Goal: Task Accomplishment & Management: Manage account settings

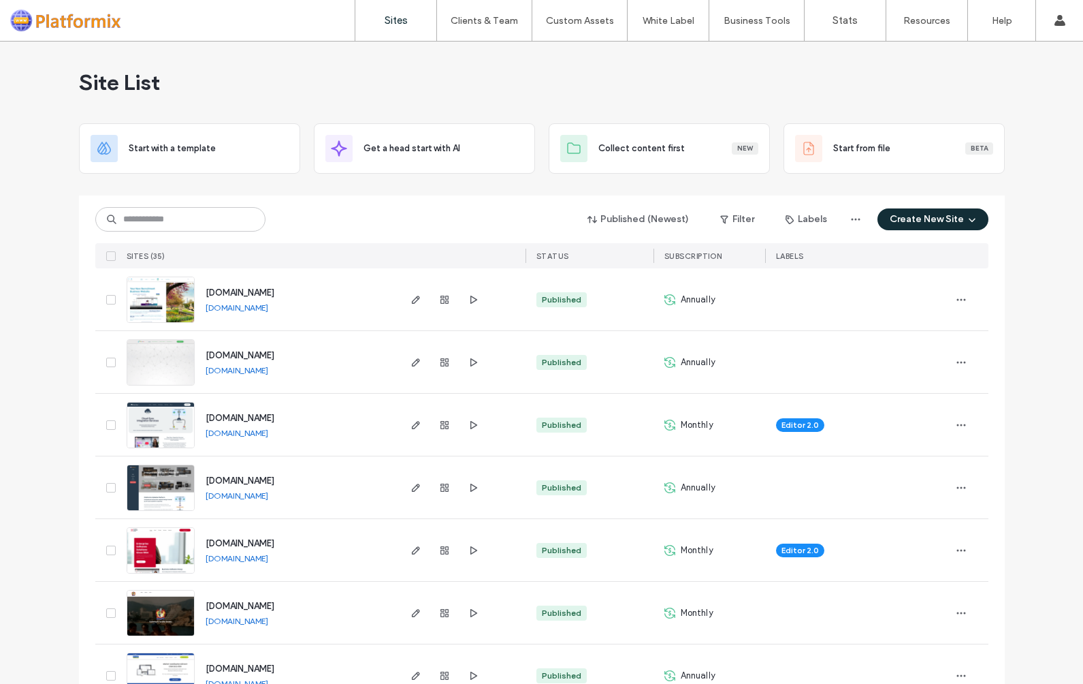
click at [165, 484] on img at bounding box center [160, 511] width 67 height 93
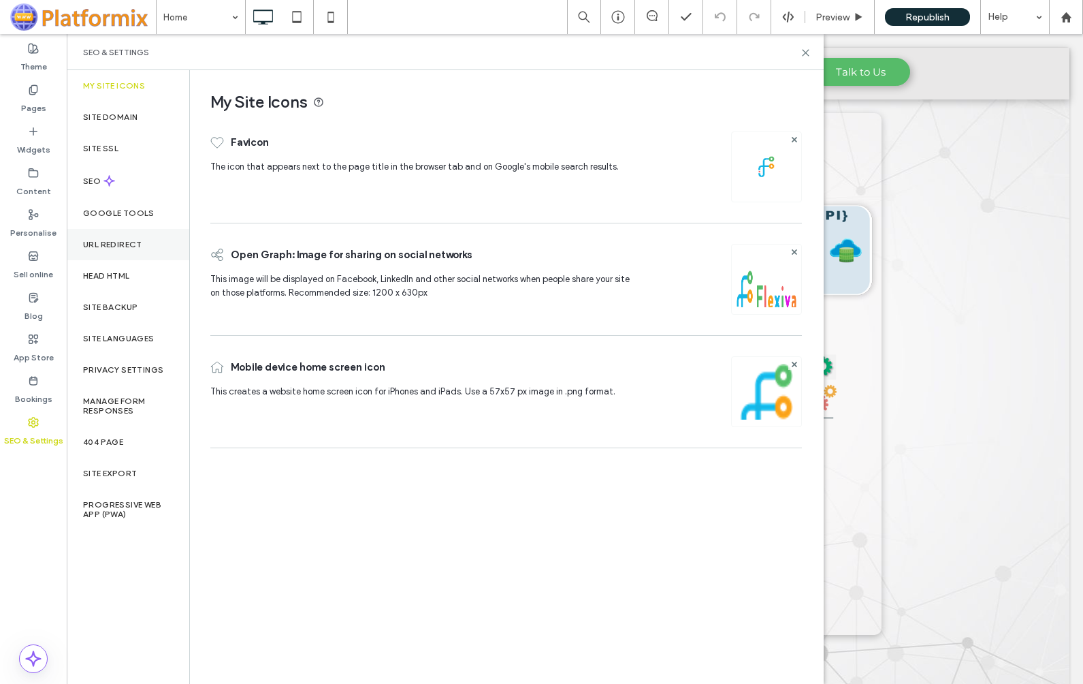
click at [117, 247] on label "URL Redirect" at bounding box center [112, 245] width 59 height 10
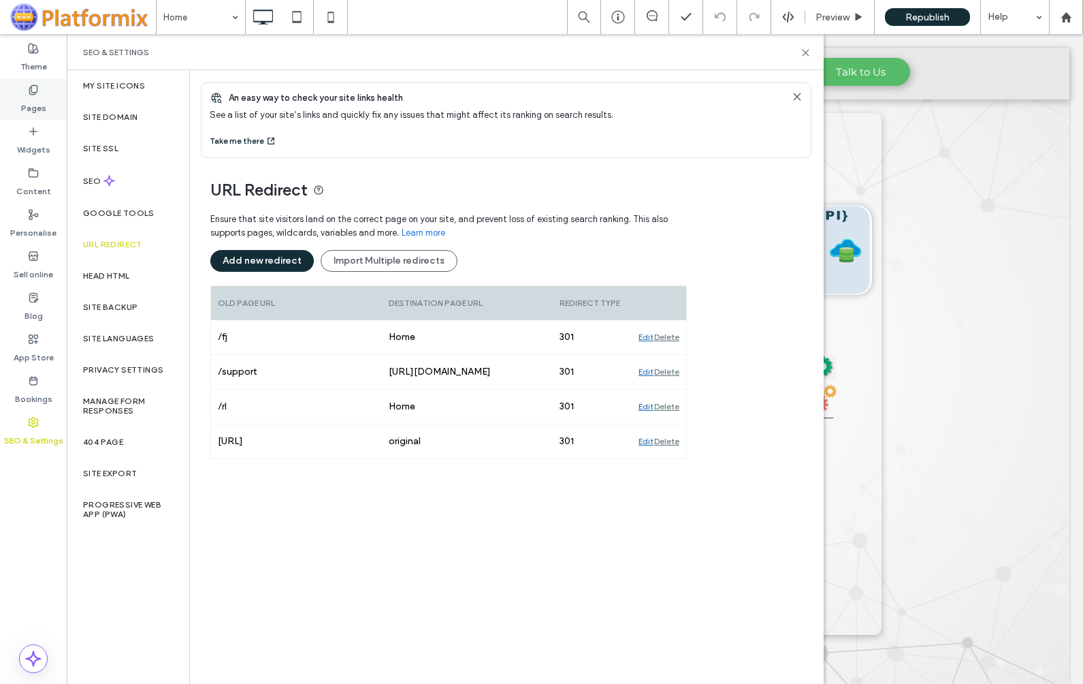
click at [41, 105] on label "Pages" at bounding box center [33, 104] width 25 height 19
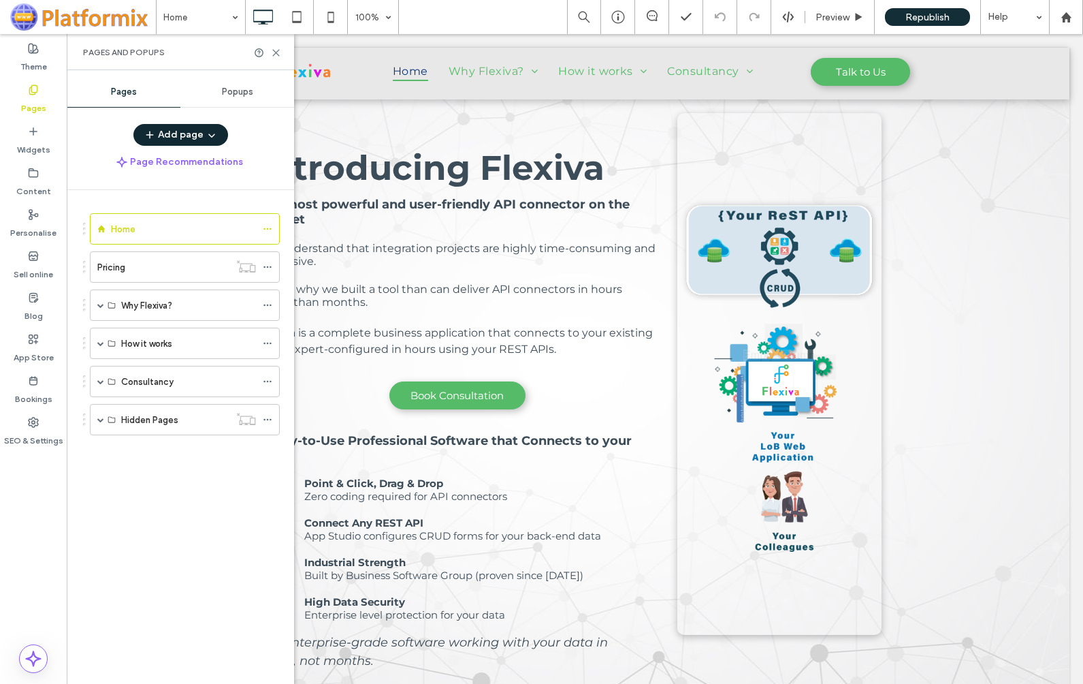
click at [201, 132] on button "Add page" at bounding box center [180, 135] width 95 height 22
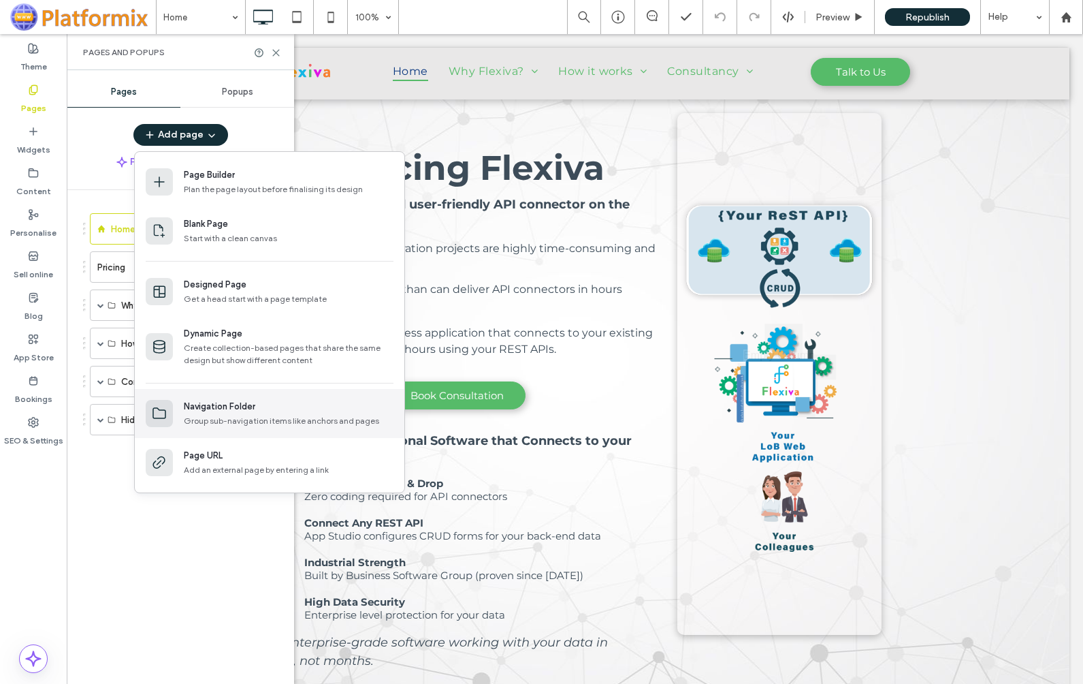
click at [225, 413] on div "Navigation Folder Group sub-navigation items like anchors and pages" at bounding box center [289, 413] width 210 height 27
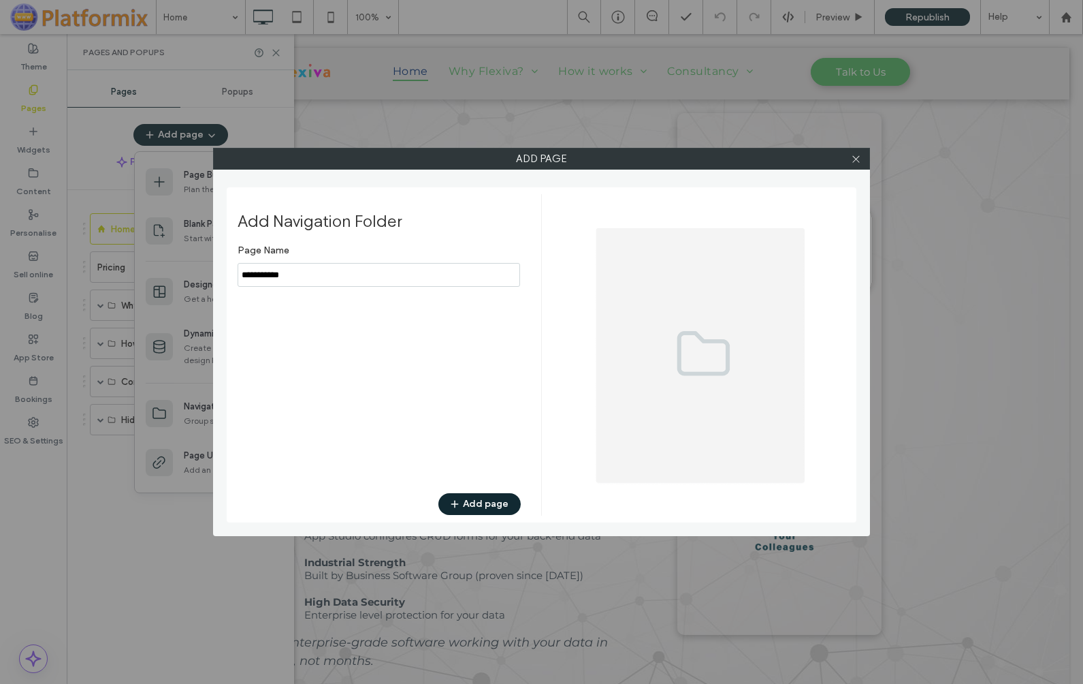
type input "**********"
click at [477, 503] on button "Add page" at bounding box center [480, 504] width 82 height 22
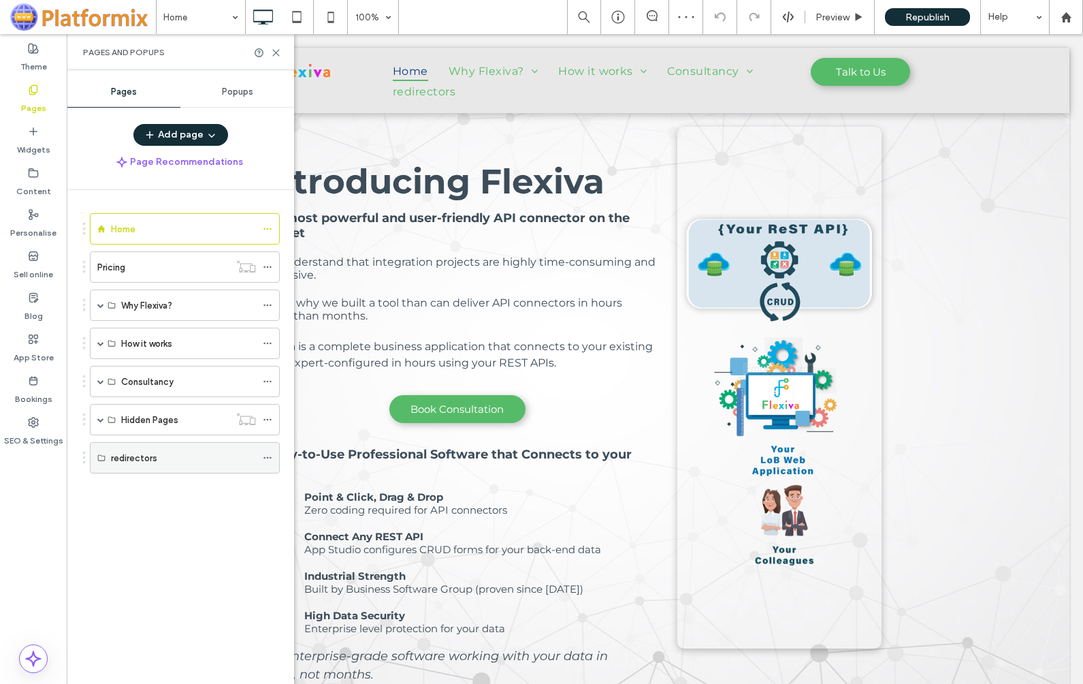
click at [268, 457] on icon at bounding box center [268, 458] width 10 height 10
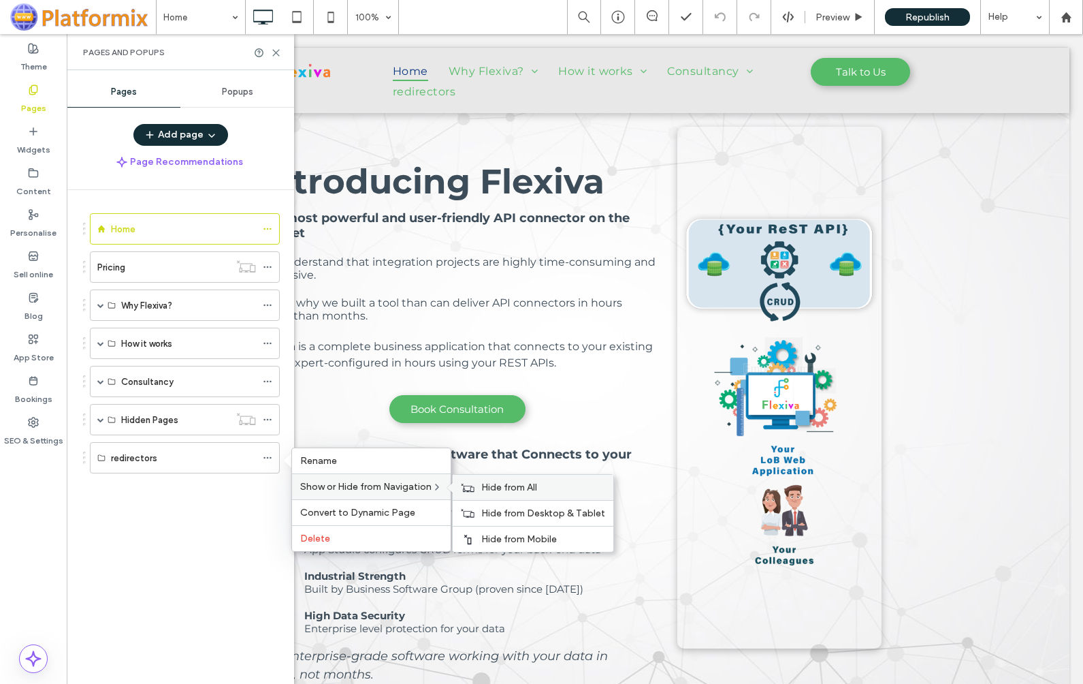
click at [496, 490] on span "Hide from All" at bounding box center [509, 487] width 56 height 12
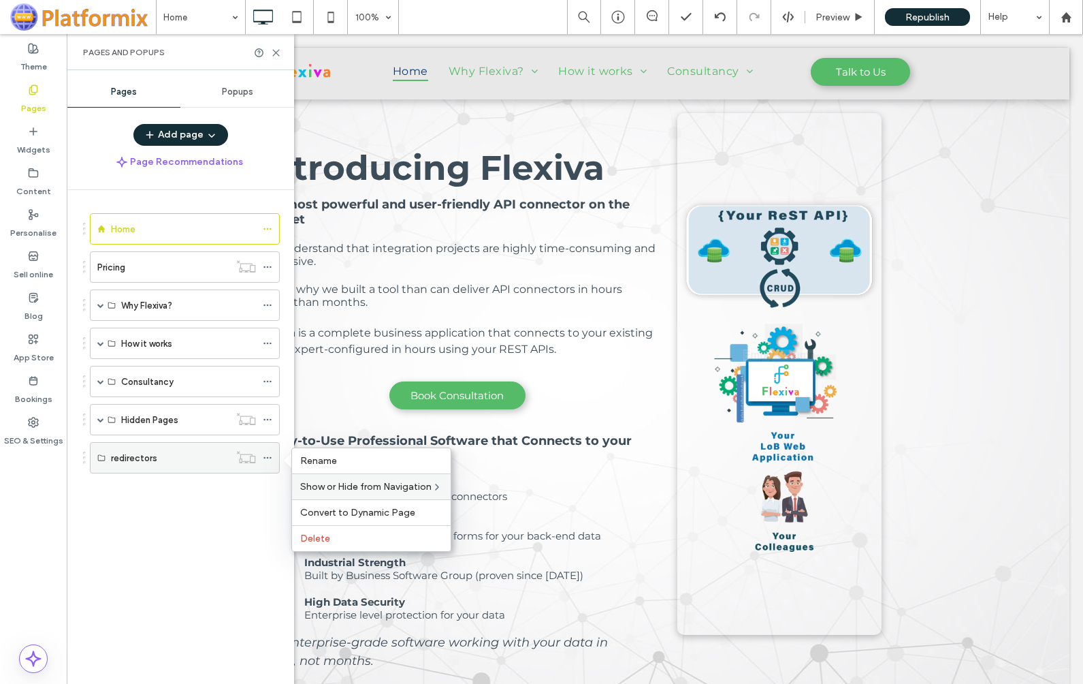
click at [269, 456] on icon at bounding box center [268, 458] width 10 height 10
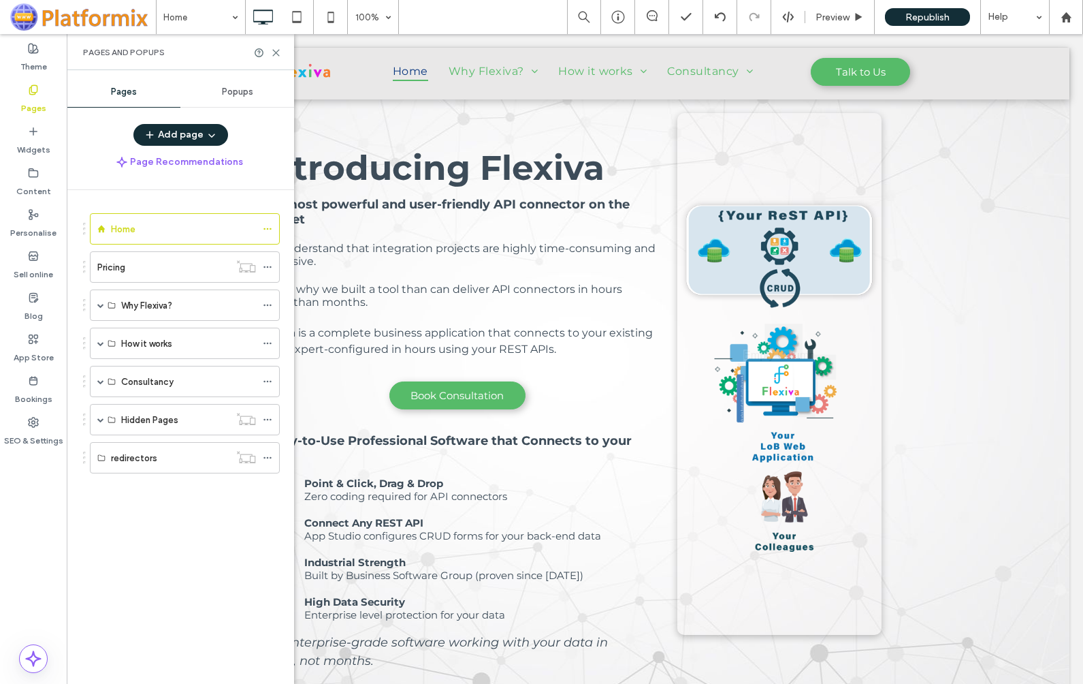
click at [174, 515] on div "Home Pricing Why Flexiva? Why Flexiva? Avoid Development Complexity Case Studie…" at bounding box center [188, 433] width 211 height 487
click at [149, 463] on label "redirectors" at bounding box center [134, 458] width 46 height 24
click at [186, 135] on button "Add page" at bounding box center [180, 135] width 95 height 22
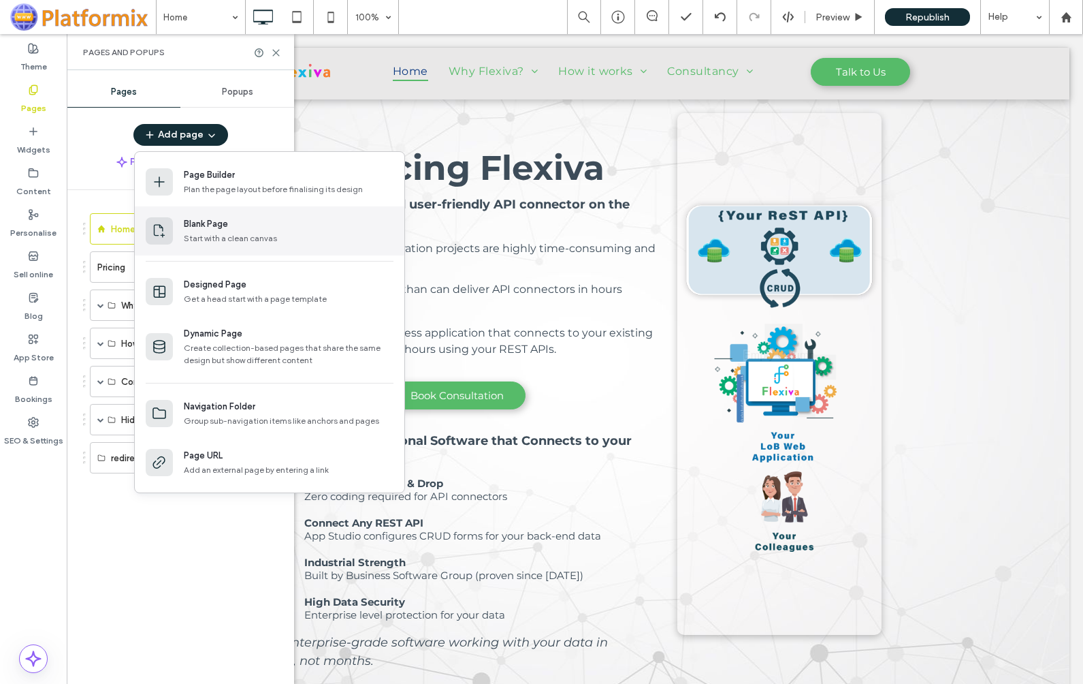
click at [219, 229] on div "Blank Page" at bounding box center [206, 224] width 44 height 14
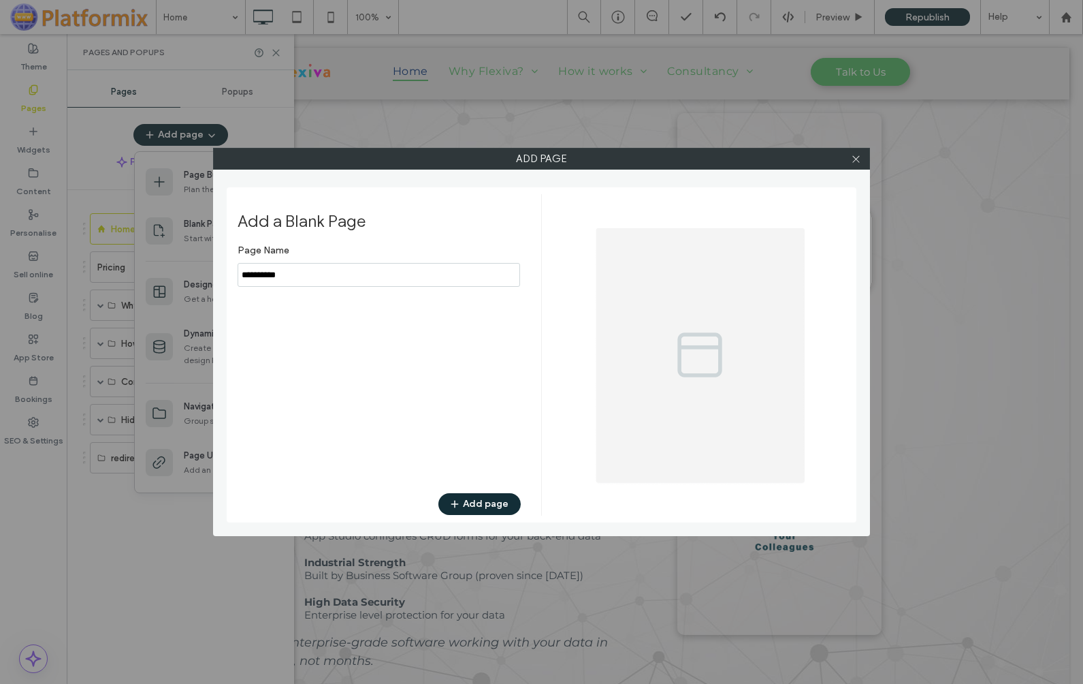
drag, startPoint x: 340, startPoint y: 279, endPoint x: 219, endPoint y: 268, distance: 121.7
click at [219, 268] on div "Add page Add a Blank Page Page Name Add page" at bounding box center [541, 342] width 657 height 388
type input "**"
click at [481, 502] on button "Add page" at bounding box center [480, 504] width 82 height 22
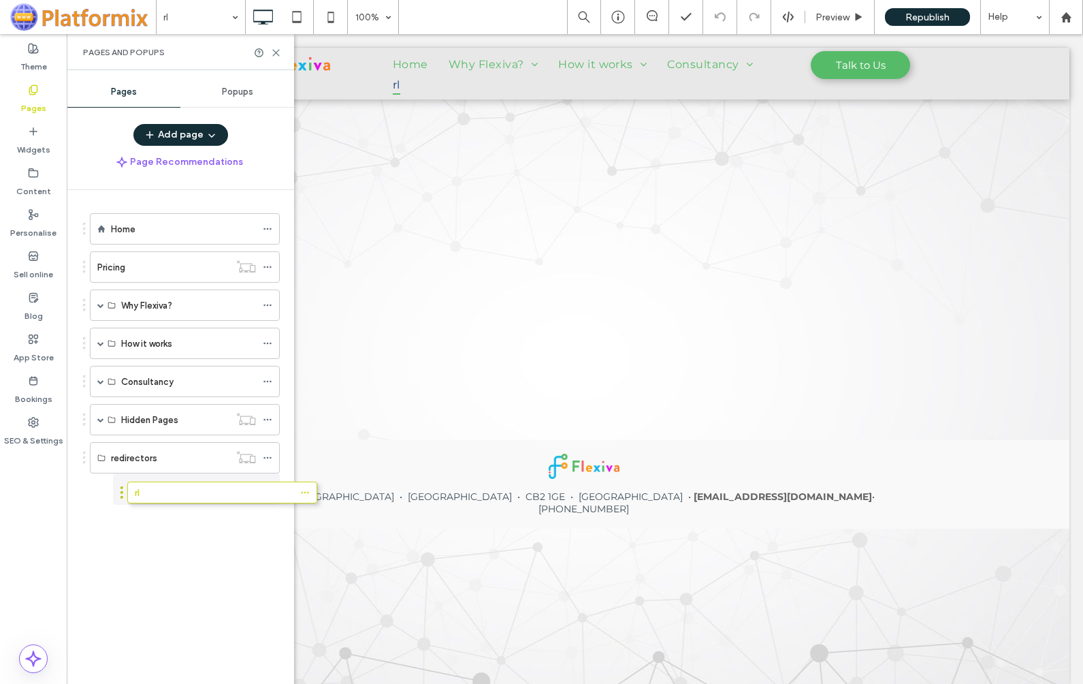
drag, startPoint x: 84, startPoint y: 496, endPoint x: 122, endPoint y: 497, distance: 37.5
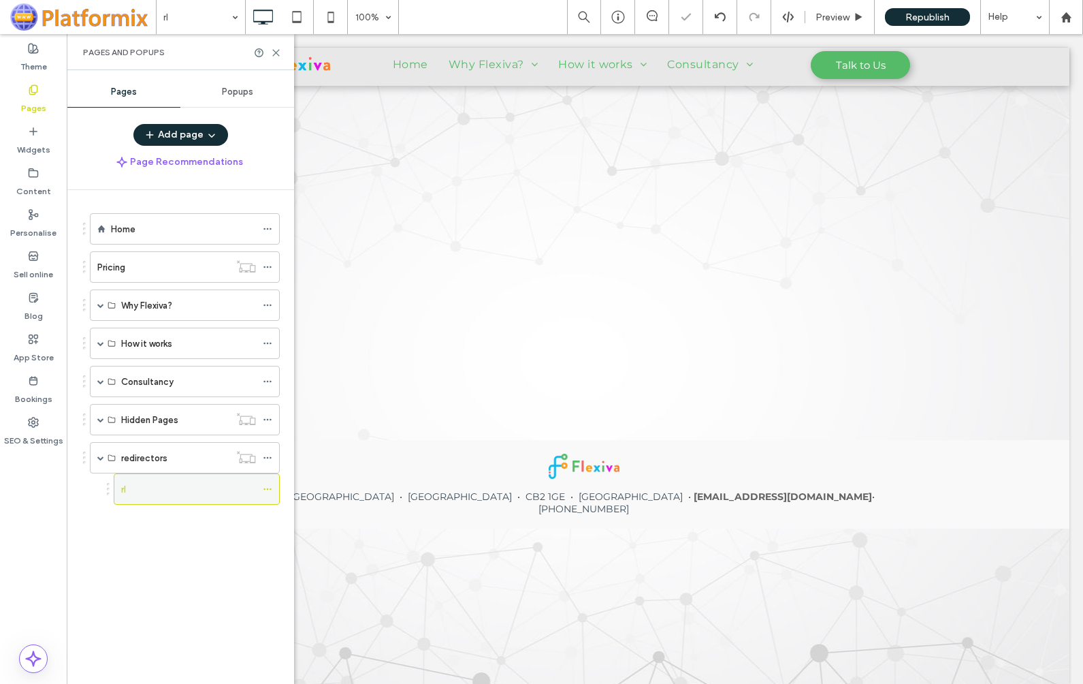
click at [268, 488] on use at bounding box center [267, 489] width 7 height 2
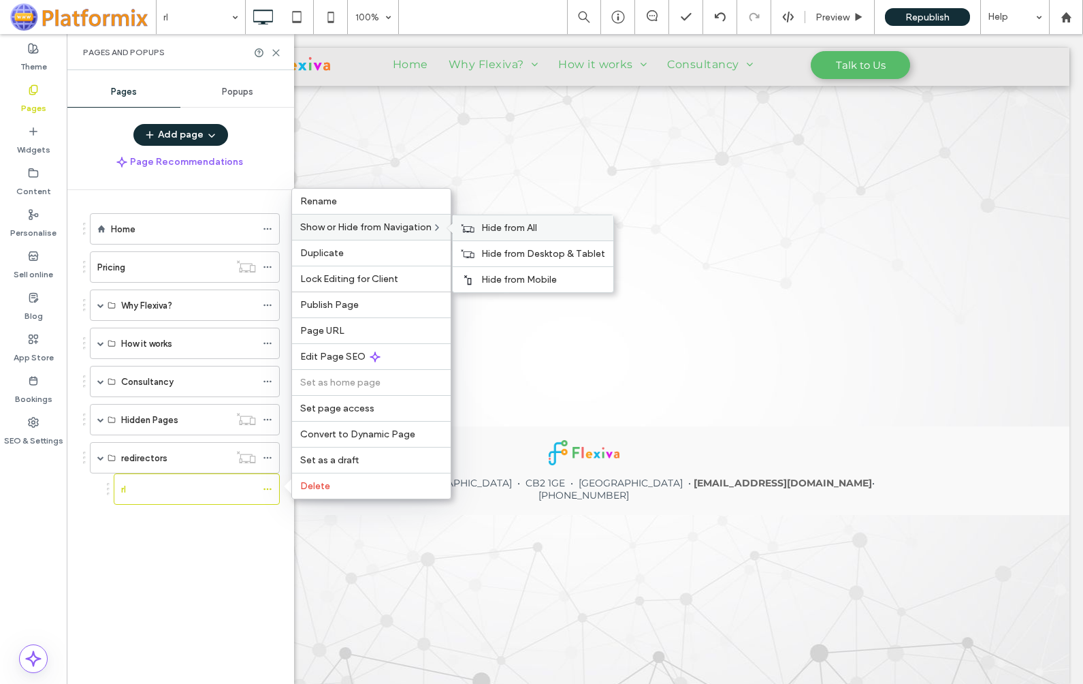
click at [502, 235] on div "Hide from All" at bounding box center [533, 227] width 161 height 25
click at [159, 492] on div "rl" at bounding box center [175, 489] width 108 height 14
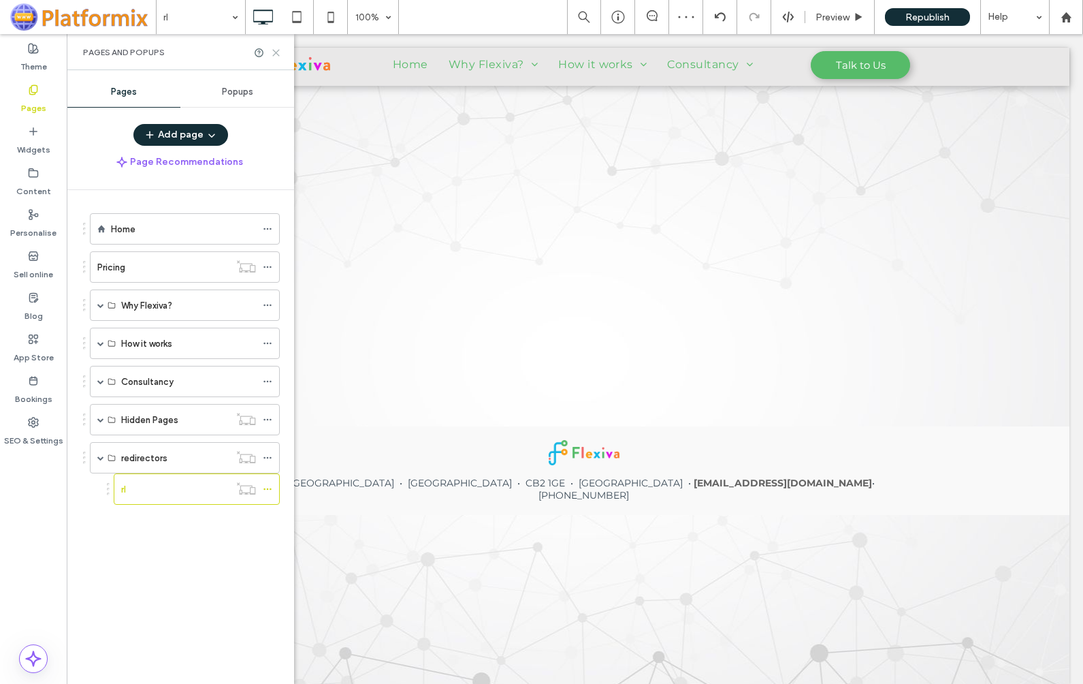
click at [278, 49] on icon at bounding box center [276, 53] width 10 height 10
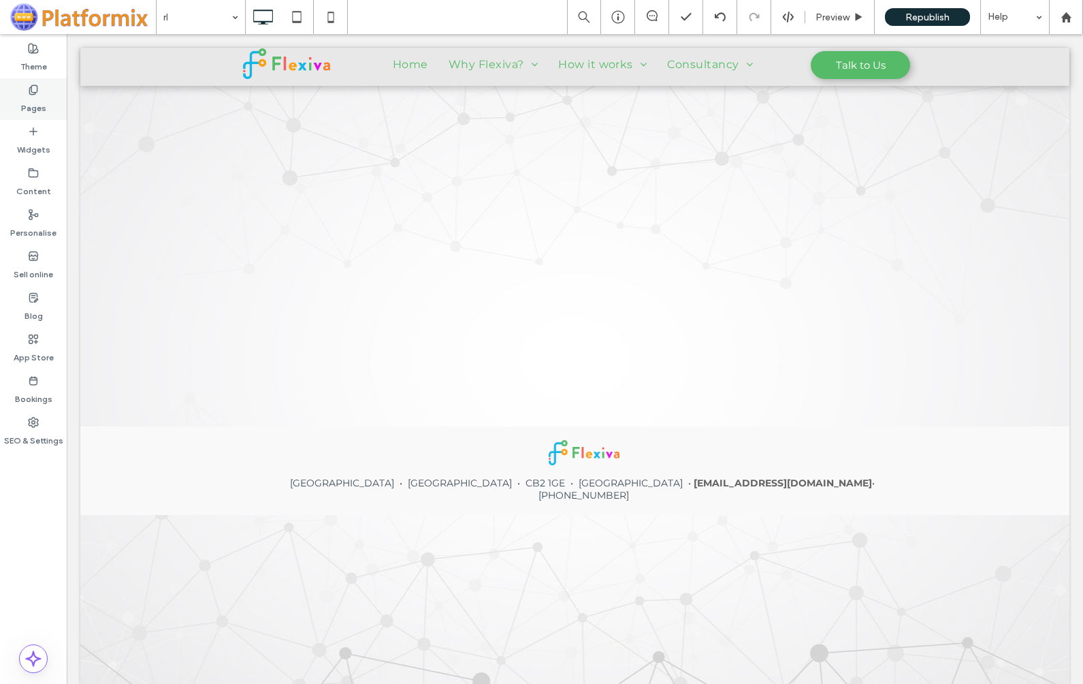
click at [35, 99] on label "Pages" at bounding box center [33, 104] width 25 height 19
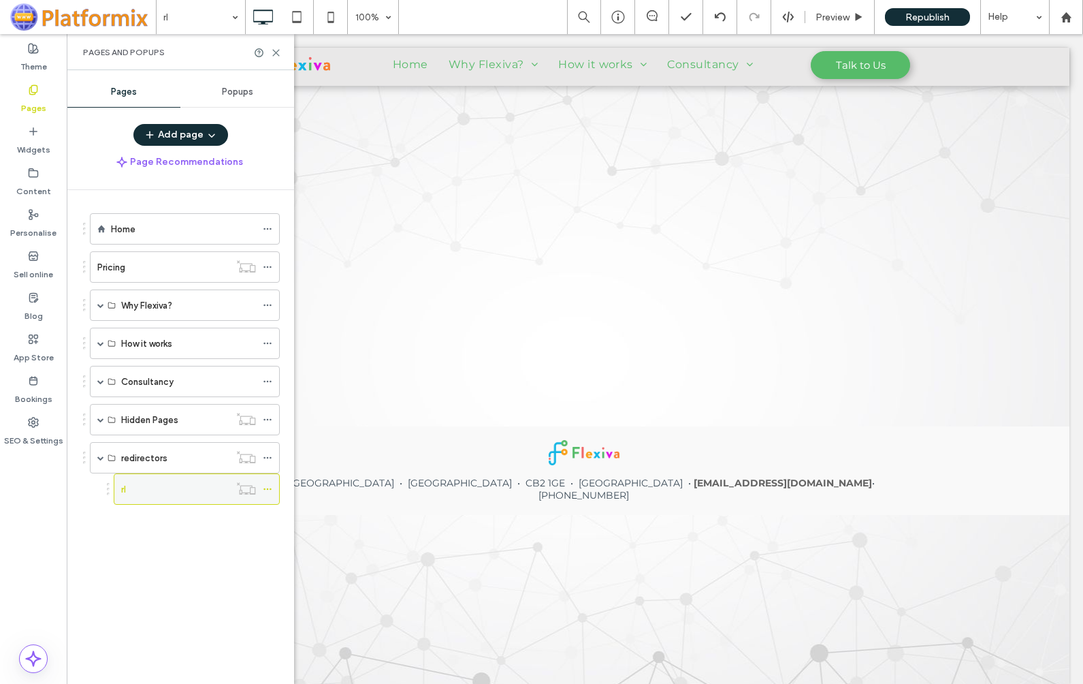
click at [266, 492] on icon at bounding box center [268, 489] width 10 height 10
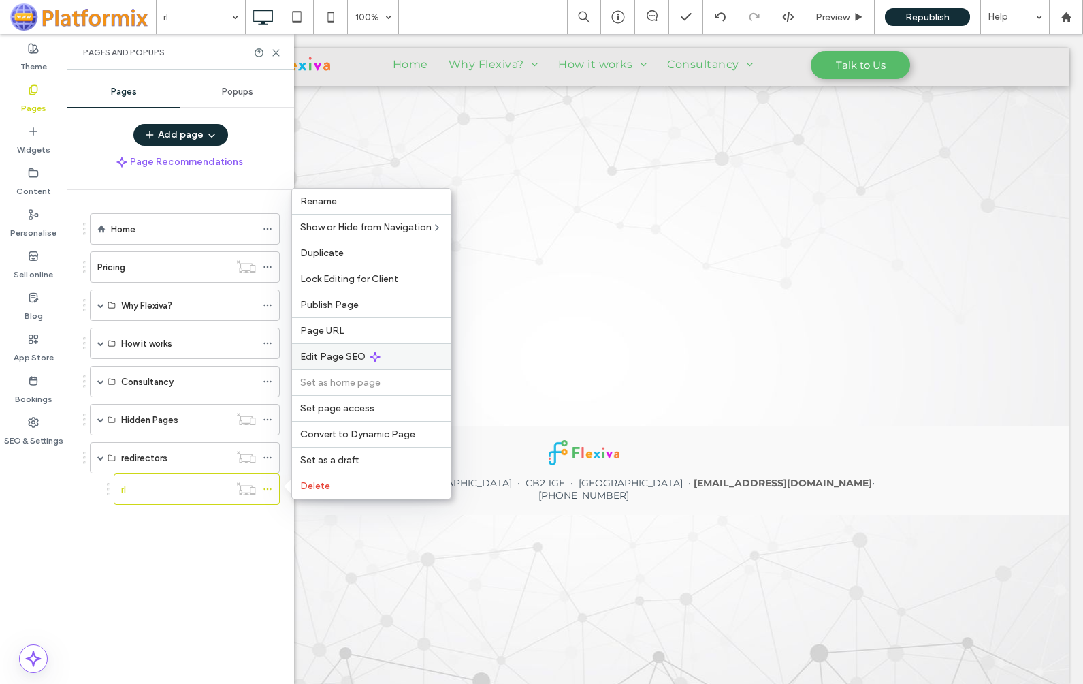
click at [313, 354] on span "Edit Page SEO" at bounding box center [332, 357] width 65 height 12
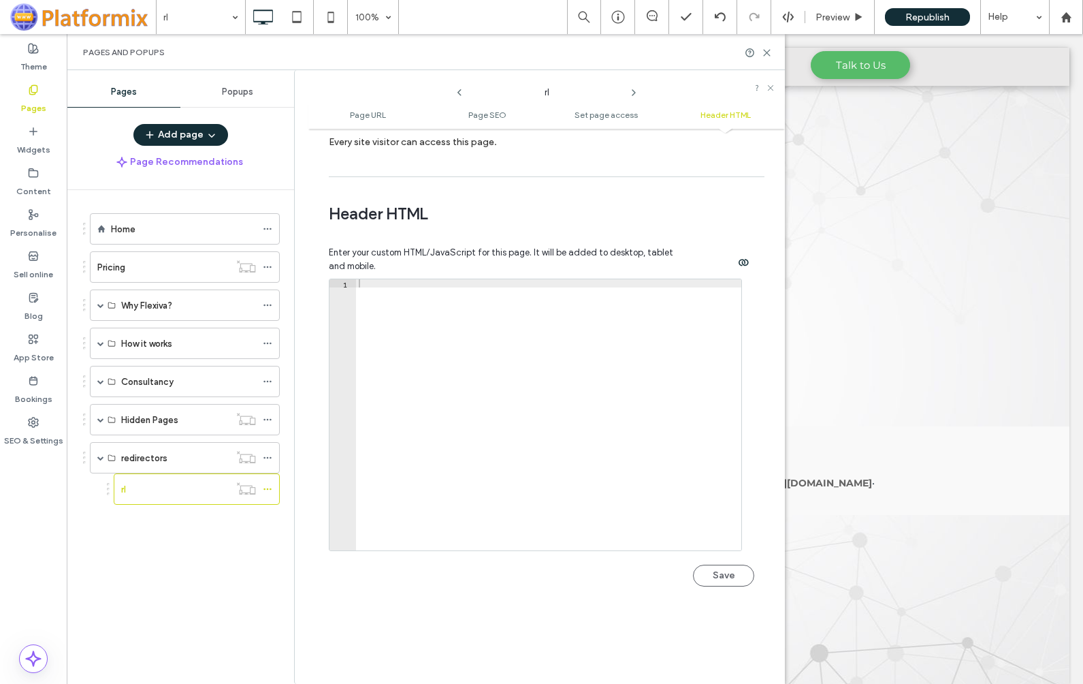
scroll to position [1362, 0]
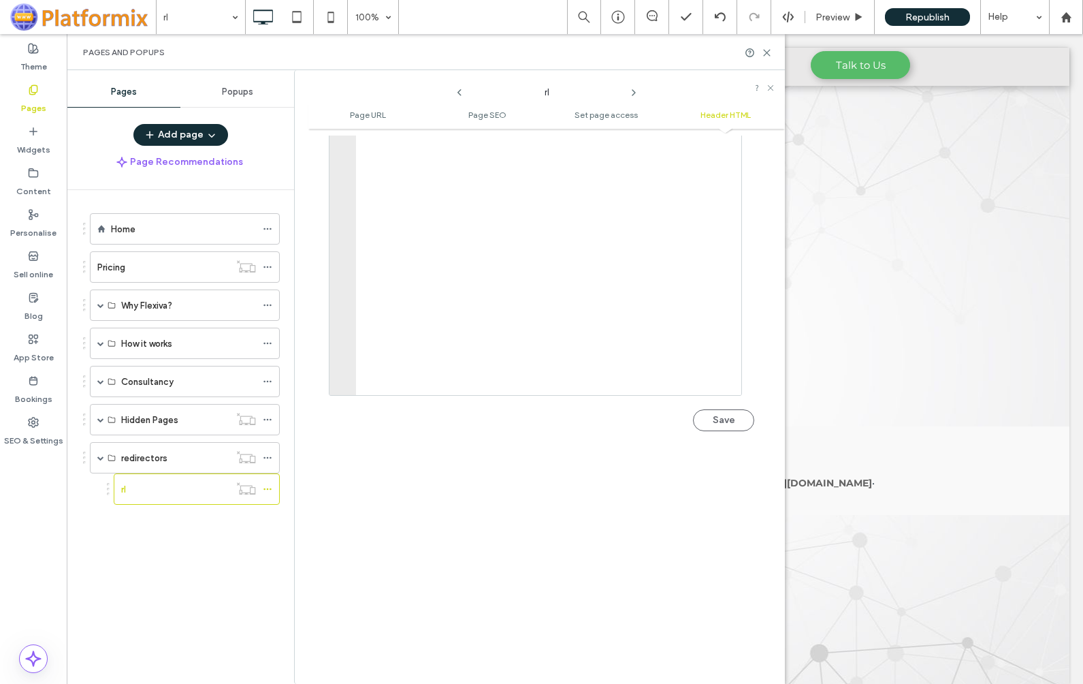
click at [449, 148] on div at bounding box center [548, 267] width 385 height 287
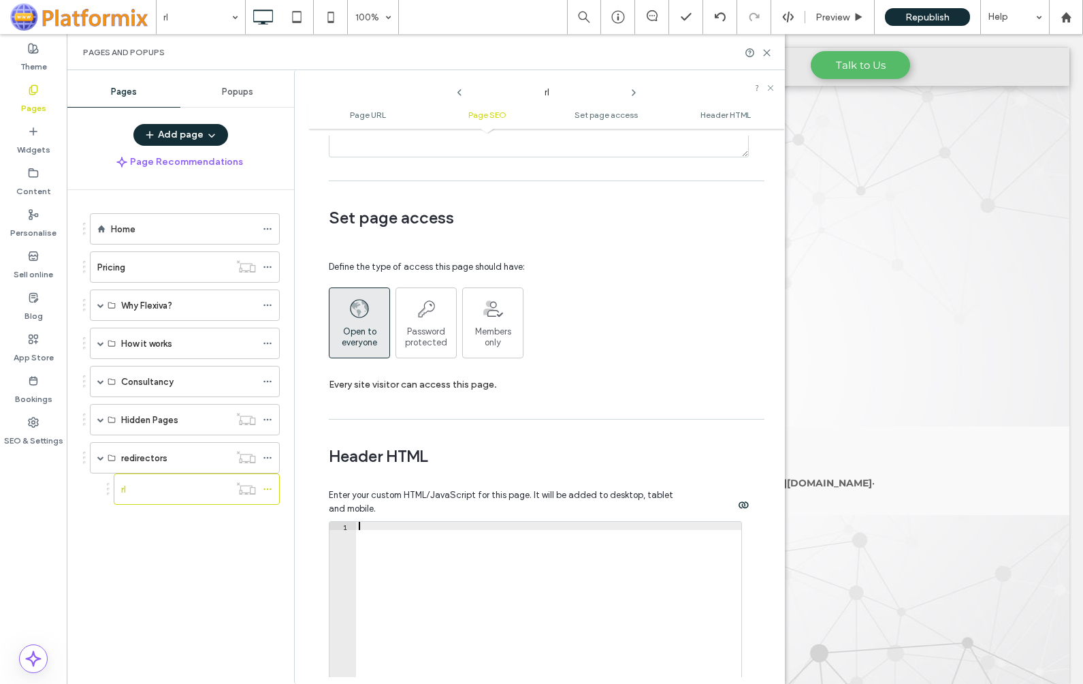
scroll to position [1226, 0]
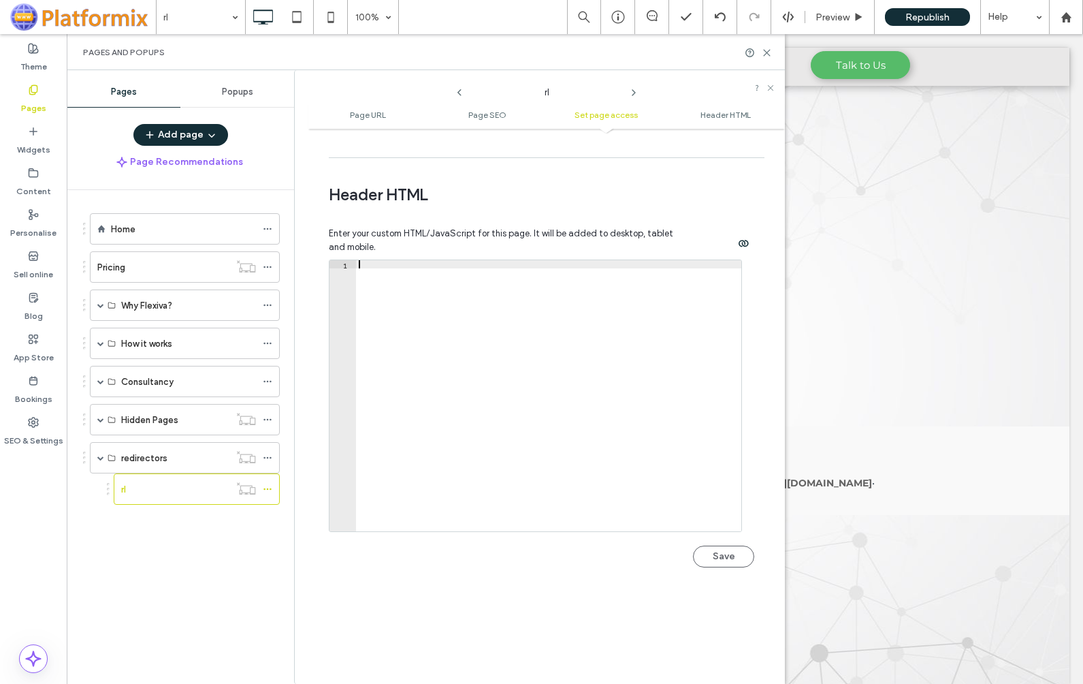
click at [402, 269] on div at bounding box center [548, 403] width 385 height 287
paste textarea "*********"
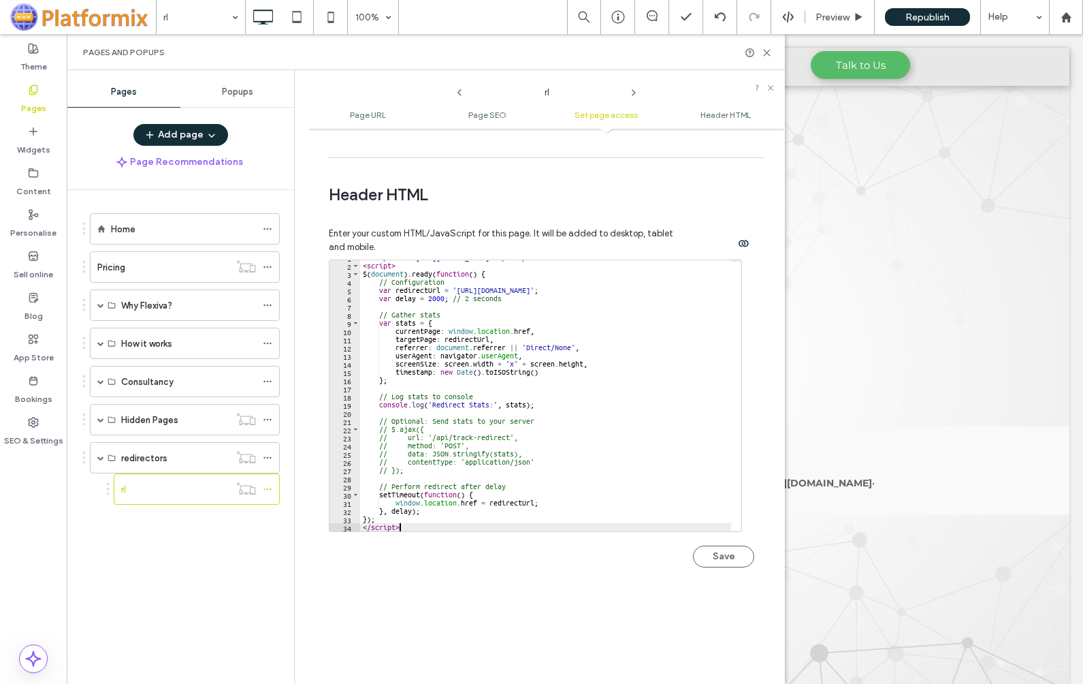
scroll to position [7, 0]
drag, startPoint x: 546, startPoint y: 292, endPoint x: 575, endPoint y: 291, distance: 29.3
click at [575, 291] on div "< script src = "https://cdnjs.cloudflare.com/ajax/libs/jquery/3.6.0/jquery.min.…" at bounding box center [545, 396] width 371 height 287
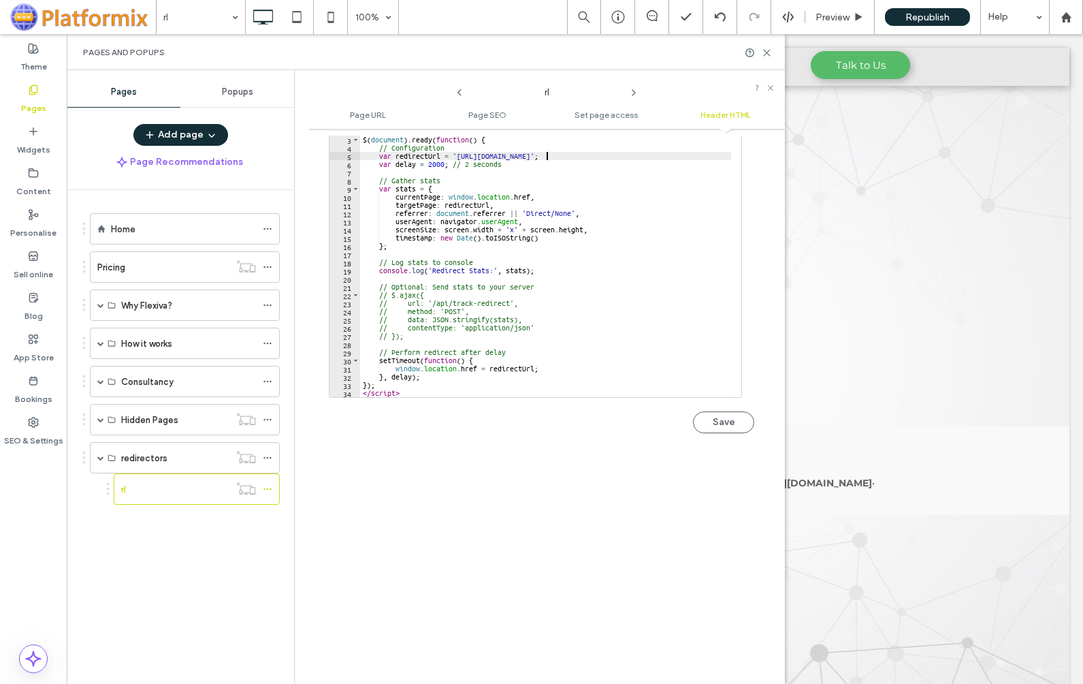
scroll to position [1362, 0]
click at [715, 422] on button "Save" at bounding box center [723, 420] width 61 height 22
click at [270, 487] on icon at bounding box center [268, 489] width 10 height 10
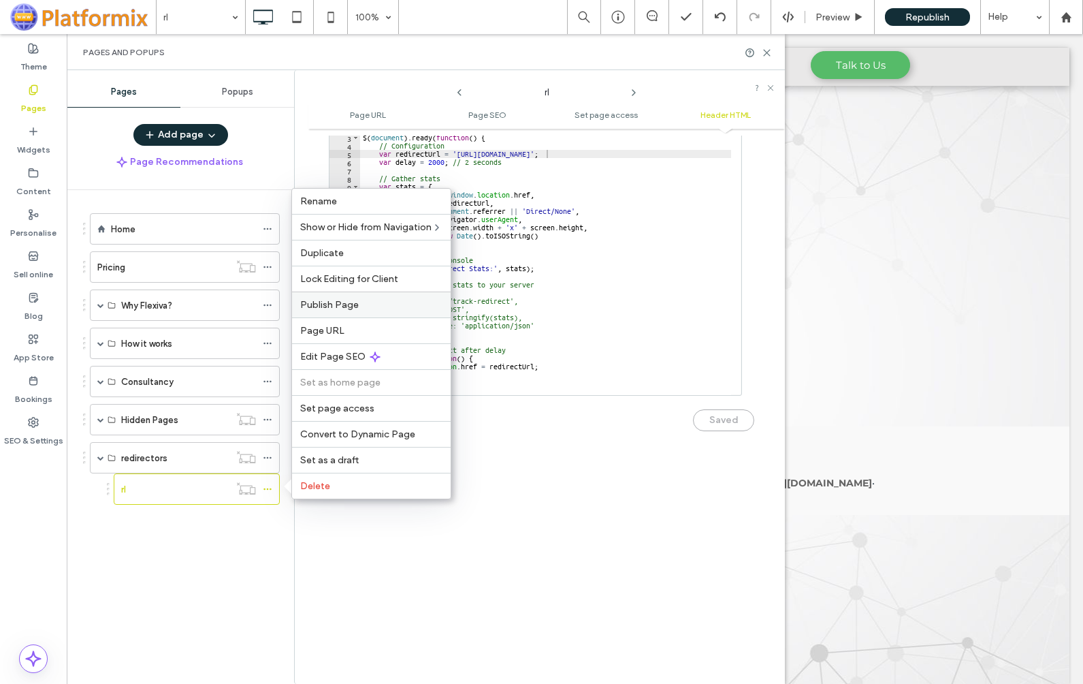
click at [331, 310] on span "Publish Page" at bounding box center [329, 305] width 59 height 12
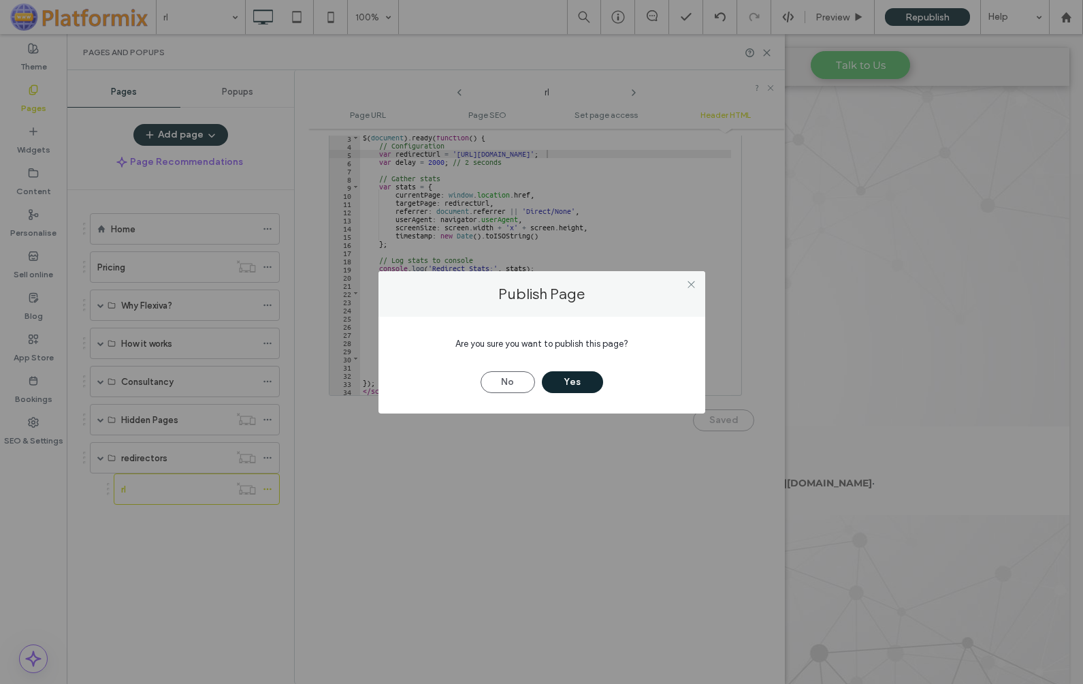
click at [570, 378] on button "Yes" at bounding box center [572, 382] width 61 height 22
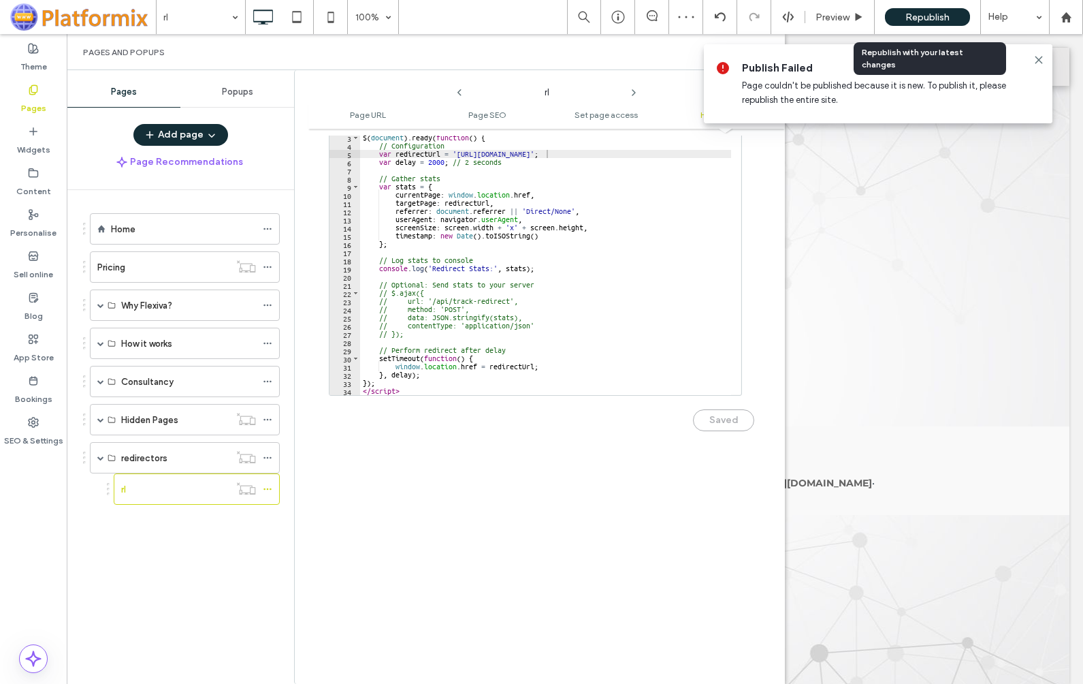
click at [922, 17] on span "Republish" at bounding box center [928, 18] width 44 height 12
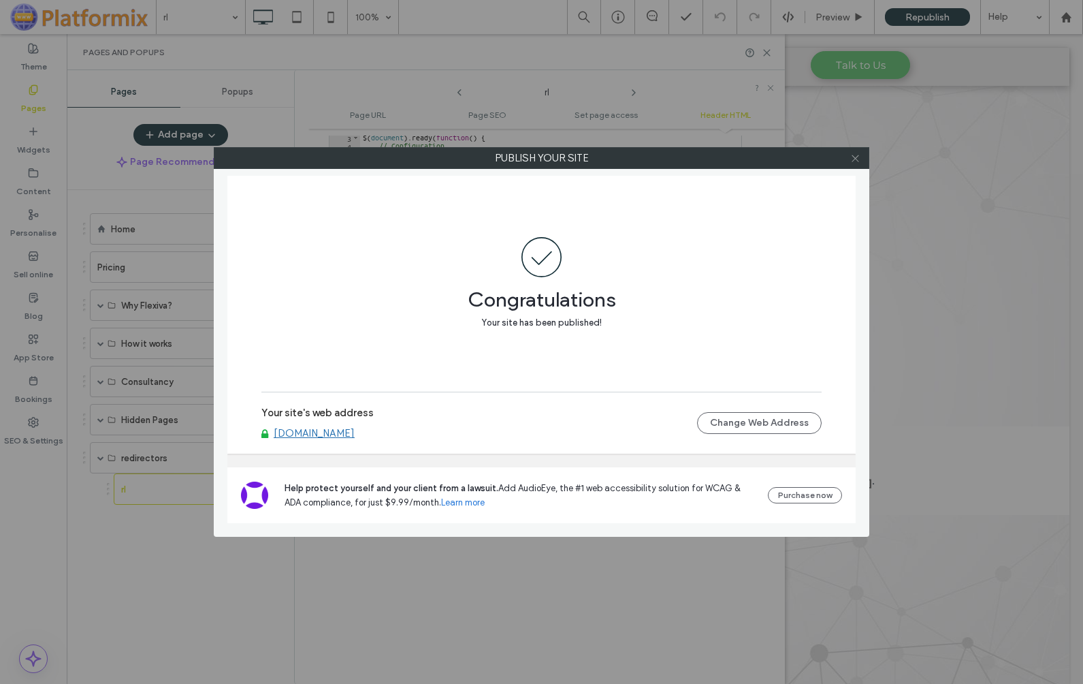
click at [858, 160] on icon at bounding box center [856, 158] width 10 height 10
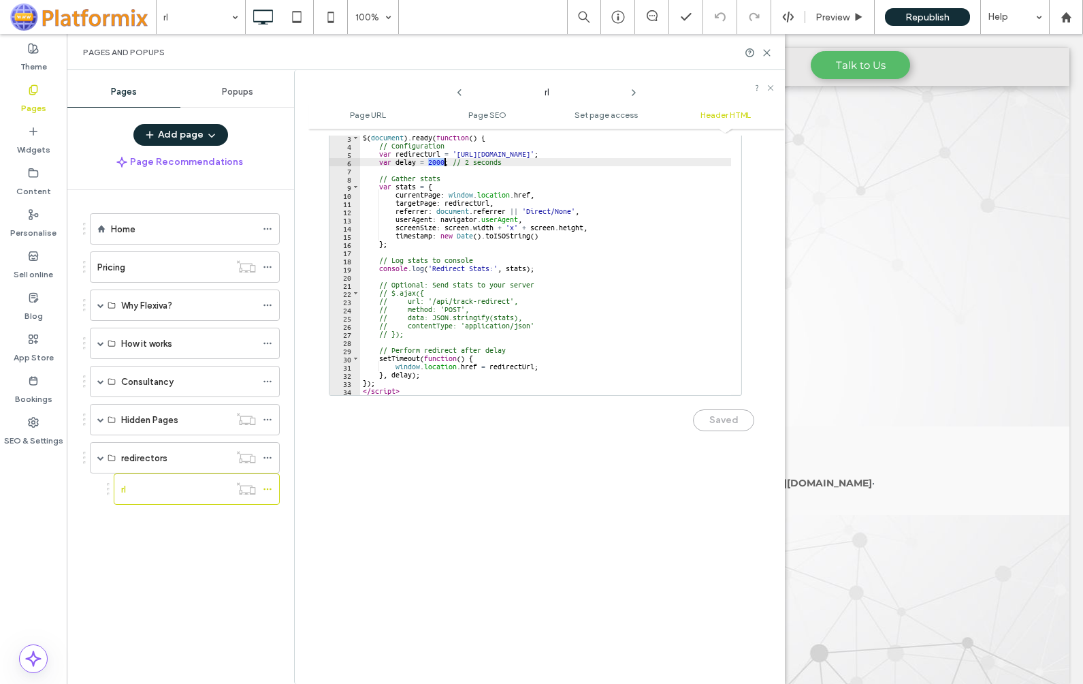
drag, startPoint x: 430, startPoint y: 161, endPoint x: 445, endPoint y: 161, distance: 15.0
click at [445, 161] on div "< script src = "https://cdnjs.cloudflare.com/ajax/libs/jquery/3.6.0/jquery.min.…" at bounding box center [545, 260] width 371 height 287
drag, startPoint x: 452, startPoint y: 163, endPoint x: 518, endPoint y: 167, distance: 66.1
click at [518, 167] on div "< script src = "https://cdnjs.cloudflare.com/ajax/libs/jquery/3.6.0/jquery.min.…" at bounding box center [545, 260] width 371 height 287
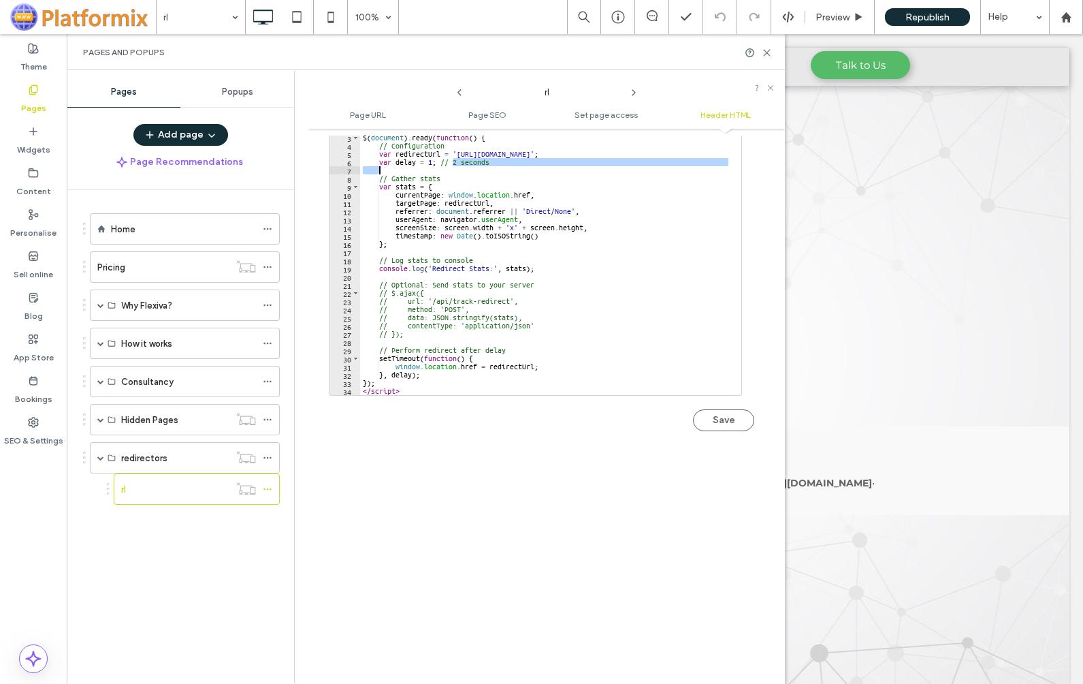
click at [511, 161] on div "< script src = "https://cdnjs.cloudflare.com/ajax/libs/jquery/3.6.0/jquery.min.…" at bounding box center [545, 259] width 371 height 271
drag, startPoint x: 454, startPoint y: 164, endPoint x: 501, endPoint y: 165, distance: 46.3
click at [501, 165] on div "< script src = "https://cdnjs.cloudflare.com/ajax/libs/jquery/3.6.0/jquery.min.…" at bounding box center [545, 260] width 371 height 287
click at [466, 175] on div "< script src = "https://cdnjs.cloudflare.com/ajax/libs/jquery/3.6.0/jquery.min.…" at bounding box center [545, 260] width 371 height 287
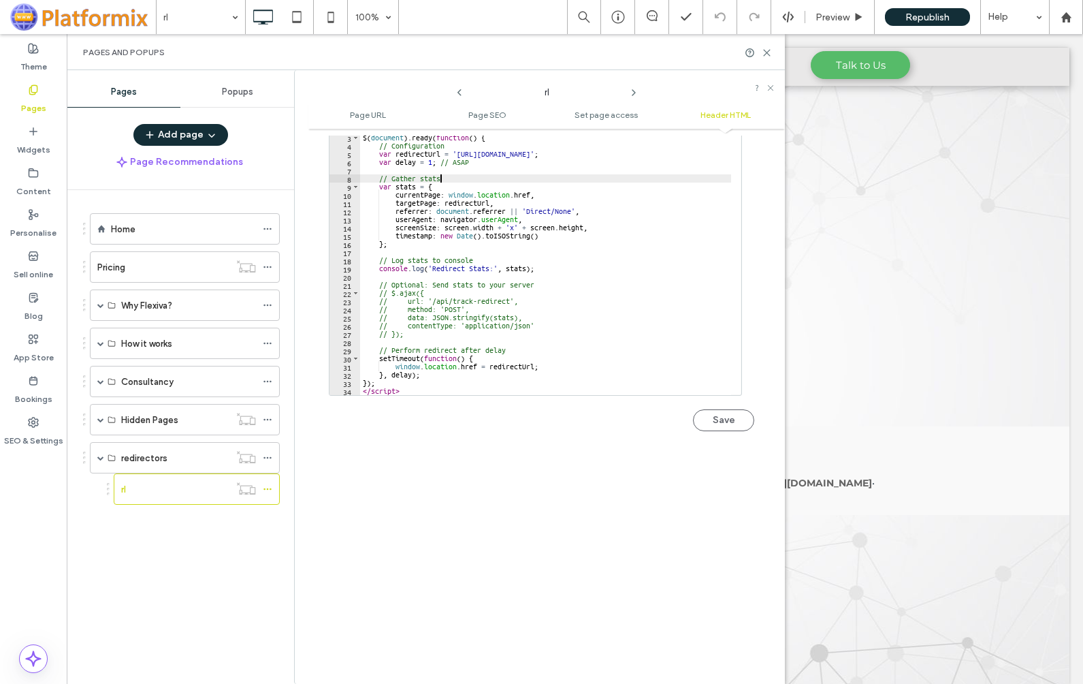
type textarea "**********"
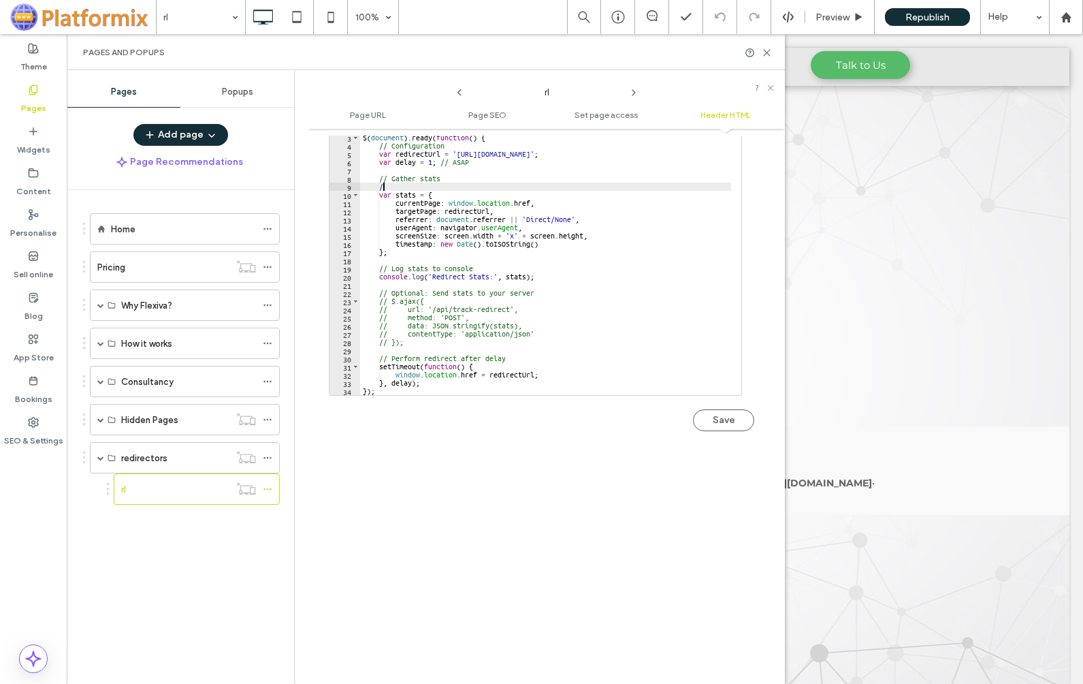
type textarea "**"
click at [426, 285] on div "< script src = "https://cdnjs.cloudflare.com/ajax/libs/jquery/3.6.0/jquery.min.…" at bounding box center [545, 260] width 371 height 287
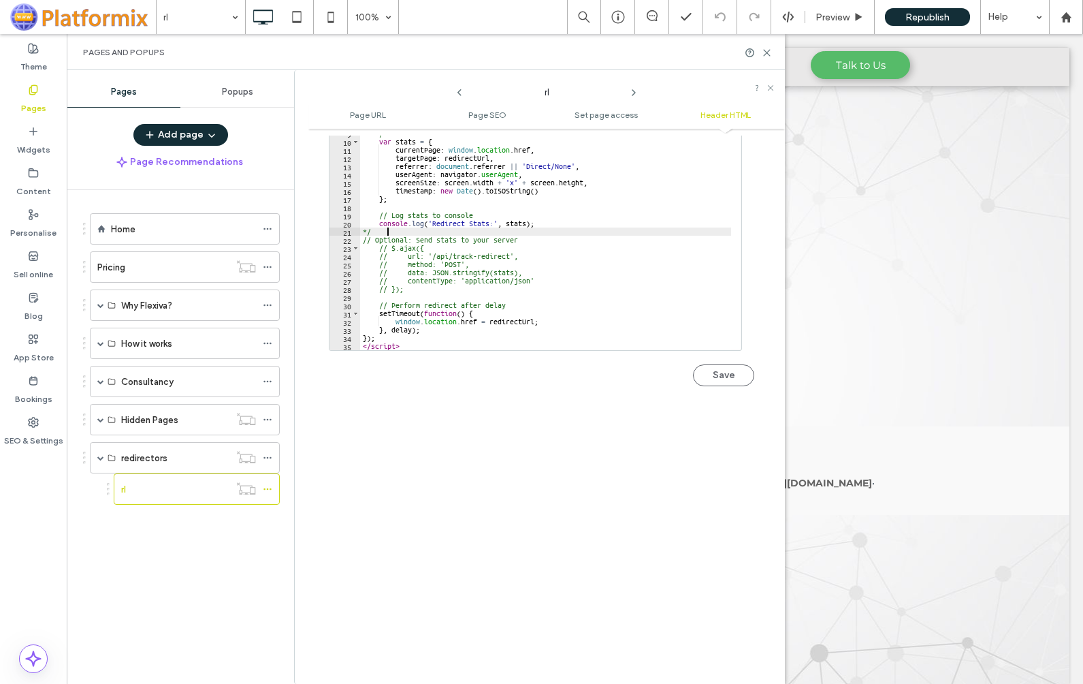
scroll to position [1430, 0]
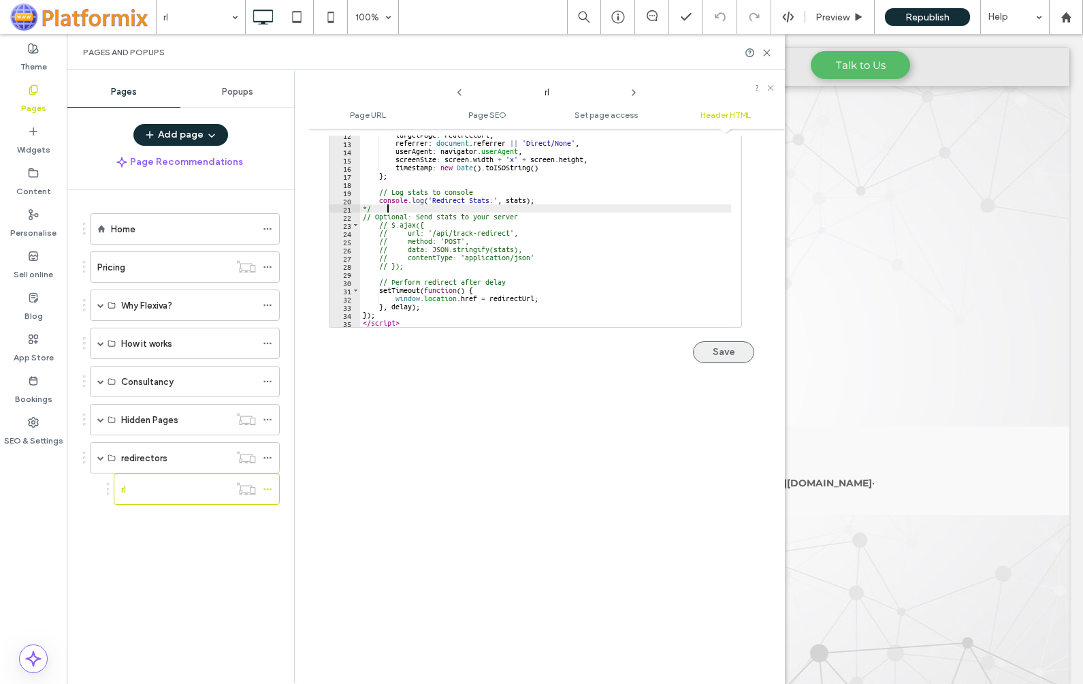
type textarea "**"
click at [708, 353] on button "Save" at bounding box center [723, 352] width 61 height 22
click at [267, 488] on icon at bounding box center [268, 489] width 10 height 10
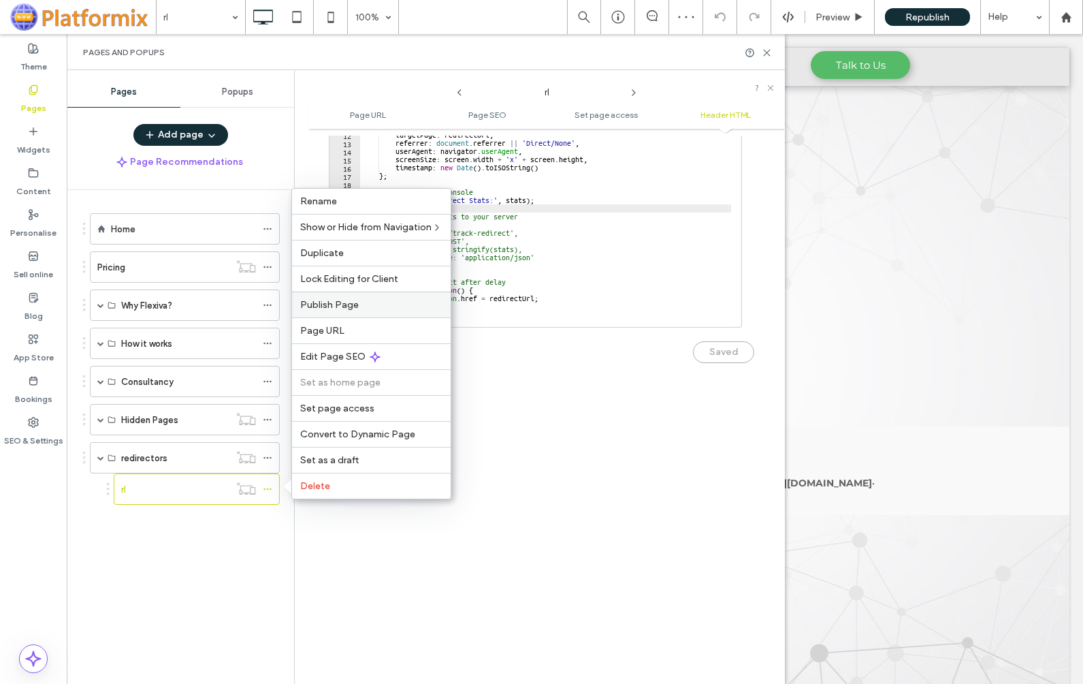
click at [349, 301] on span "Publish Page" at bounding box center [329, 305] width 59 height 12
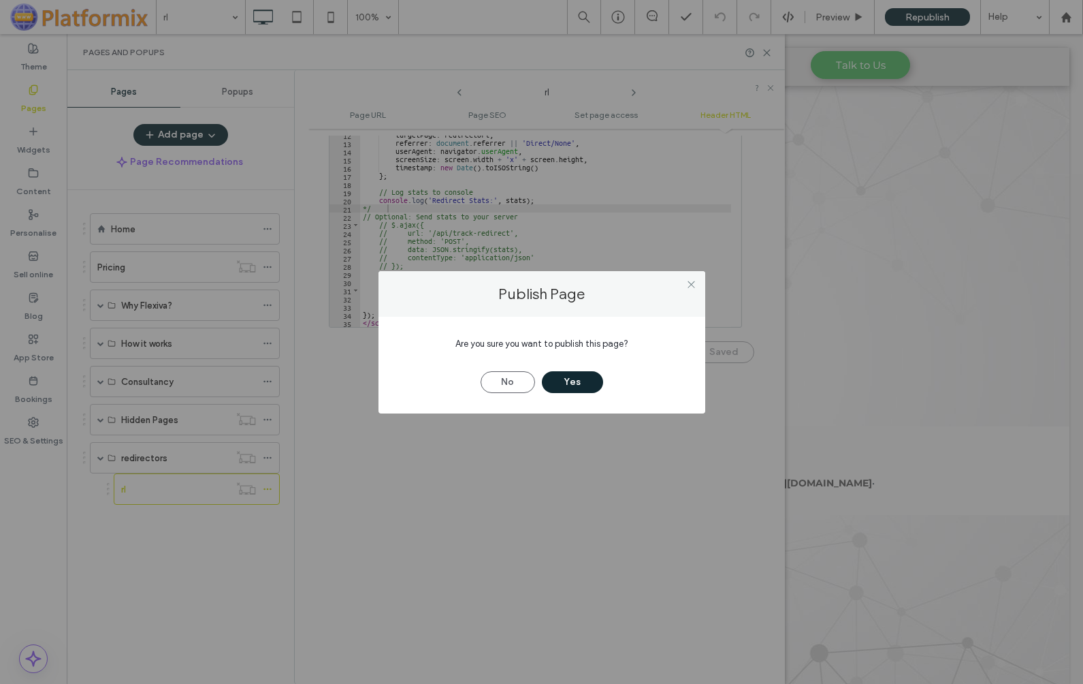
click at [576, 379] on button "Yes" at bounding box center [572, 382] width 61 height 22
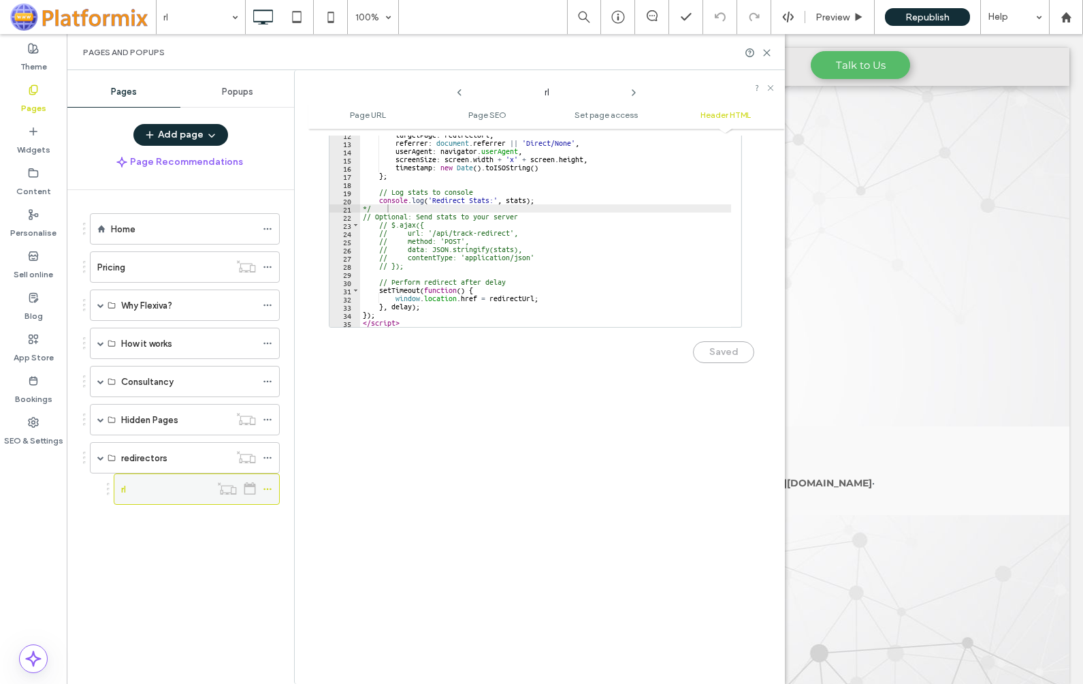
click at [267, 489] on use at bounding box center [267, 489] width 7 height 2
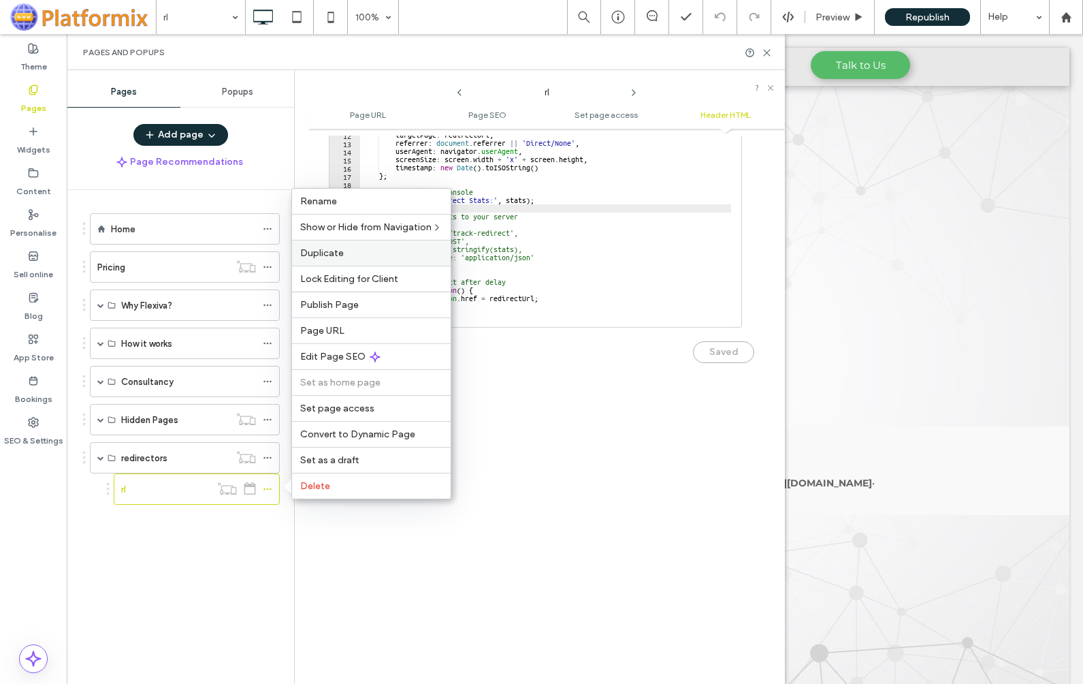
click at [330, 253] on span "Duplicate" at bounding box center [322, 253] width 44 height 12
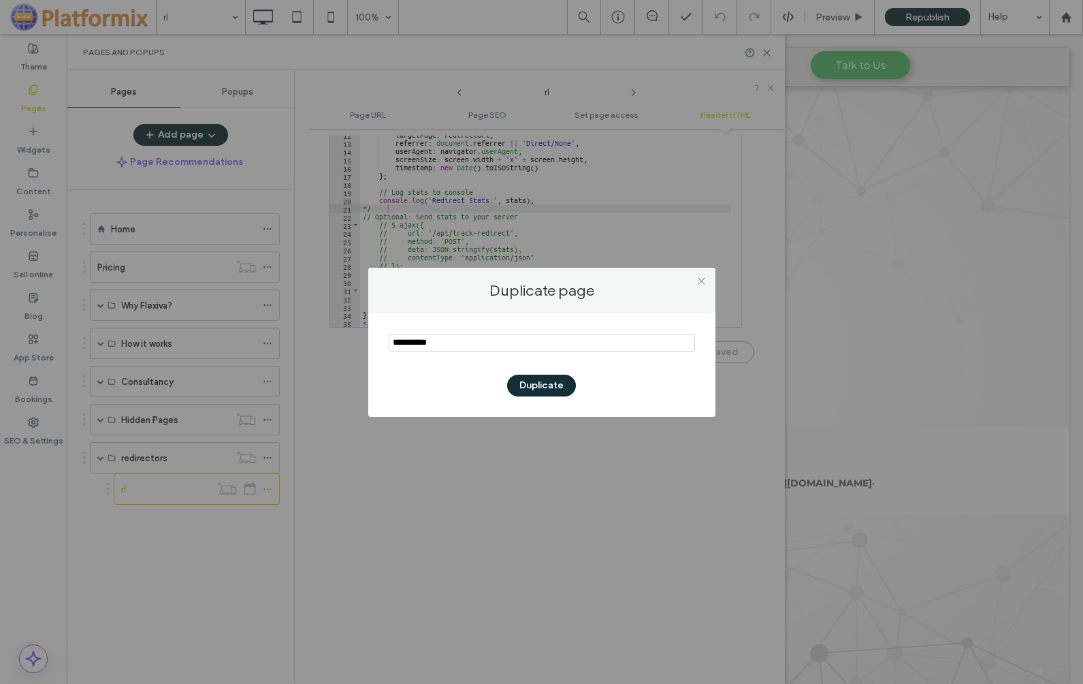
drag, startPoint x: 484, startPoint y: 343, endPoint x: 363, endPoint y: 341, distance: 120.5
click at [363, 341] on div "Duplicate page Duplicate" at bounding box center [541, 342] width 1083 height 684
type input "**"
click at [534, 387] on button "Duplicate" at bounding box center [541, 386] width 69 height 22
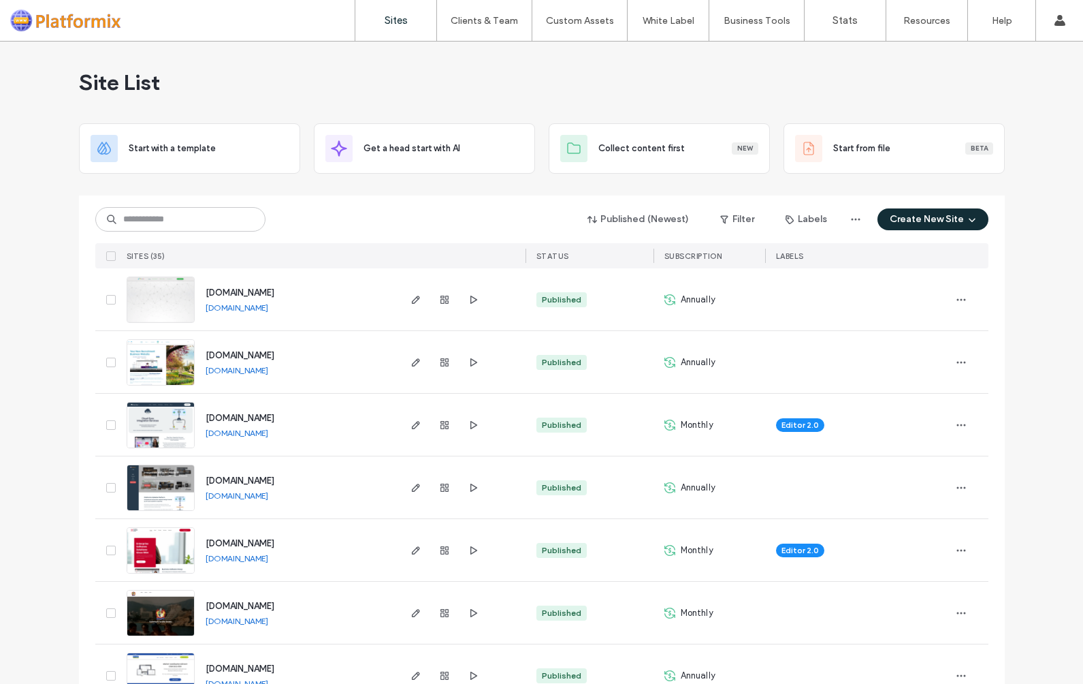
click at [168, 298] on img at bounding box center [160, 323] width 67 height 93
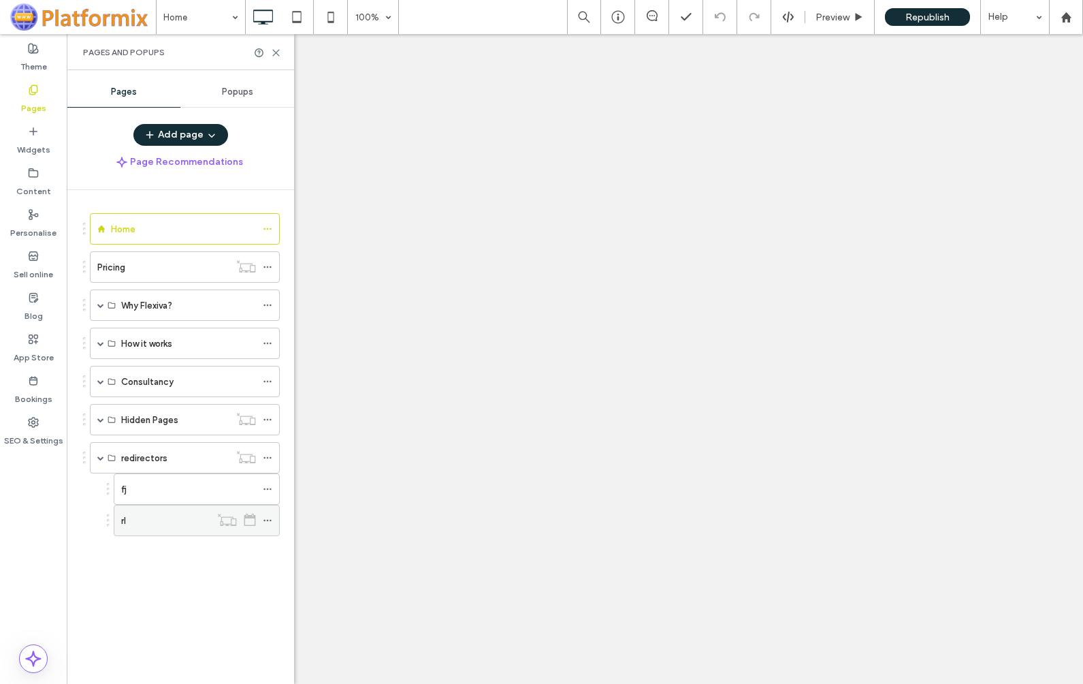
click at [268, 521] on icon at bounding box center [268, 521] width 10 height 10
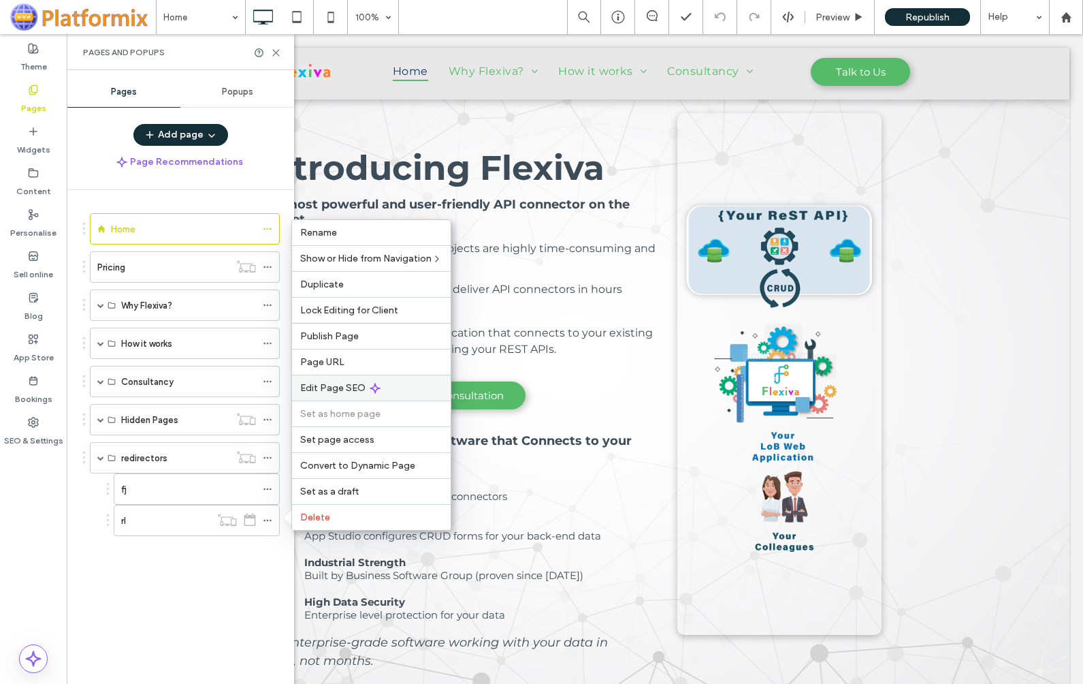
click at [332, 388] on span "Edit Page SEO" at bounding box center [332, 388] width 65 height 12
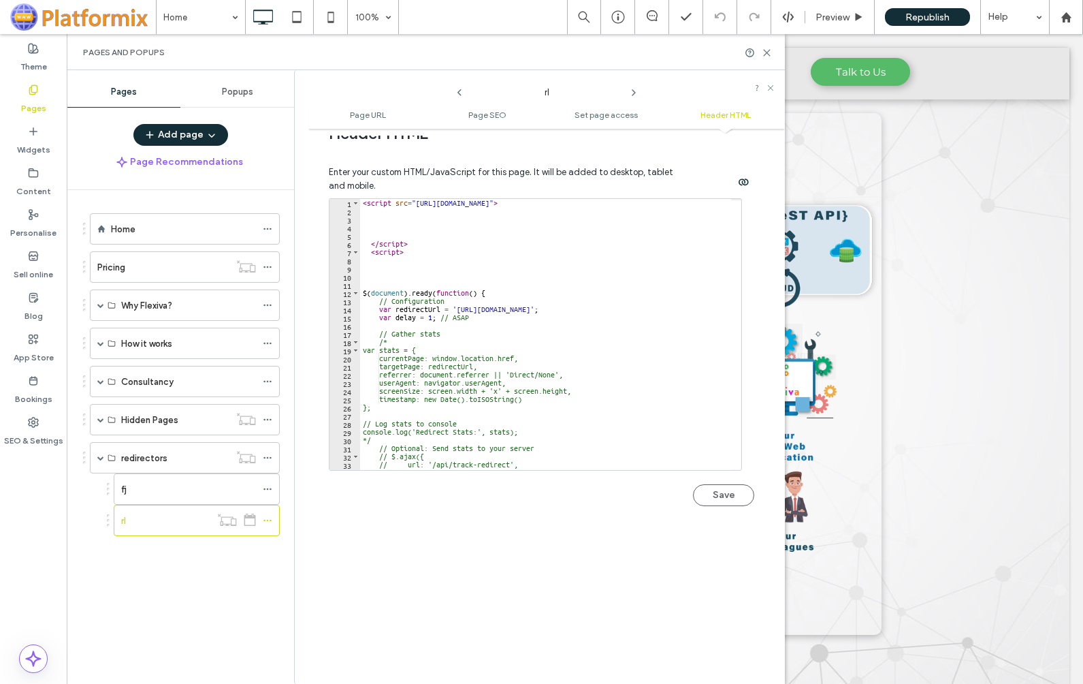
scroll to position [1294, 0]
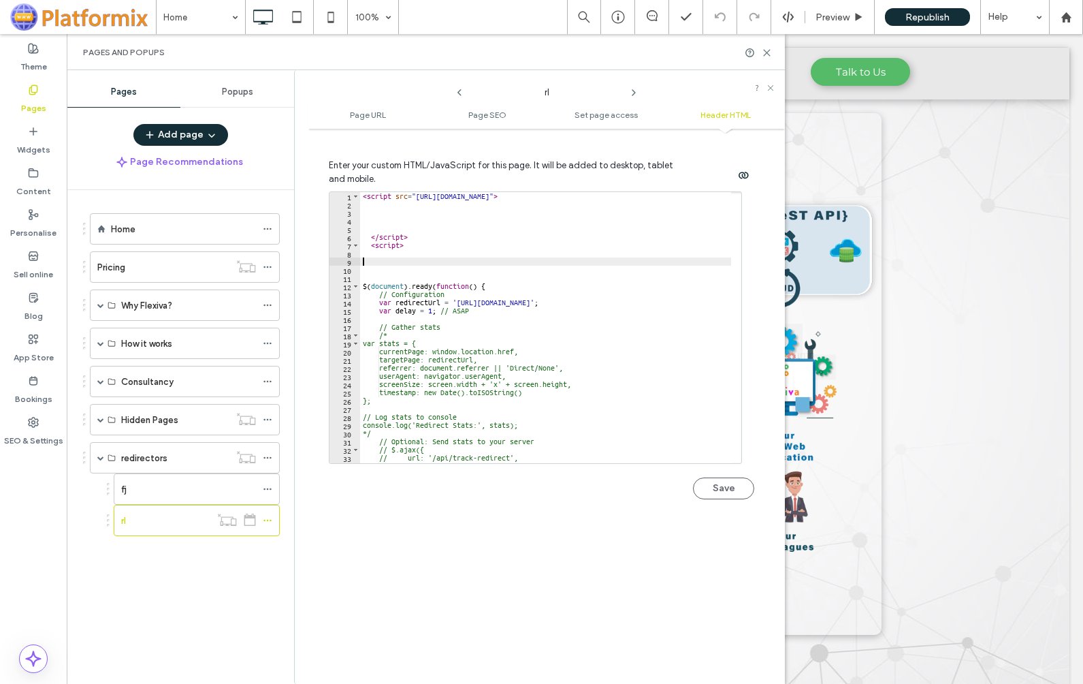
click at [543, 265] on div "< script src = "https://cdnjs.cloudflare.com/ajax/libs/jquery/3.6.0/jquery.min.…" at bounding box center [545, 335] width 371 height 287
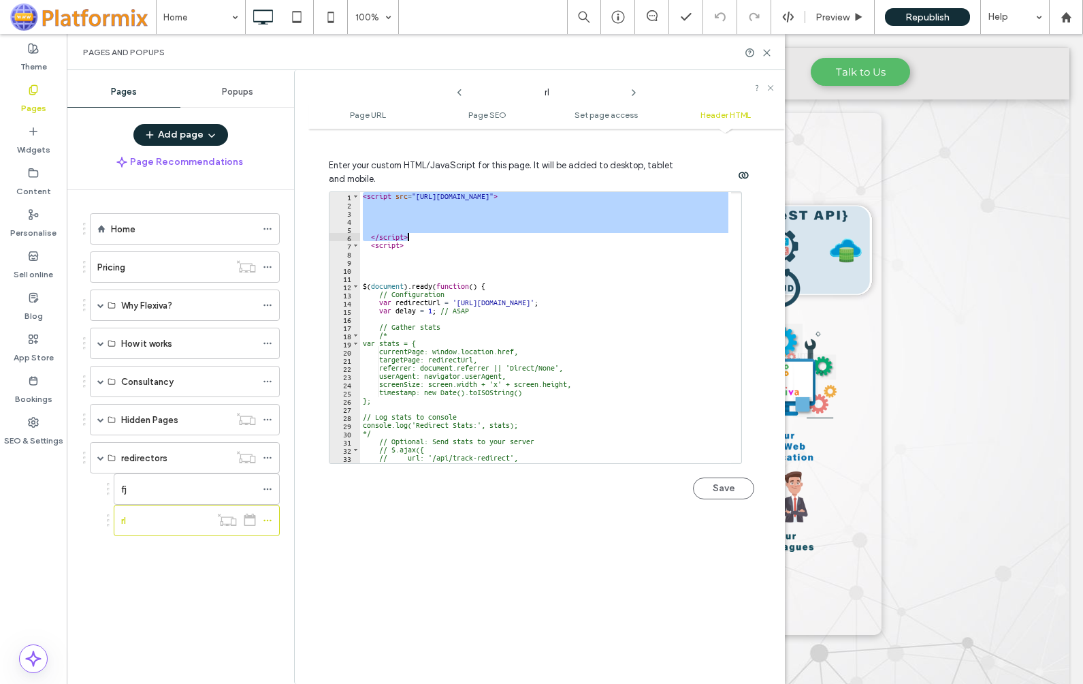
drag, startPoint x: 364, startPoint y: 198, endPoint x: 482, endPoint y: 240, distance: 124.9
click at [482, 240] on div "< script src = "https://cdnjs.cloudflare.com/ajax/libs/jquery/3.6.0/jquery.min.…" at bounding box center [545, 335] width 371 height 287
type textarea "*********"
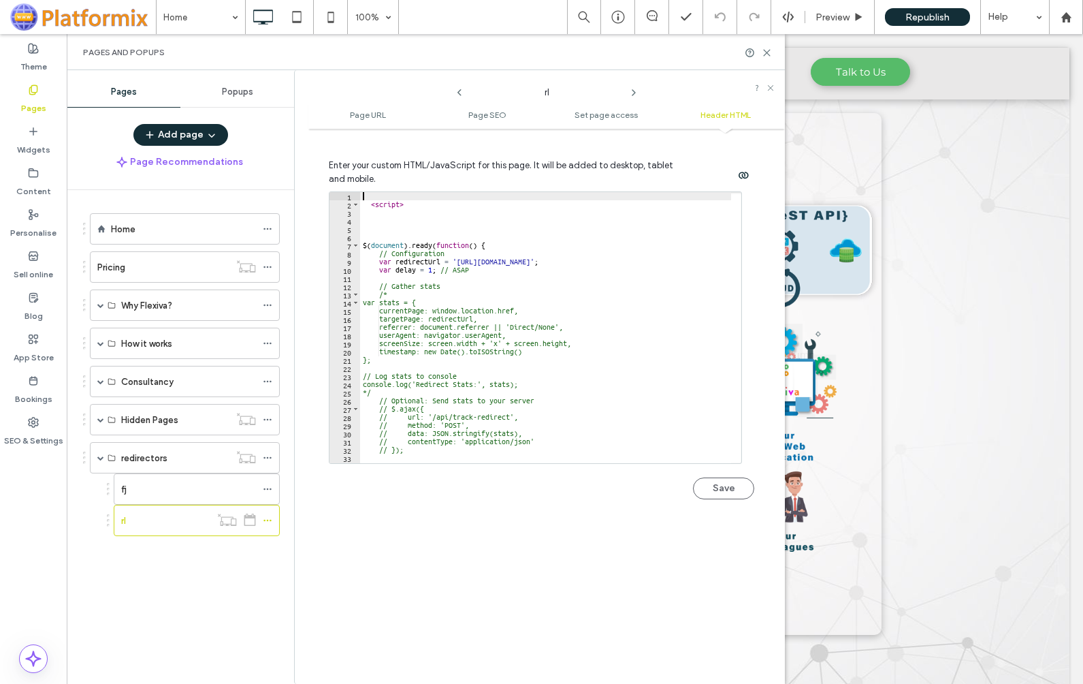
type textarea "********"
type textarea "**********"
type textarea "**"
type textarea "******"
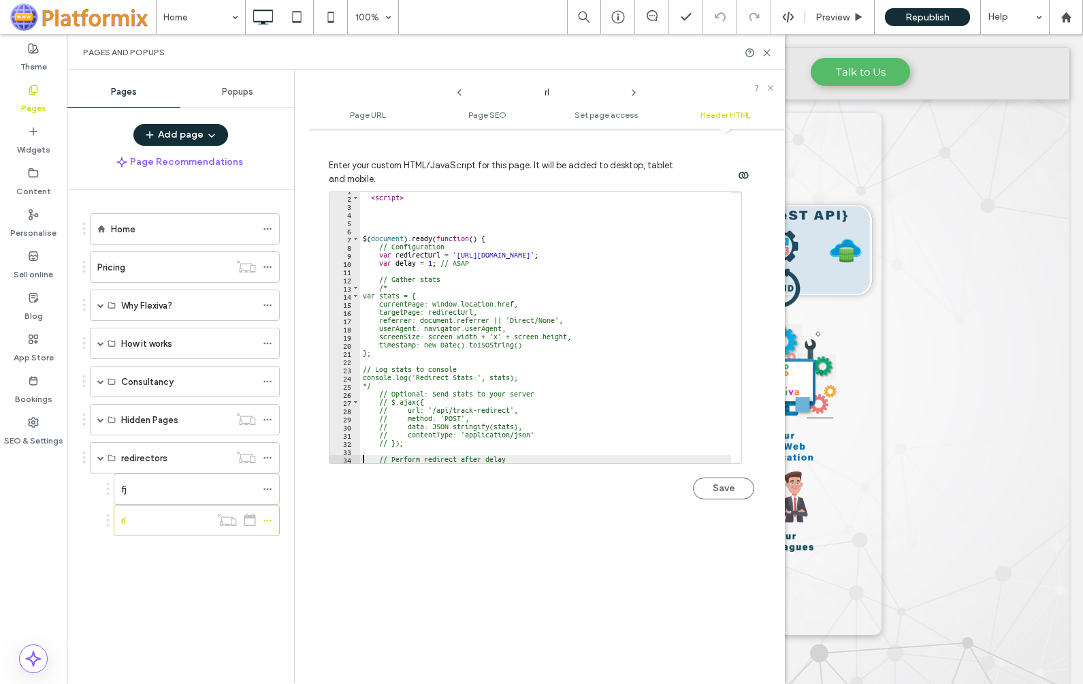
type textarea "***"
type textarea "*********"
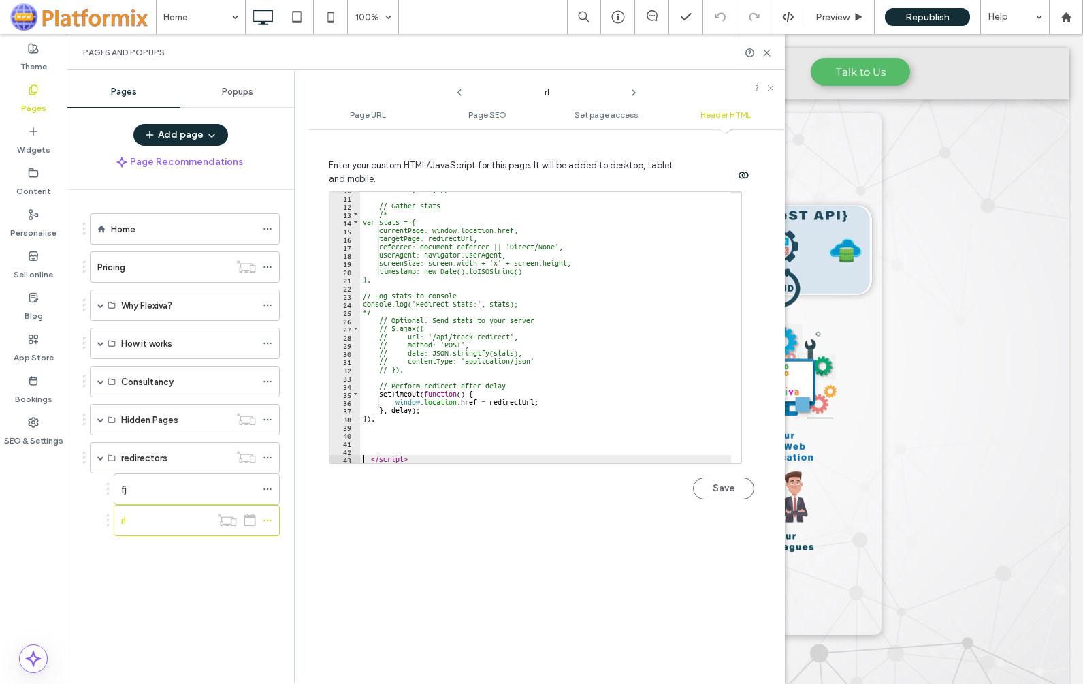
scroll to position [80, 0]
click at [714, 488] on button "Save" at bounding box center [723, 488] width 61 height 22
click at [268, 488] on icon at bounding box center [268, 489] width 10 height 10
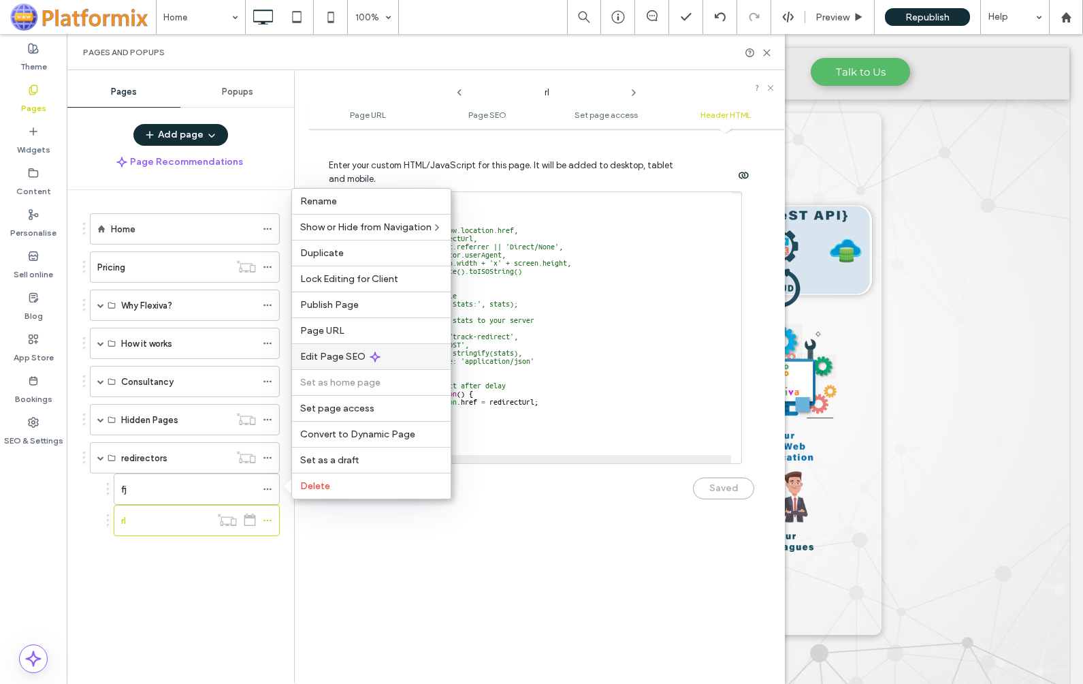
click at [349, 351] on span "Edit Page SEO" at bounding box center [332, 357] width 65 height 12
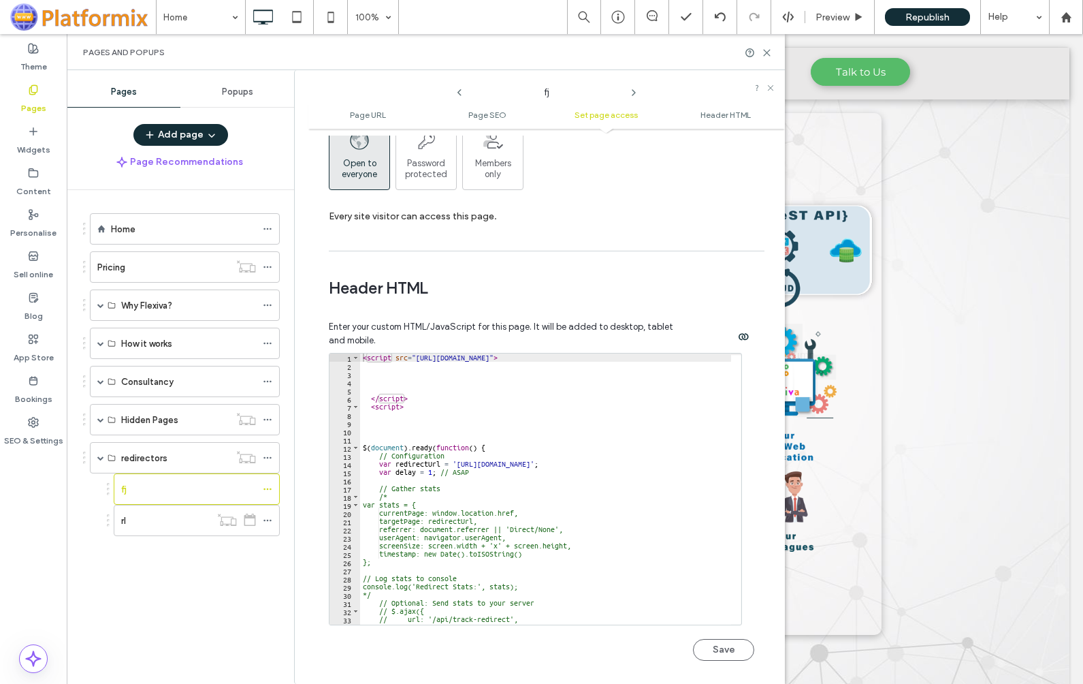
scroll to position [1256, 0]
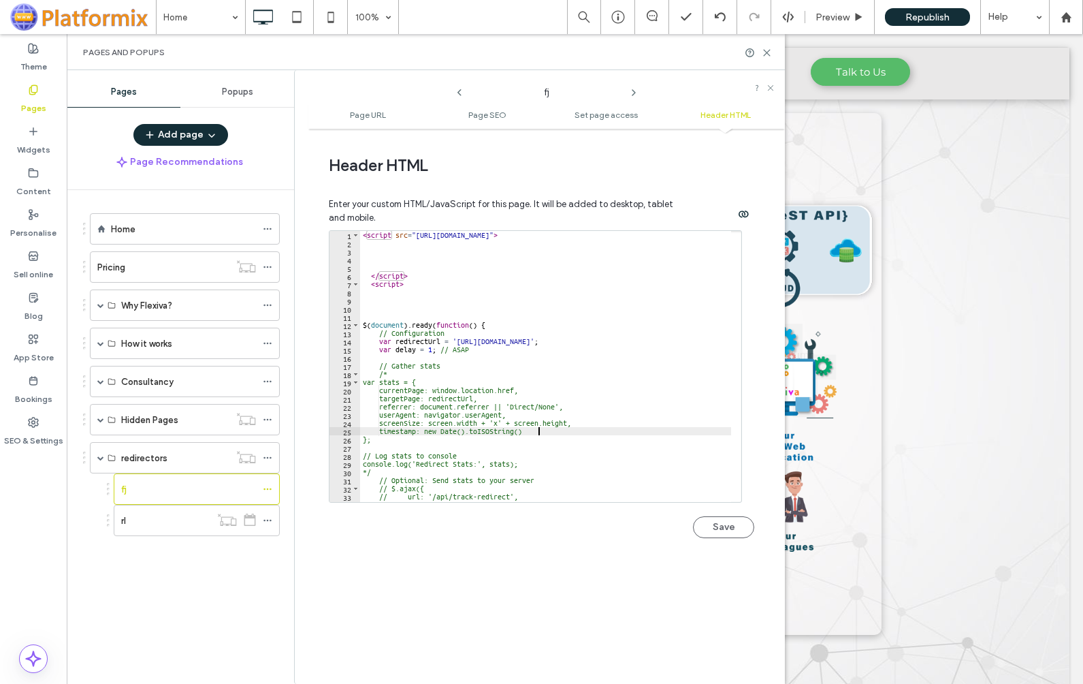
click at [603, 431] on div "< script src = "https://cdnjs.cloudflare.com/ajax/libs/jquery/3.6.0/jquery.min.…" at bounding box center [545, 374] width 371 height 287
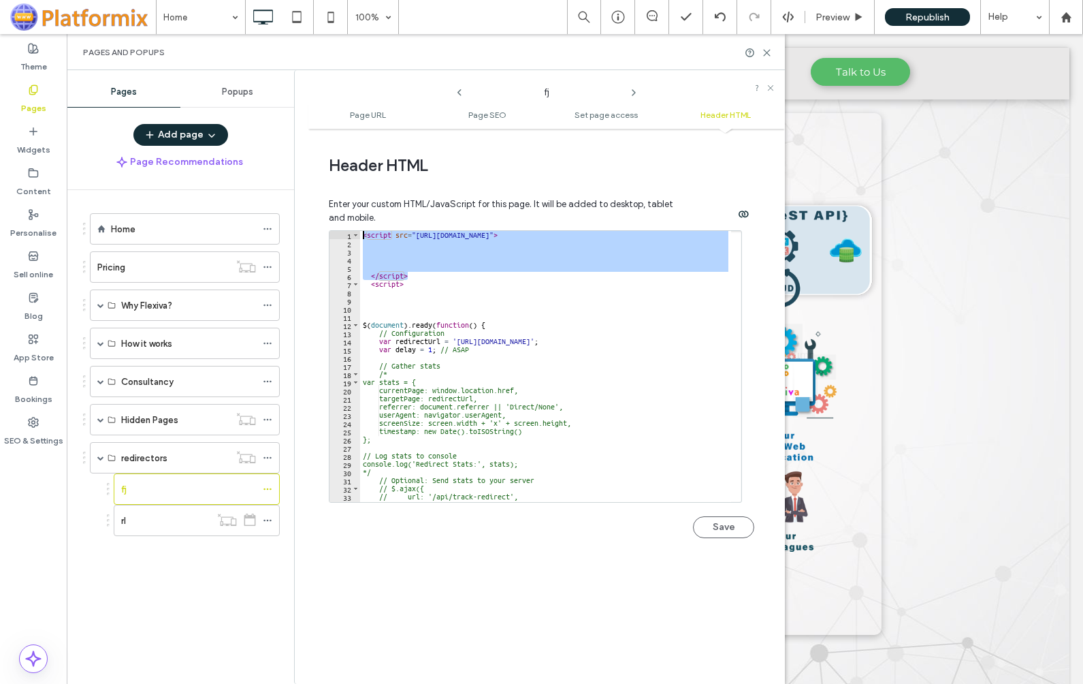
drag, startPoint x: 457, startPoint y: 275, endPoint x: 302, endPoint y: 215, distance: 166.4
click at [302, 215] on div "fj Page URL Page SEO Set page access Header HTML Page URL Customise the URL of …" at bounding box center [539, 377] width 491 height 614
type textarea "**********"
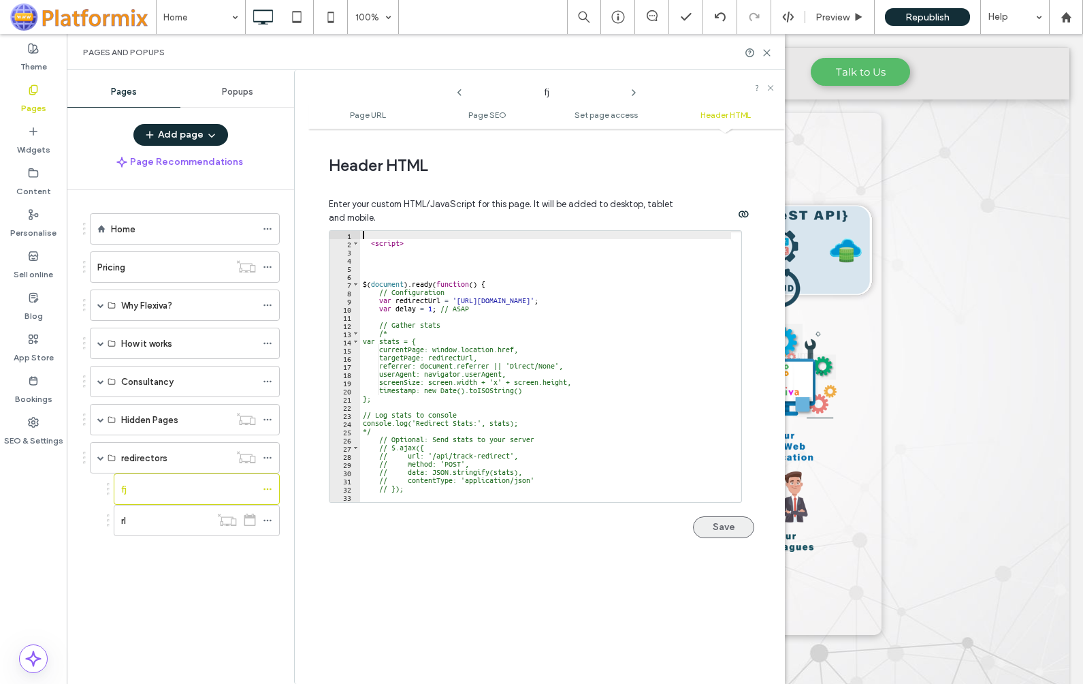
click at [719, 526] on button "Save" at bounding box center [723, 527] width 61 height 22
click at [31, 423] on icon at bounding box center [33, 422] width 11 height 11
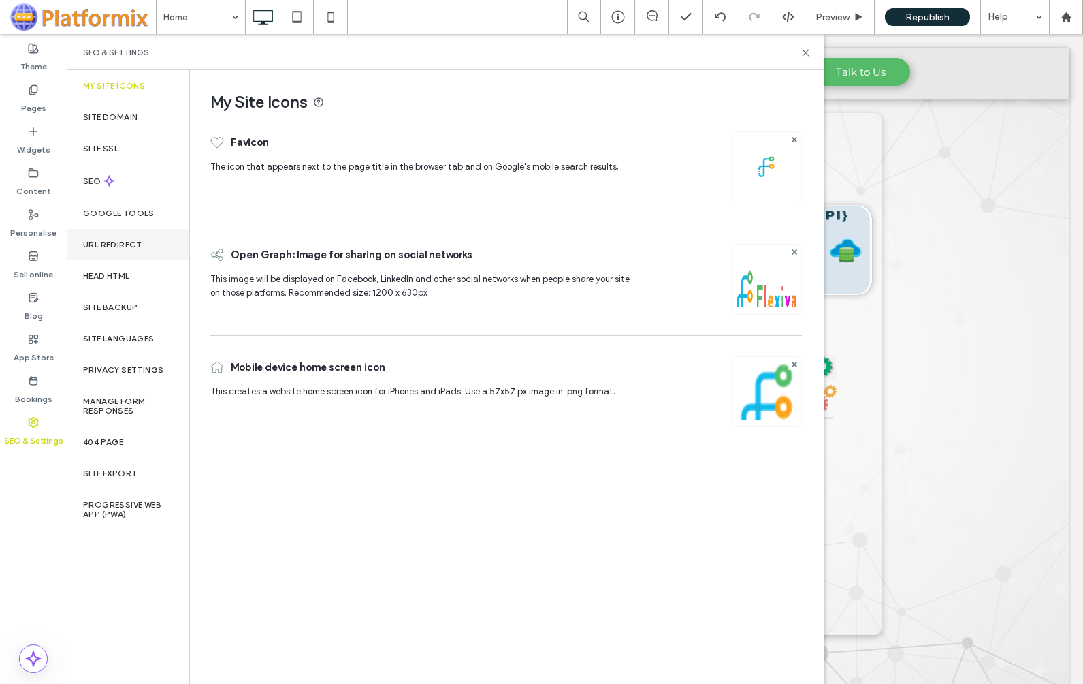
click at [106, 248] on label "URL Redirect" at bounding box center [112, 245] width 59 height 10
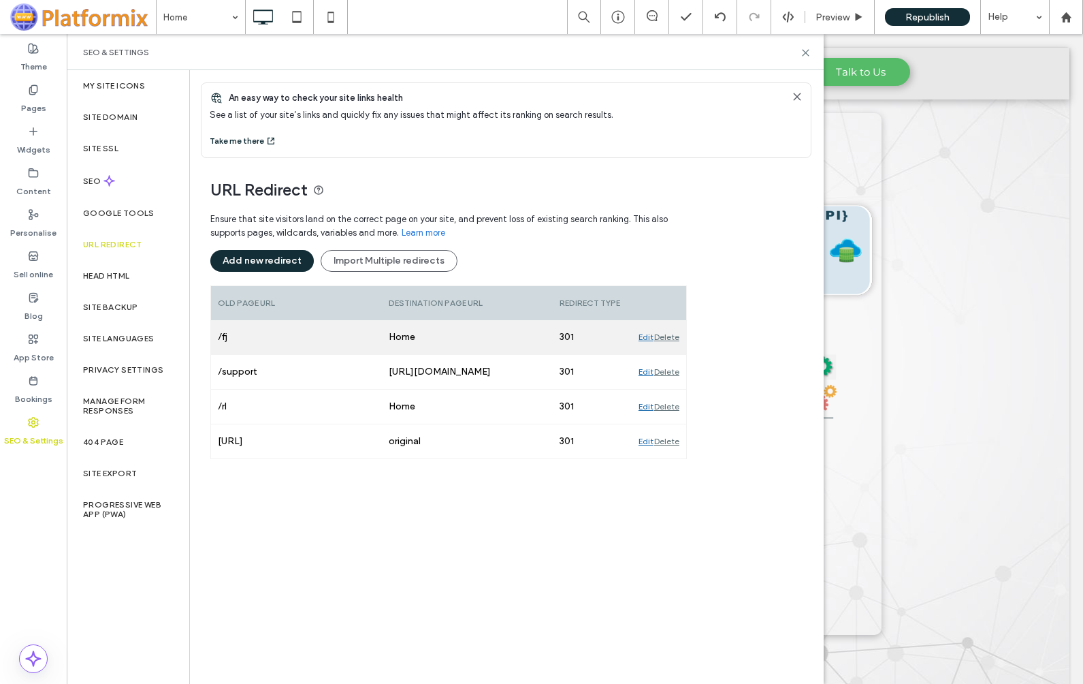
click at [668, 338] on div "Delete" at bounding box center [666, 337] width 25 height 34
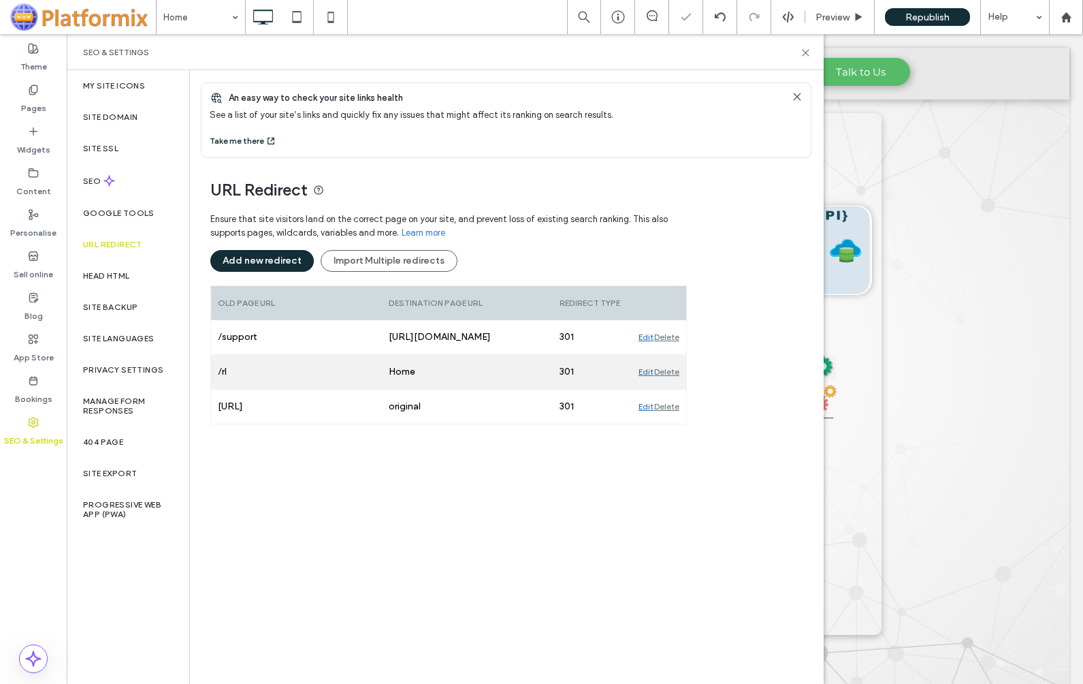
click at [668, 370] on div "Delete" at bounding box center [666, 372] width 25 height 34
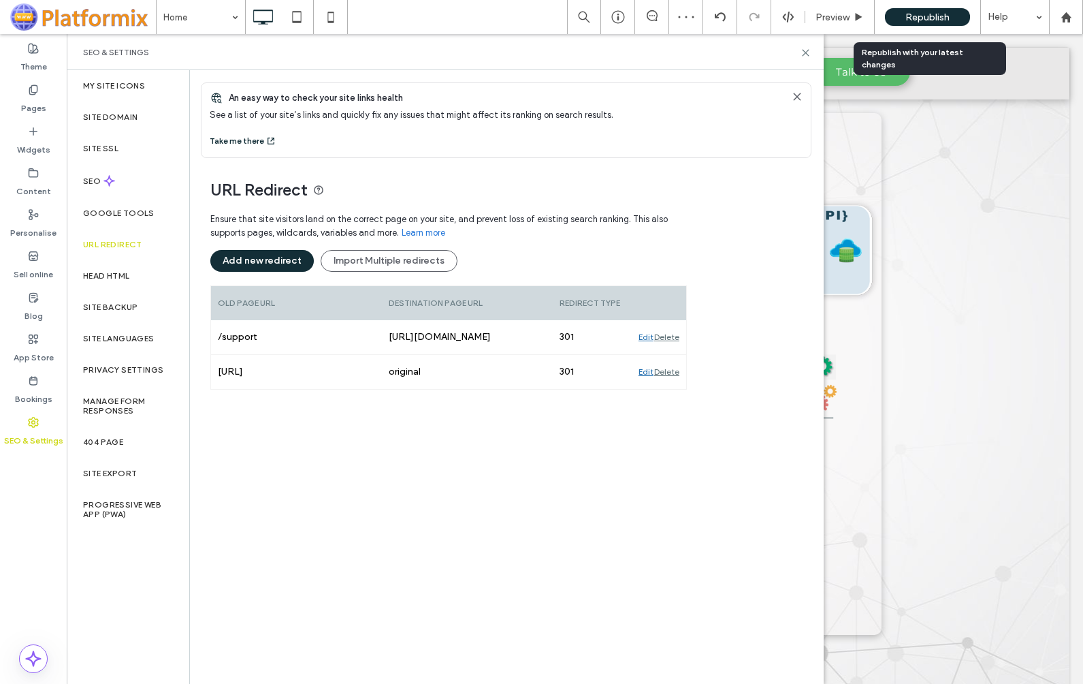
click at [919, 18] on span "Republish" at bounding box center [928, 18] width 44 height 12
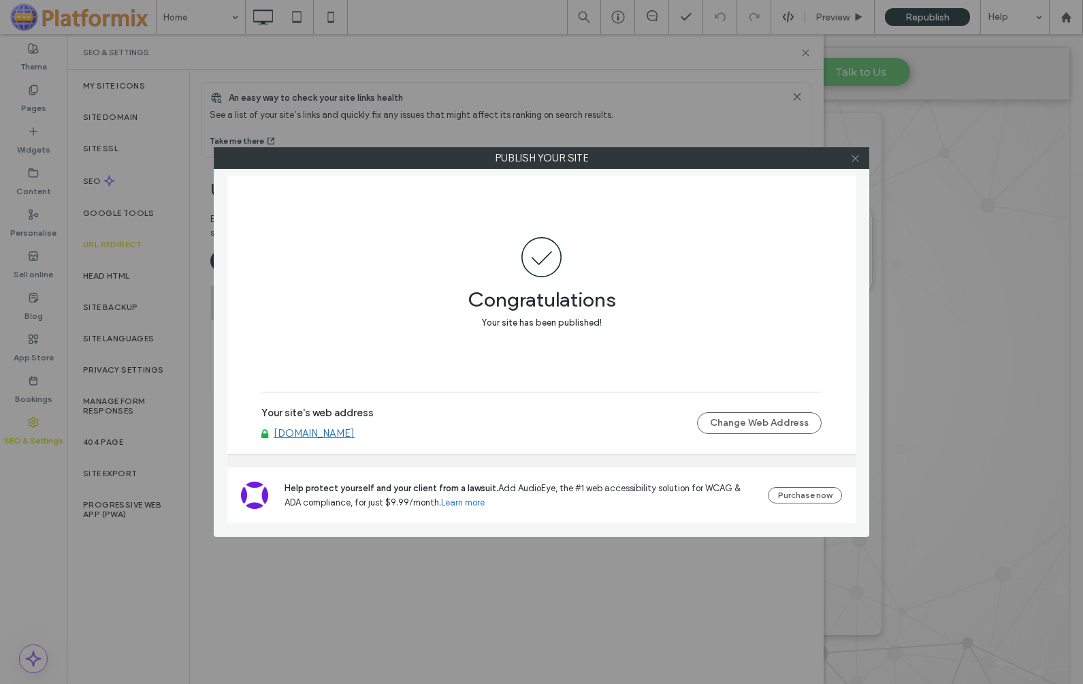
click at [859, 157] on icon at bounding box center [856, 158] width 10 height 10
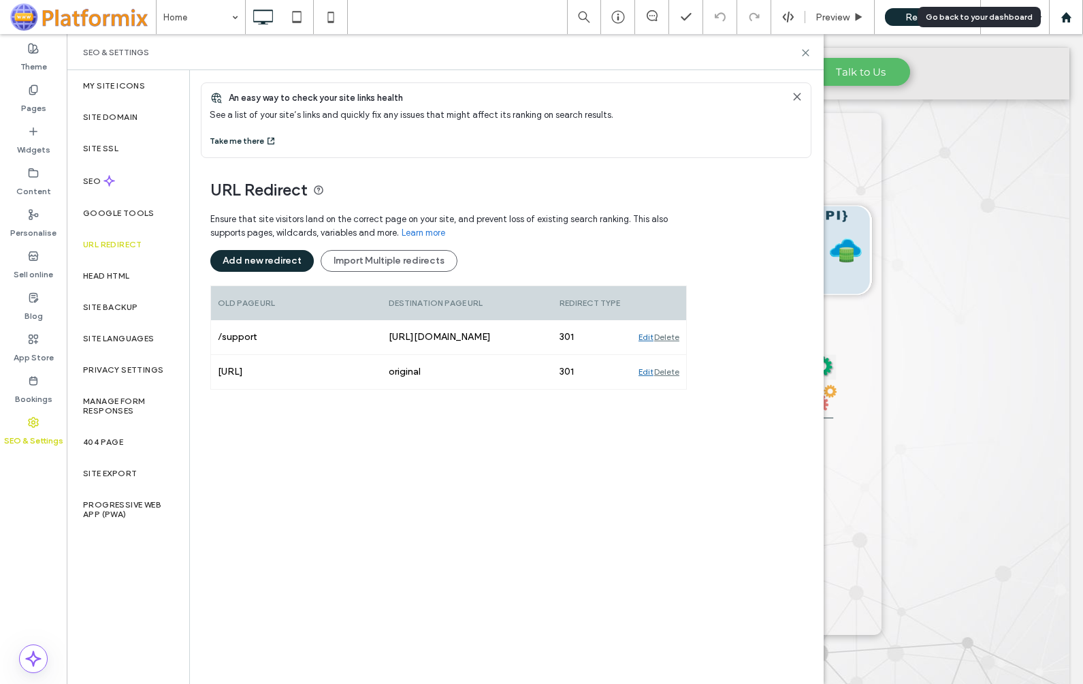
click at [1064, 19] on use at bounding box center [1066, 17] width 10 height 10
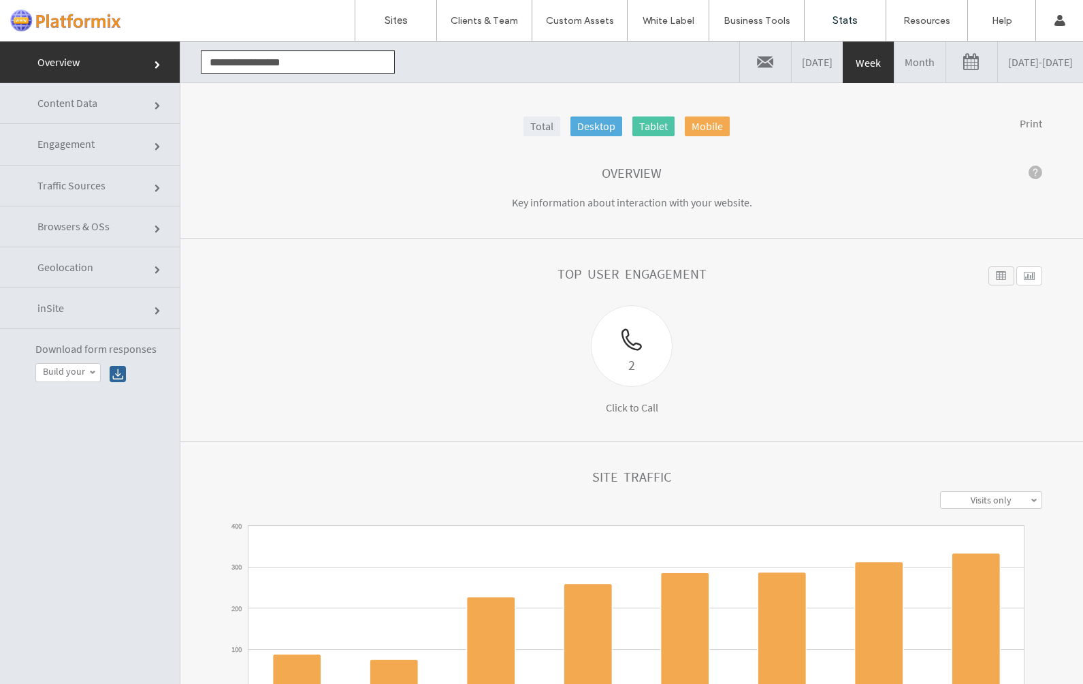
click at [77, 98] on span "Content Data" at bounding box center [67, 103] width 60 height 14
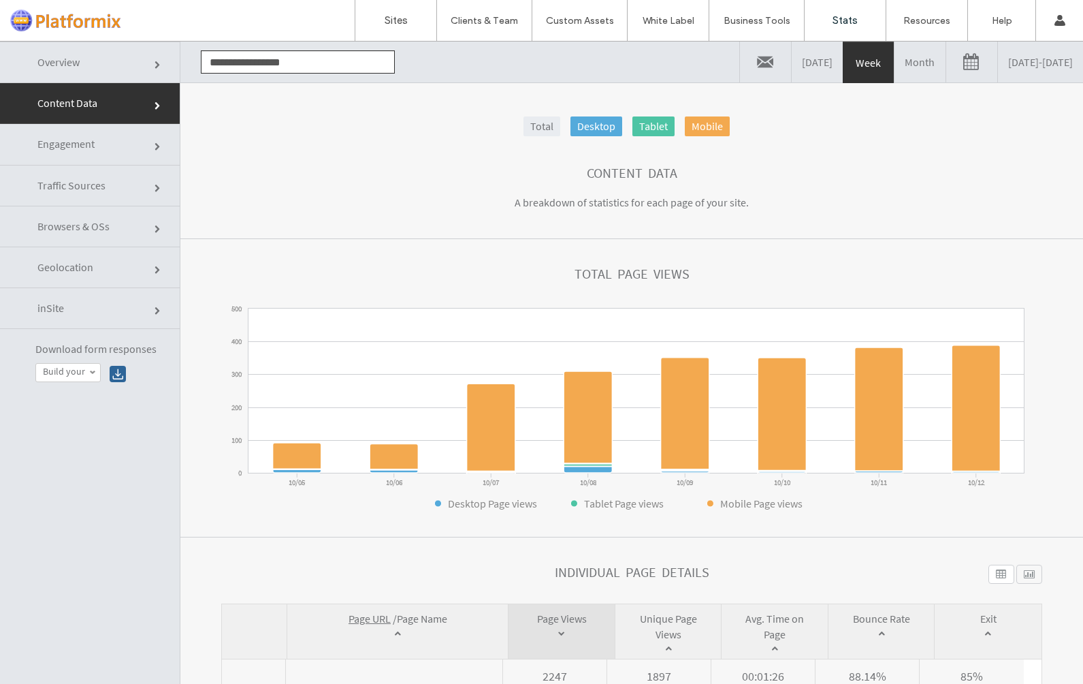
click at [94, 369] on span at bounding box center [92, 372] width 7 height 7
click at [70, 477] on div "**********" at bounding box center [90, 383] width 180 height 683
click at [69, 185] on span "Traffic Sources" at bounding box center [71, 185] width 68 height 14
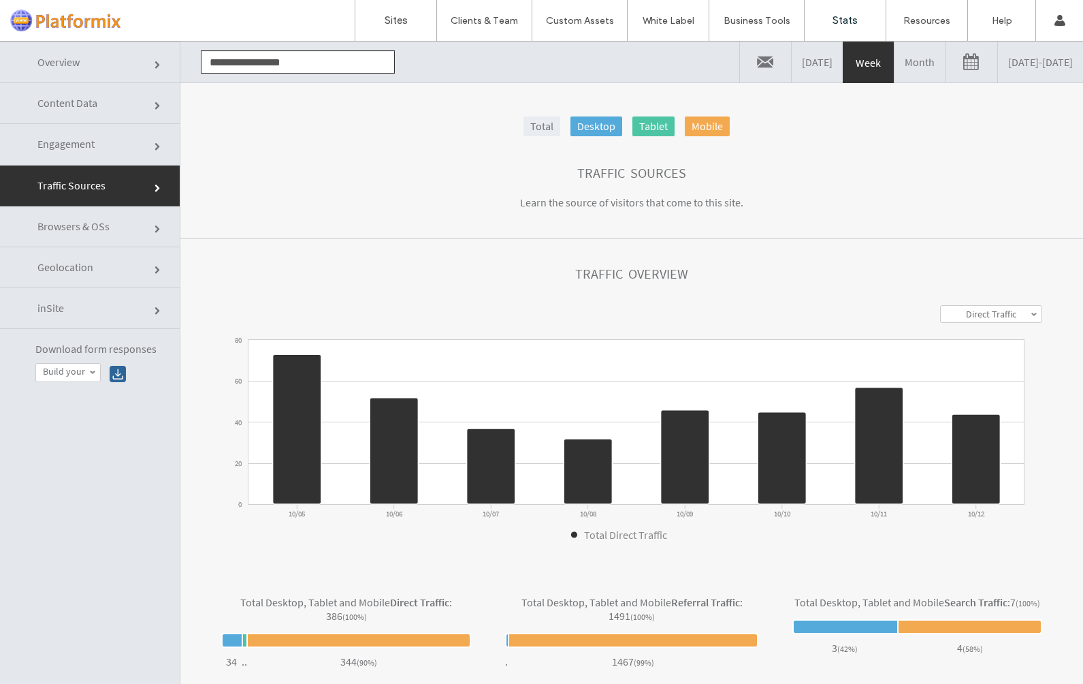
click at [68, 146] on span "Engagement" at bounding box center [65, 144] width 57 height 14
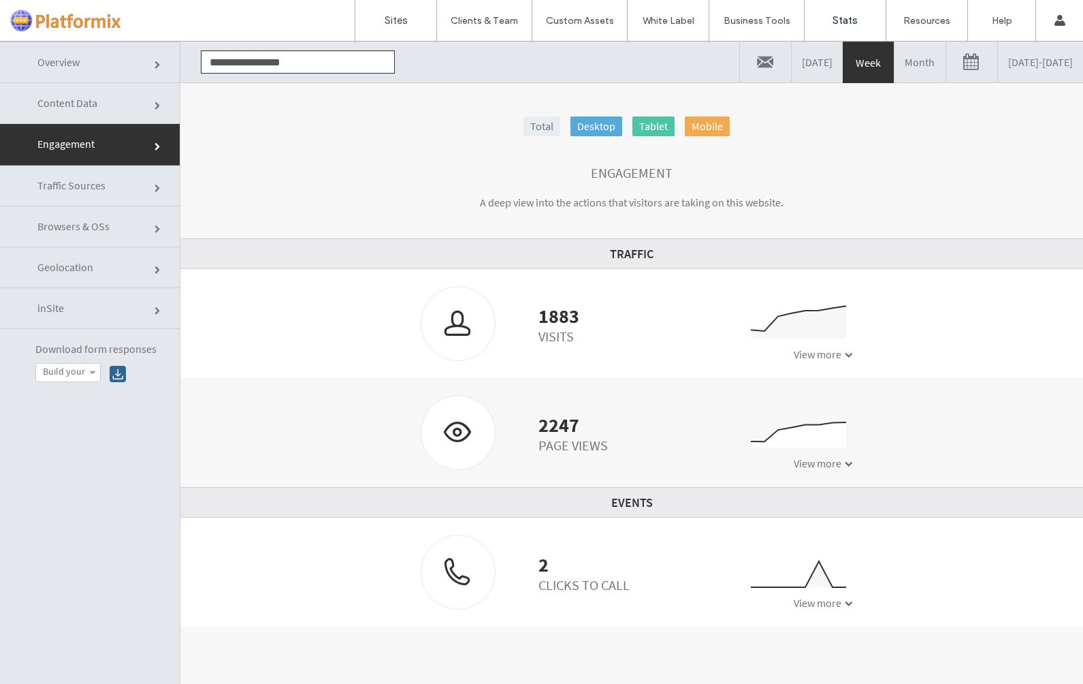
click at [69, 108] on span "Content Data" at bounding box center [67, 103] width 60 height 14
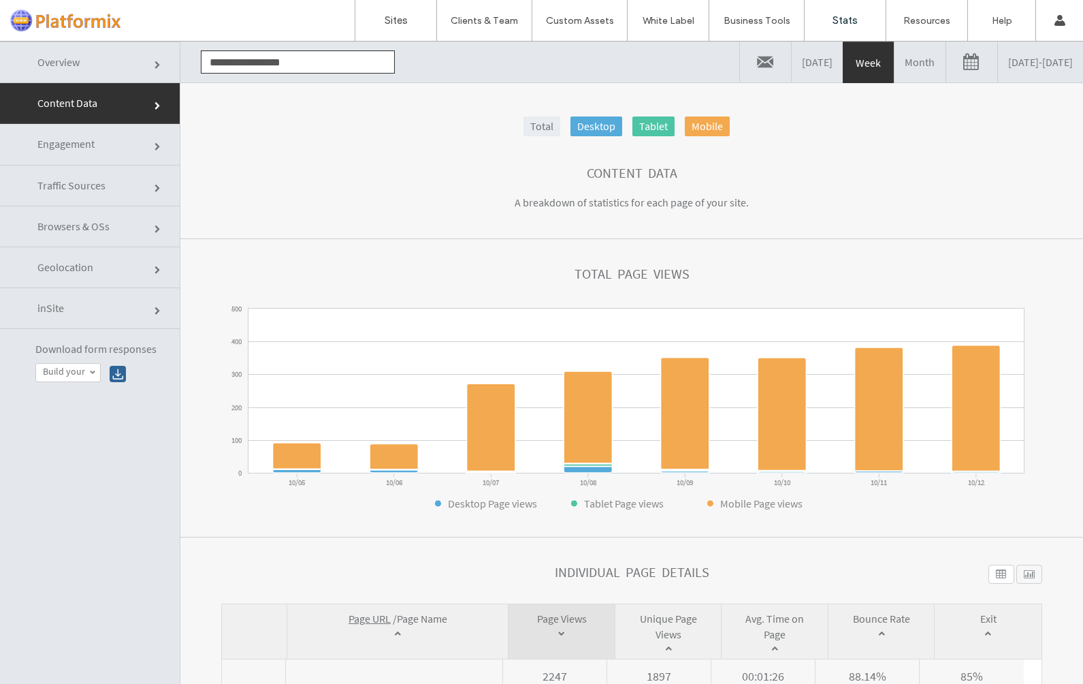
click at [334, 60] on input "**********" at bounding box center [298, 61] width 194 height 23
type input "**********"
click at [99, 65] on link "Overview" at bounding box center [90, 63] width 180 height 42
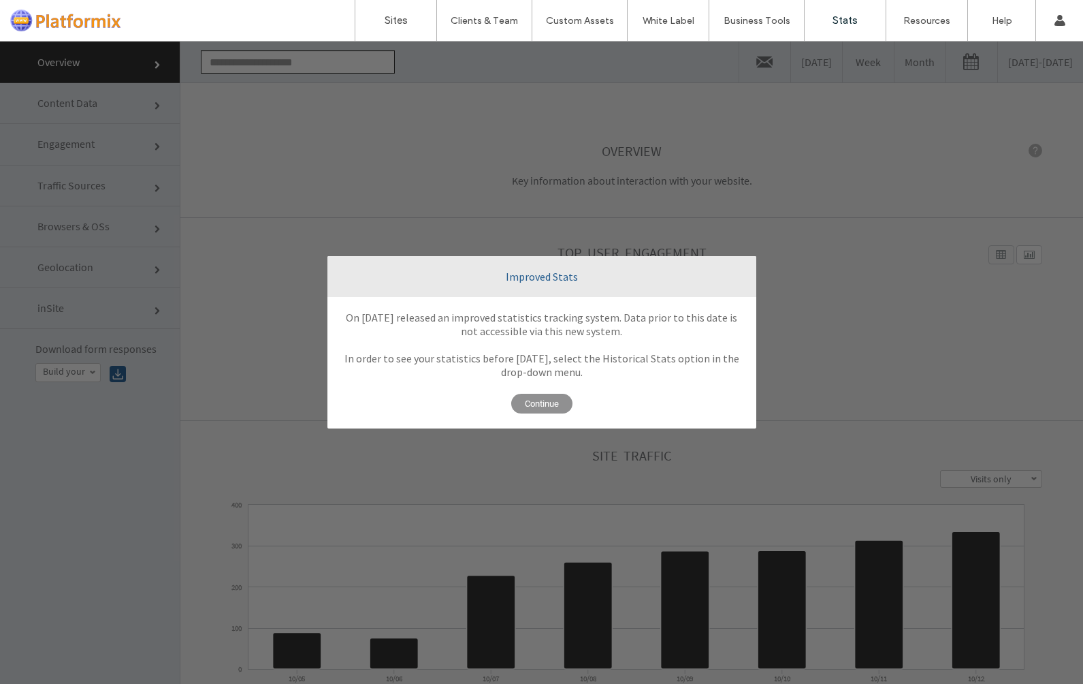
click at [539, 405] on span "Continue" at bounding box center [541, 404] width 61 height 20
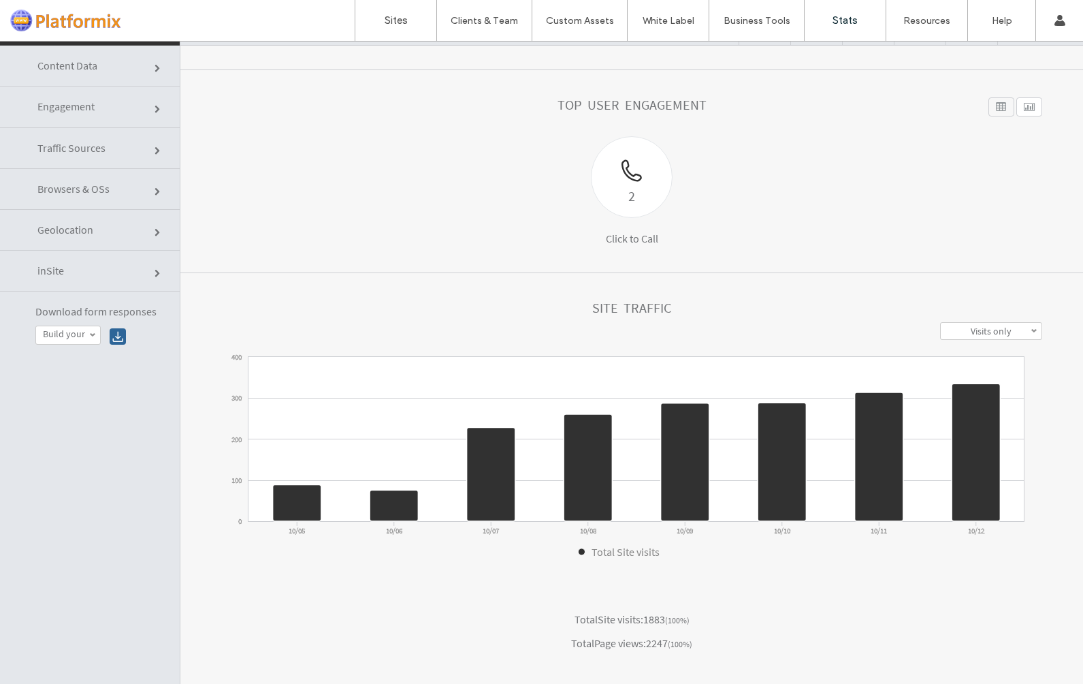
scroll to position [69, 0]
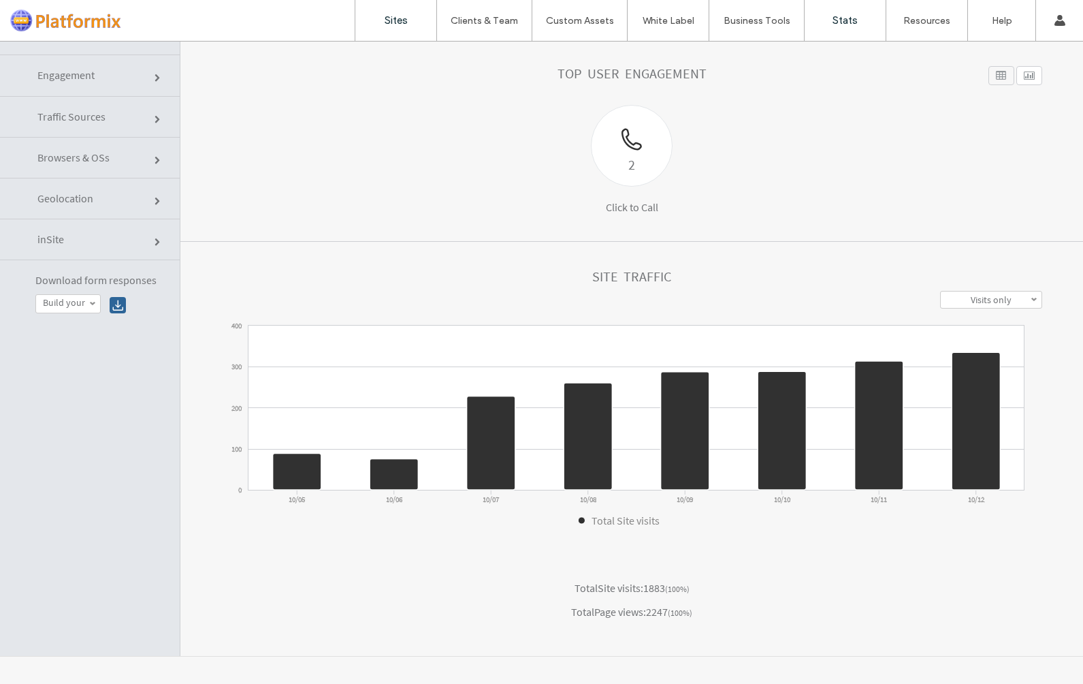
click at [396, 18] on label "Sites" at bounding box center [396, 20] width 23 height 12
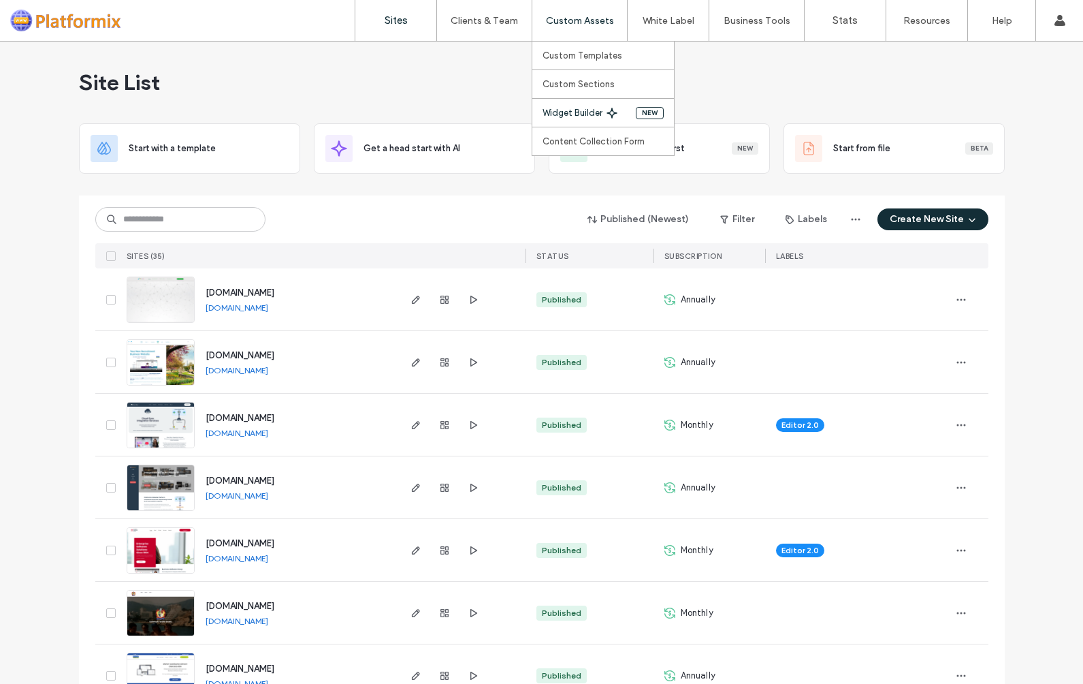
click at [556, 112] on label "Widget Builder" at bounding box center [573, 113] width 60 height 10
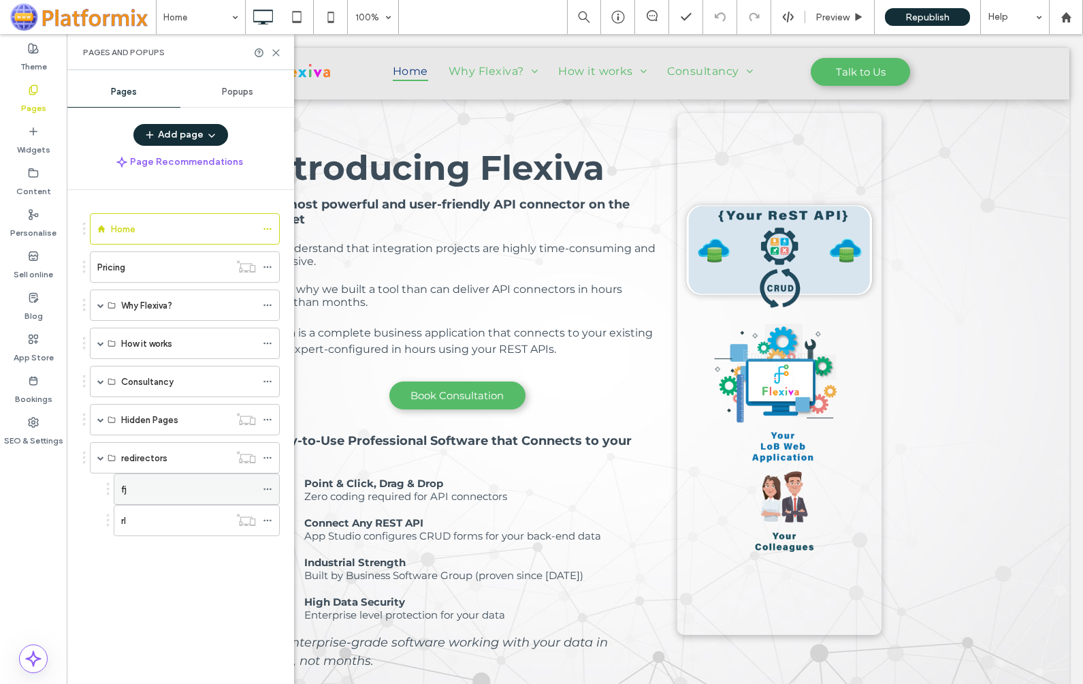
click at [269, 488] on icon at bounding box center [268, 489] width 10 height 10
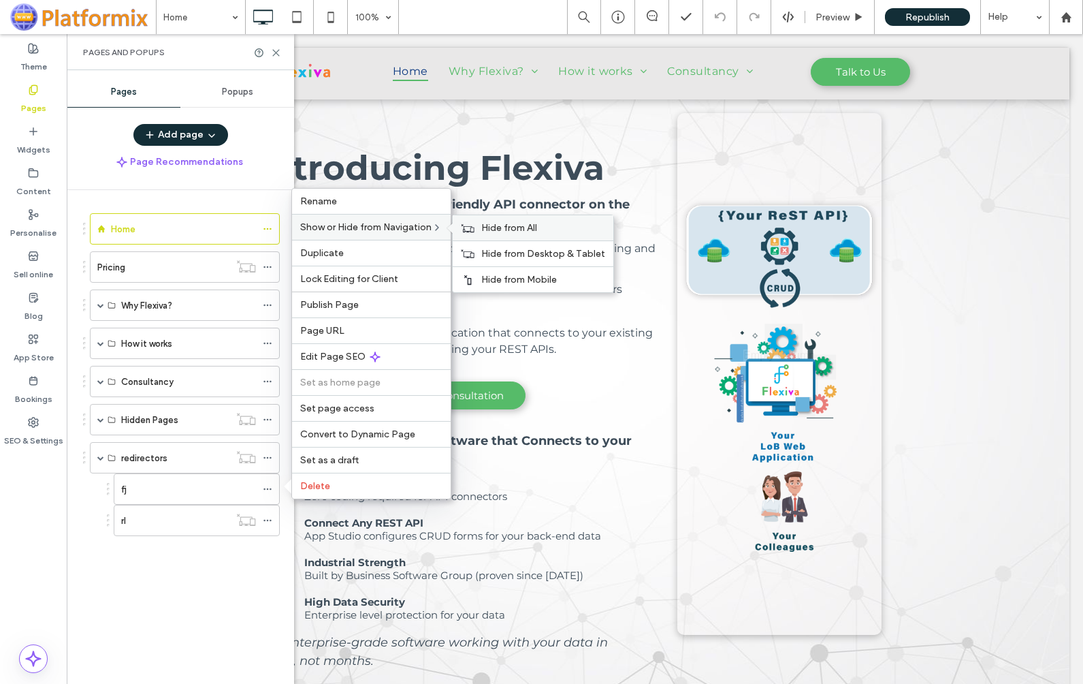
click at [504, 227] on span "Hide from All" at bounding box center [509, 228] width 56 height 12
click at [346, 330] on label "Page URL" at bounding box center [371, 331] width 142 height 12
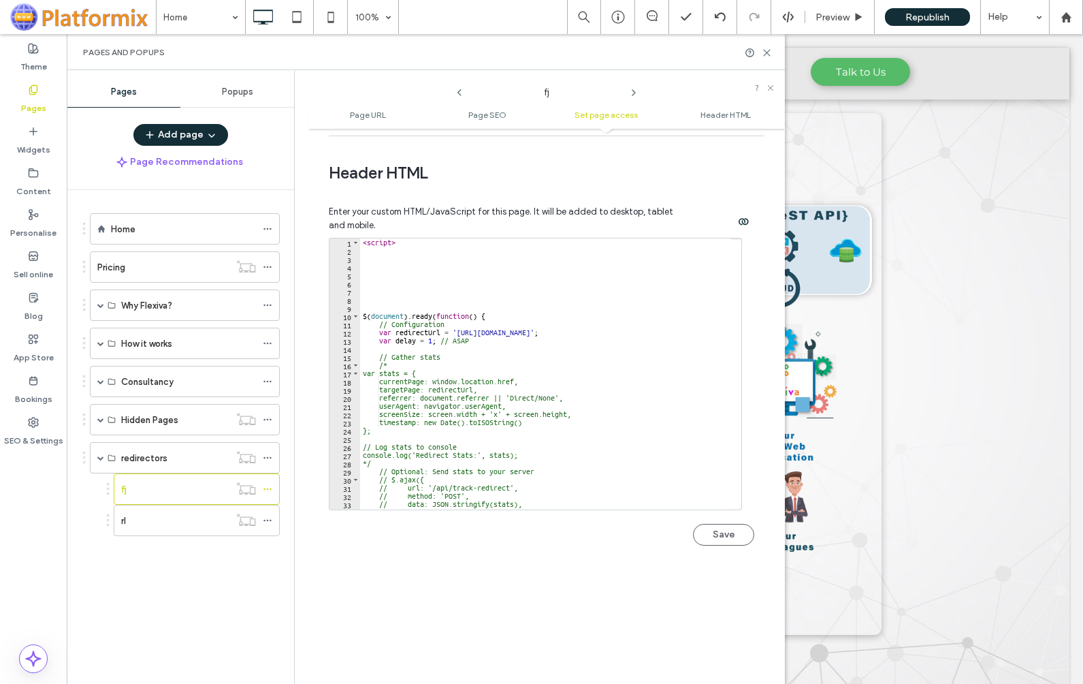
scroll to position [1226, 0]
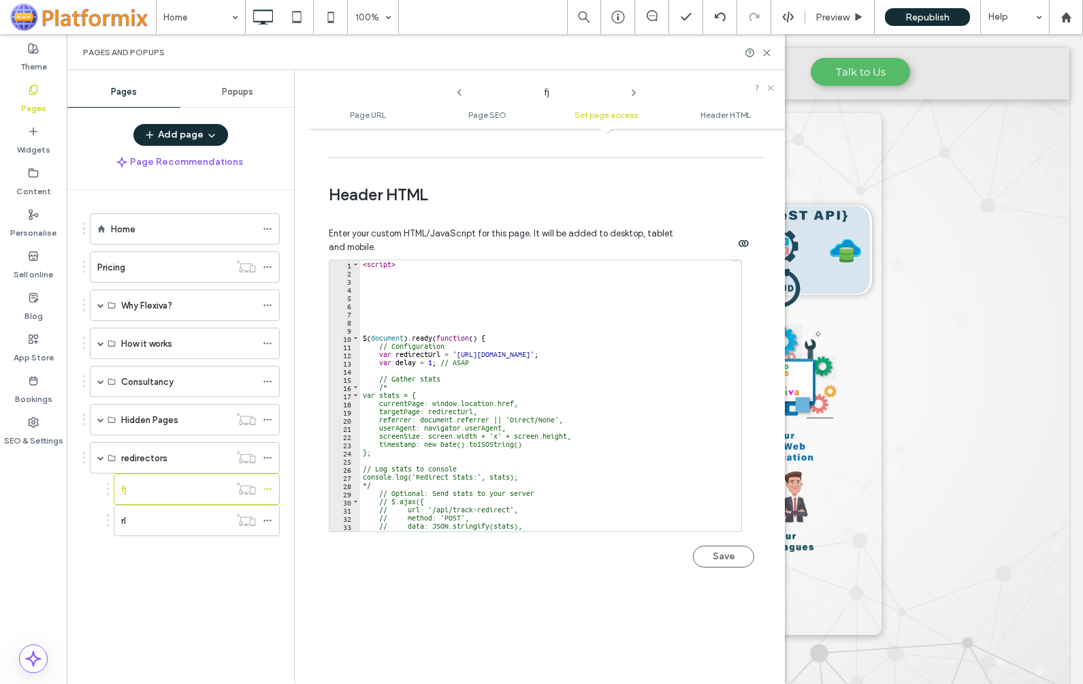
click at [387, 302] on div "< script > $ ( document ) . ready ( function ( ) { // Configuration var redirec…" at bounding box center [545, 403] width 371 height 287
click at [388, 293] on div "< script > $ ( document ) . ready ( function ( ) { // Configuration var redirec…" at bounding box center [545, 403] width 371 height 287
paste textarea "*"
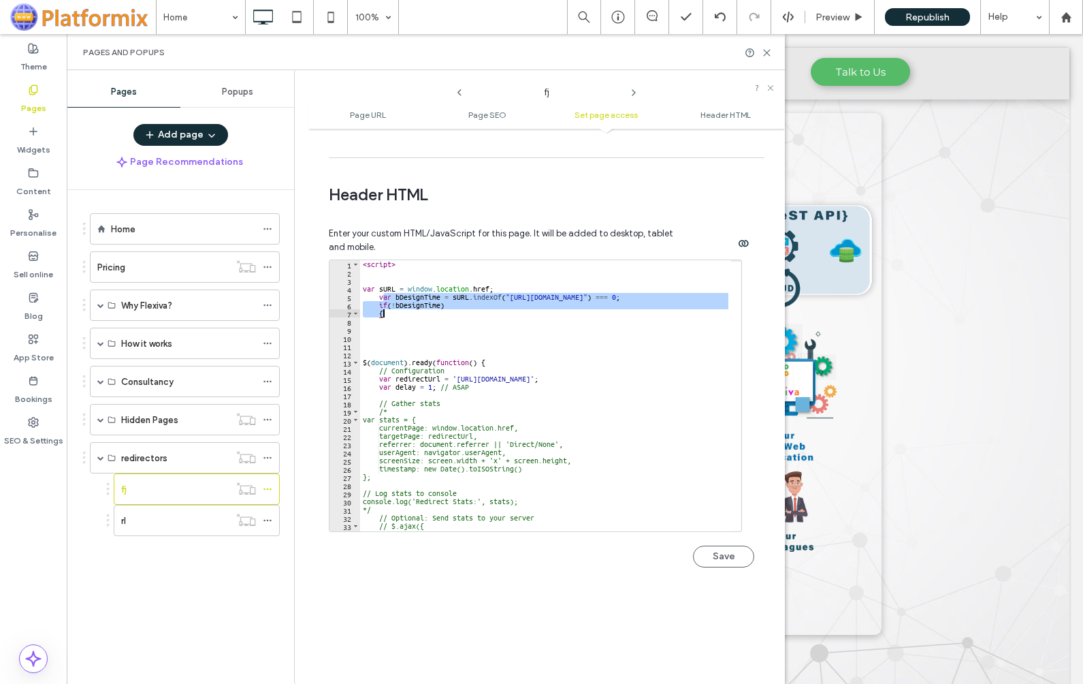
drag, startPoint x: 383, startPoint y: 298, endPoint x: 390, endPoint y: 310, distance: 14.4
click at [390, 310] on div "< script > var sURL = window . location . href ; var bDesignTime = sURL . index…" at bounding box center [545, 403] width 371 height 287
type textarea "**********"
click at [428, 329] on div "< script > var sURL = window . location . href ; var bDesignTime = sURL . index…" at bounding box center [545, 403] width 371 height 287
click at [379, 306] on div "< script > var sURL = window . location . href ; var bDesignTime = sURL . index…" at bounding box center [545, 403] width 371 height 287
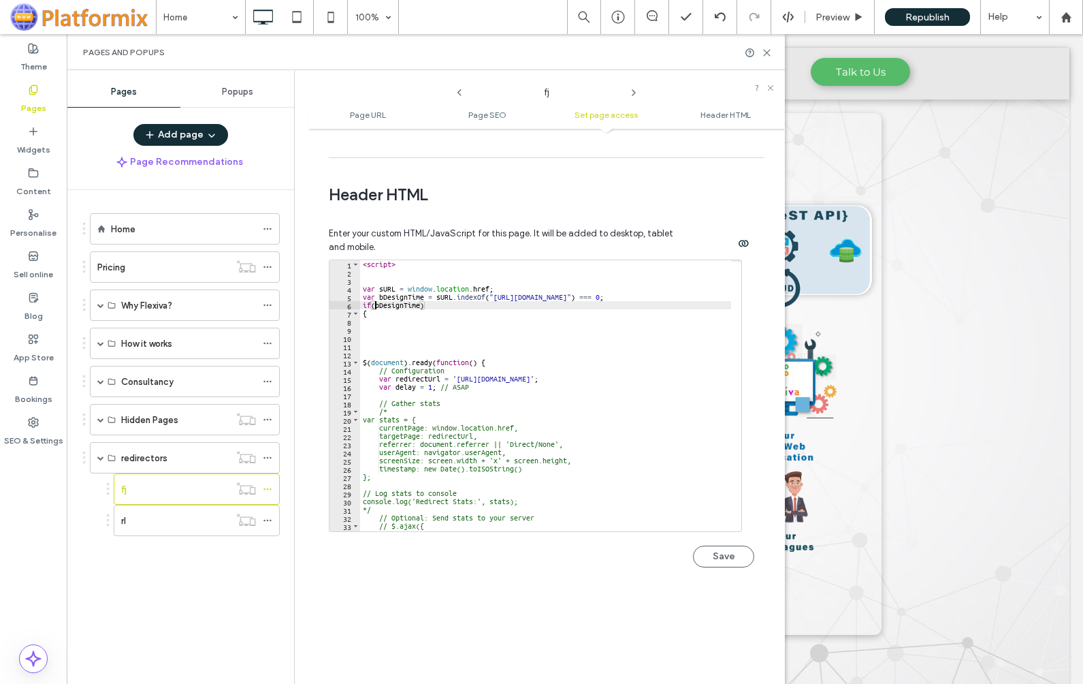
type textarea "*"
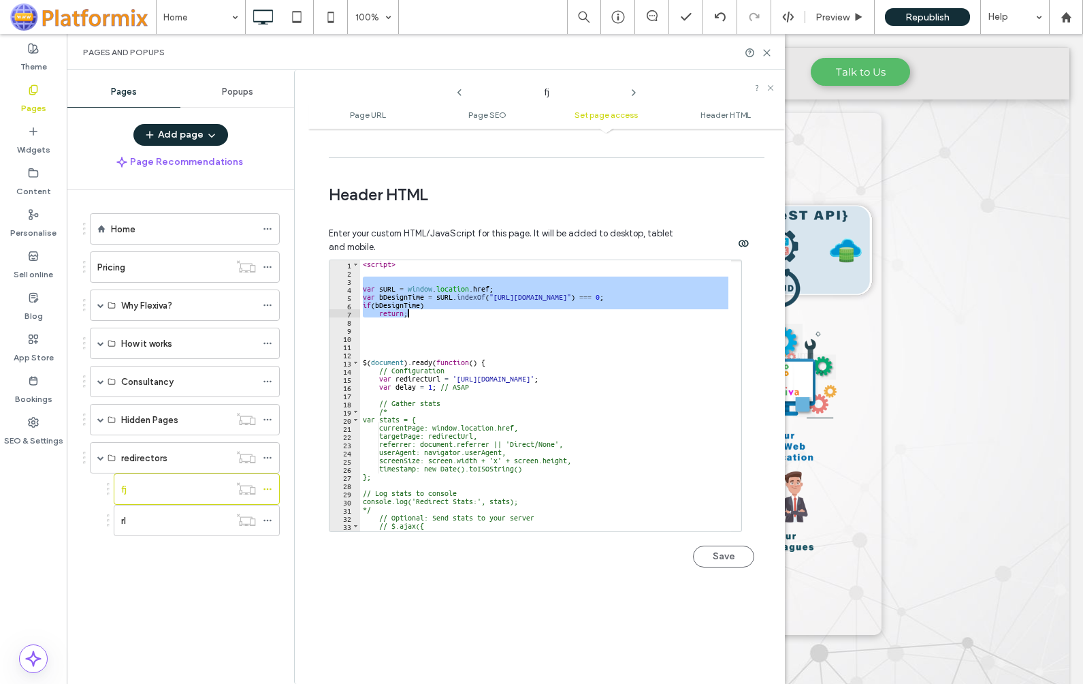
drag, startPoint x: 368, startPoint y: 277, endPoint x: 432, endPoint y: 316, distance: 75.4
click at [432, 316] on div "< script > var sURL = window . location . href ; var bDesignTime = sURL . index…" at bounding box center [545, 403] width 371 height 287
type textarea "**********"
click at [418, 278] on div "< script > var sURL = window . location . href ; var bDesignTime = sURL . index…" at bounding box center [545, 395] width 371 height 271
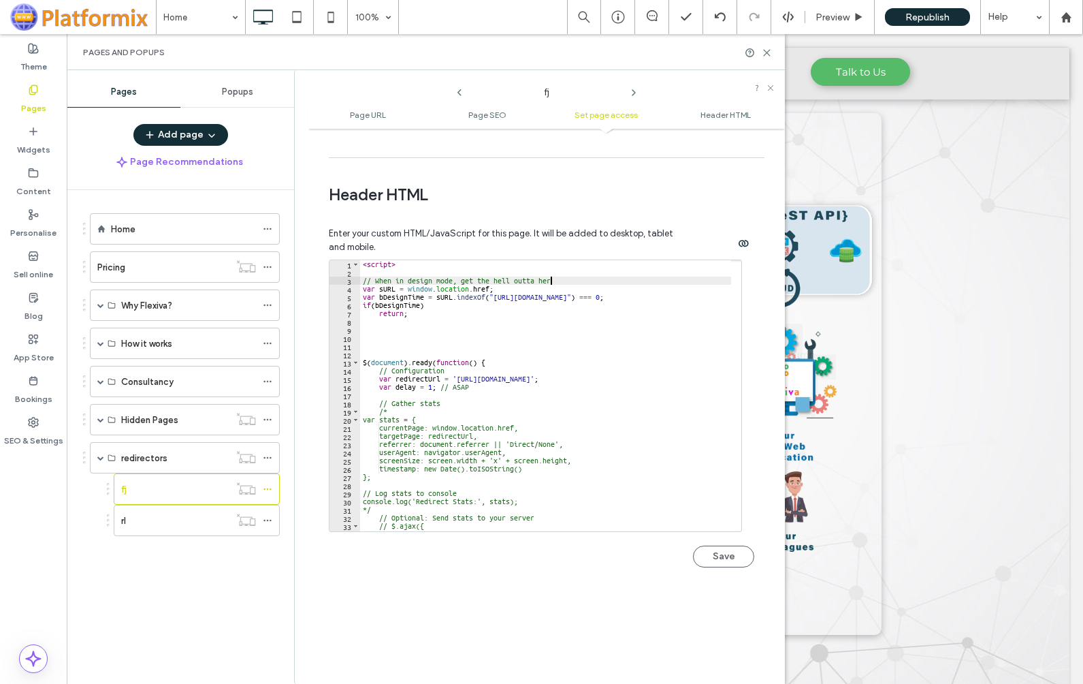
scroll to position [0, 15]
type textarea "**********"
click at [383, 271] on div "< script > // When in design mode, get the hell outta here otherwise page hangs…" at bounding box center [545, 403] width 371 height 287
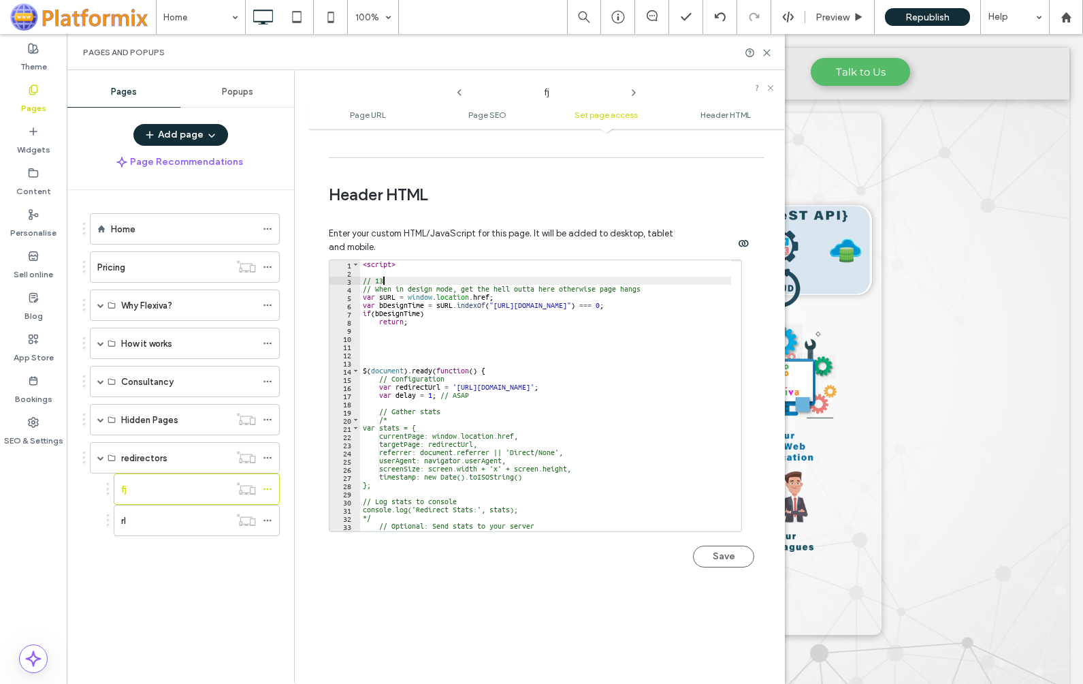
scroll to position [0, 1]
type textarea "**********"
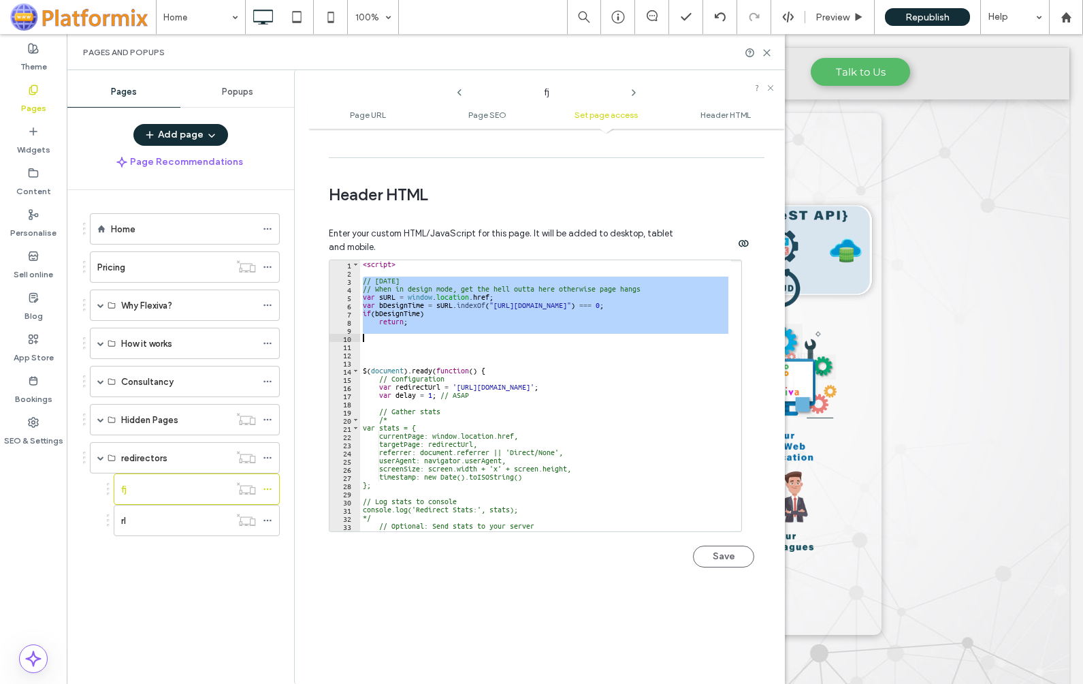
drag, startPoint x: 364, startPoint y: 281, endPoint x: 420, endPoint y: 341, distance: 81.4
click at [420, 341] on div "< script > // [DATE] // When in design mode, get the hell outta here otherwise …" at bounding box center [545, 403] width 371 height 287
click at [715, 558] on button "Save" at bounding box center [723, 556] width 61 height 22
click at [268, 522] on icon at bounding box center [268, 521] width 10 height 10
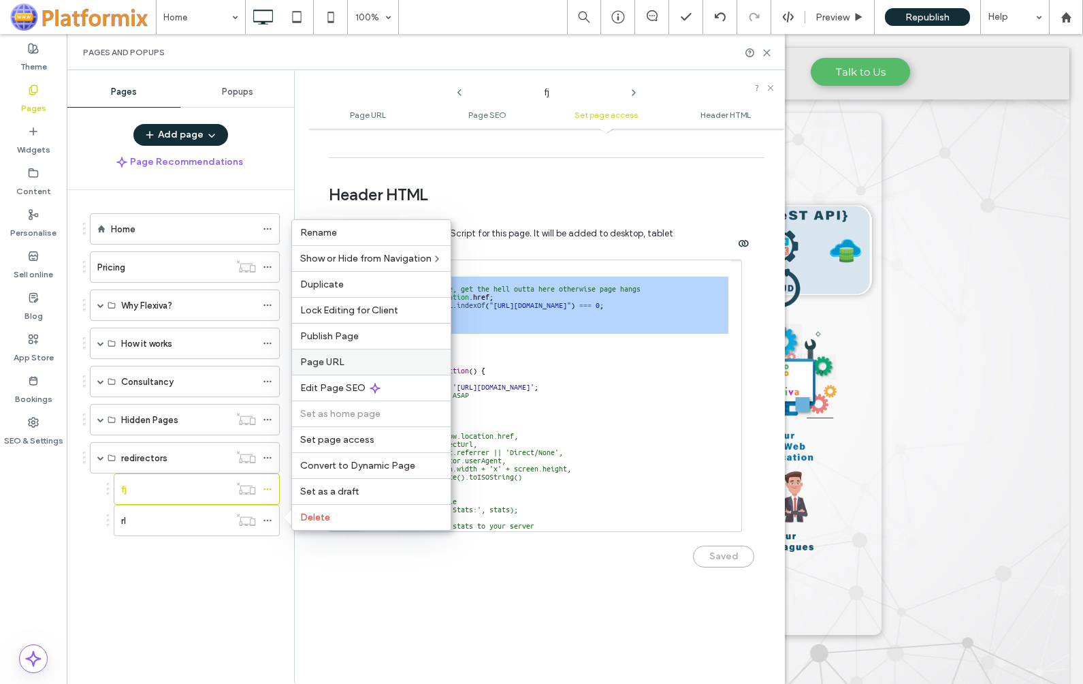
click at [336, 363] on span "Page URL" at bounding box center [322, 362] width 44 height 12
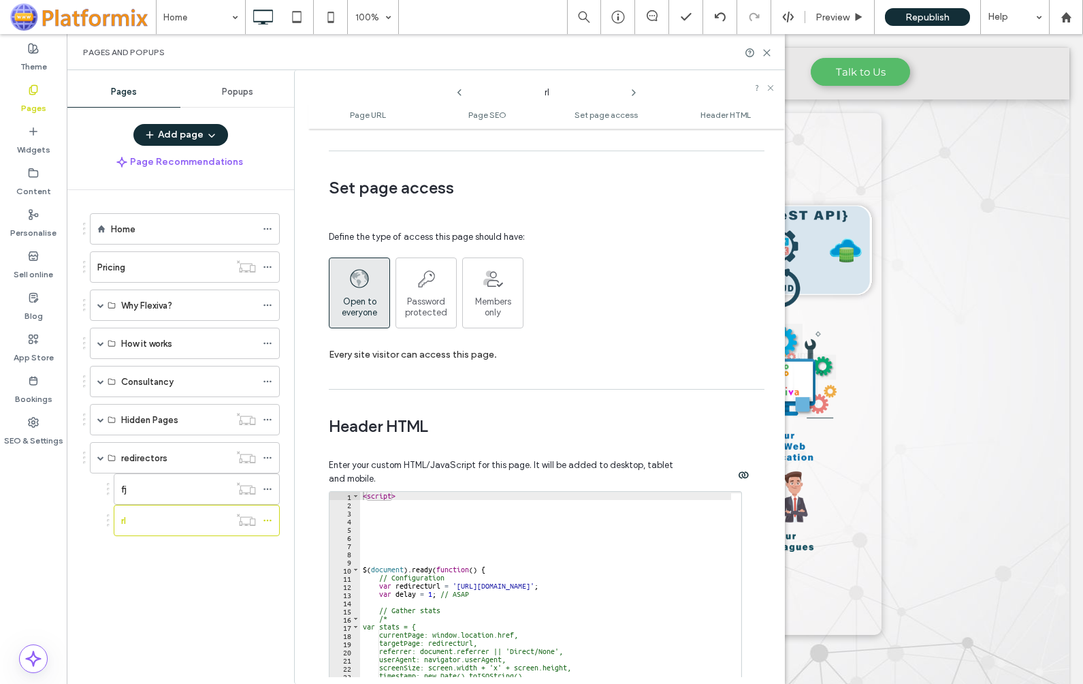
scroll to position [1256, 0]
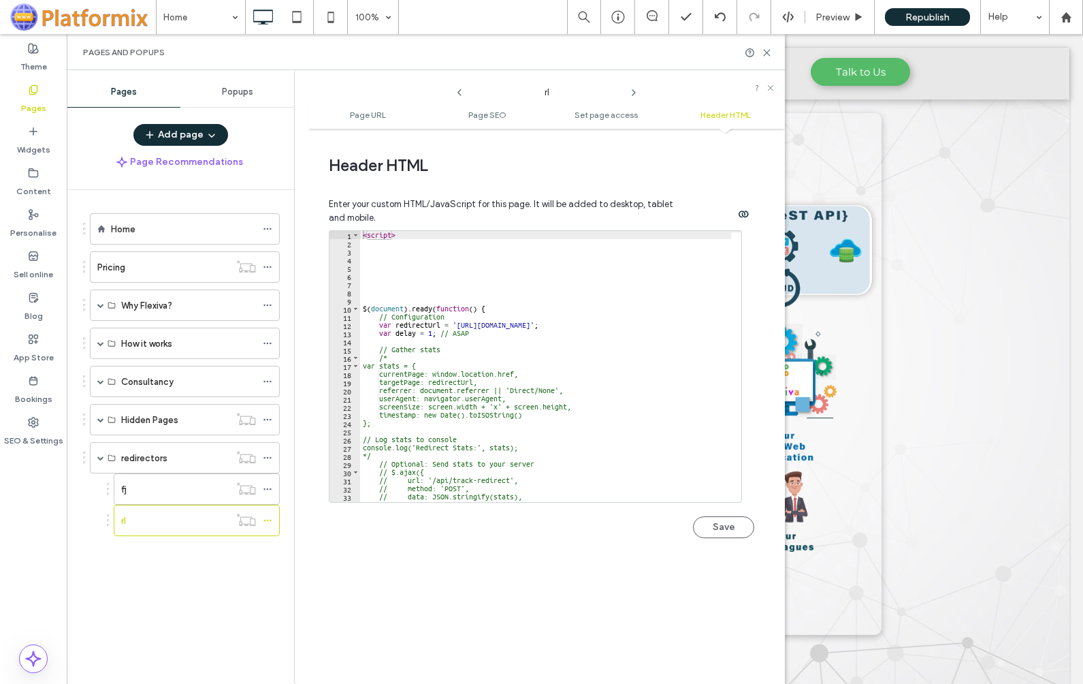
click at [385, 266] on div "< script > $ ( document ) . ready ( function ( ) { // Configuration var redirec…" at bounding box center [545, 374] width 371 height 287
click at [393, 258] on div "< script > $ ( document ) . ready ( function ( ) { // Configuration var redirec…" at bounding box center [545, 374] width 371 height 287
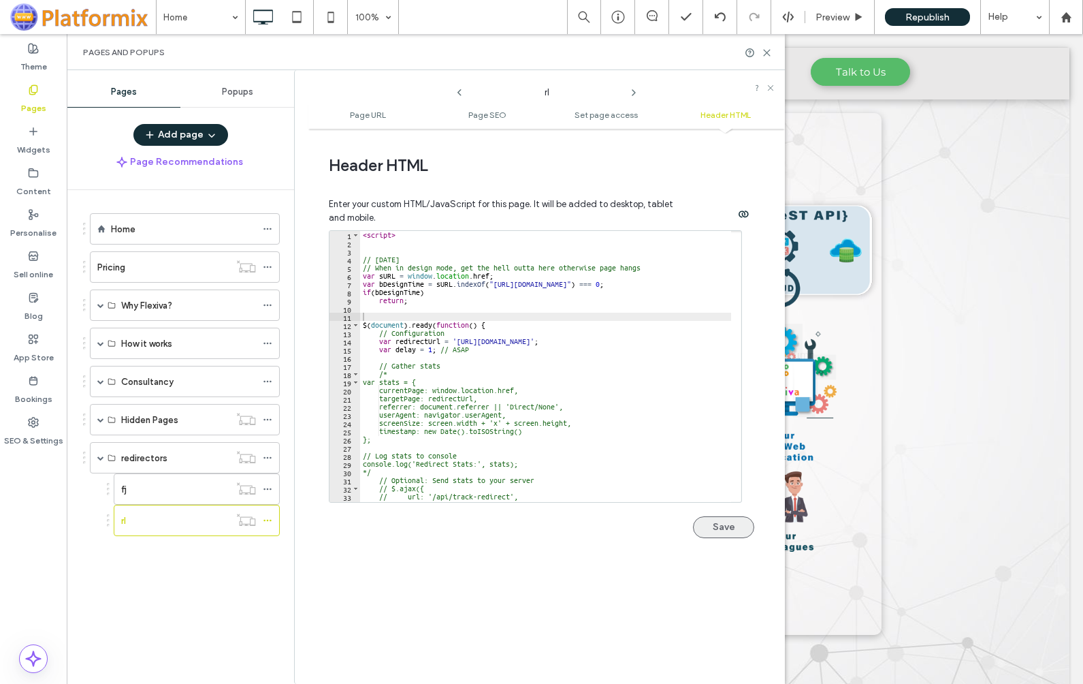
click at [718, 526] on button "Save" at bounding box center [723, 527] width 61 height 22
click at [922, 16] on span "Republish" at bounding box center [928, 18] width 44 height 12
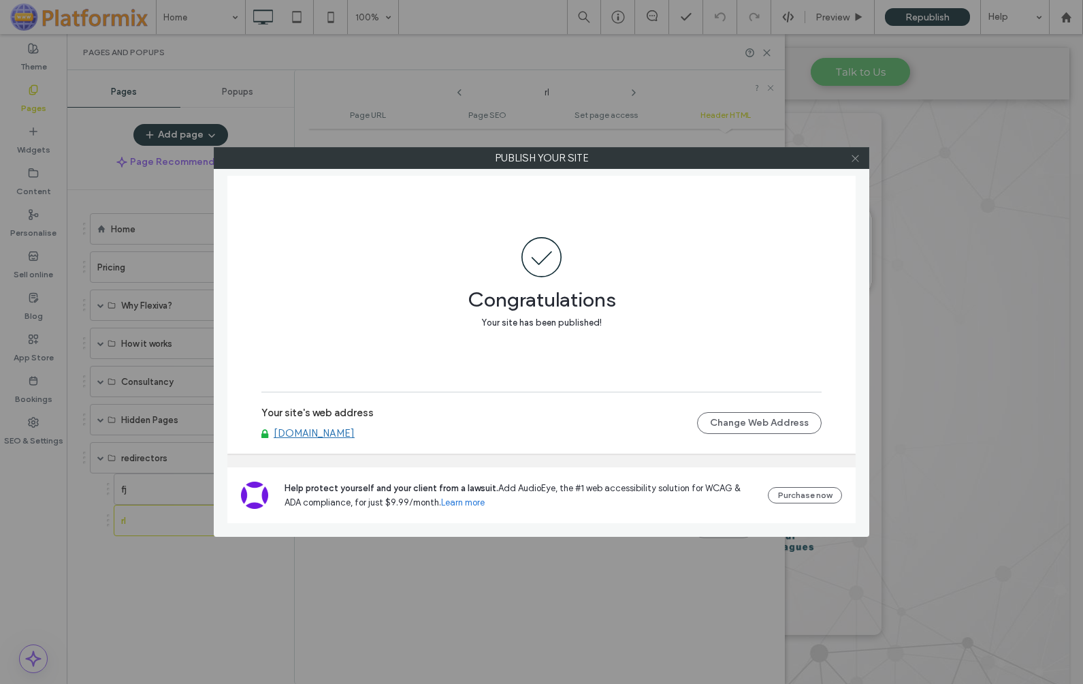
click at [857, 159] on use at bounding box center [855, 158] width 7 height 7
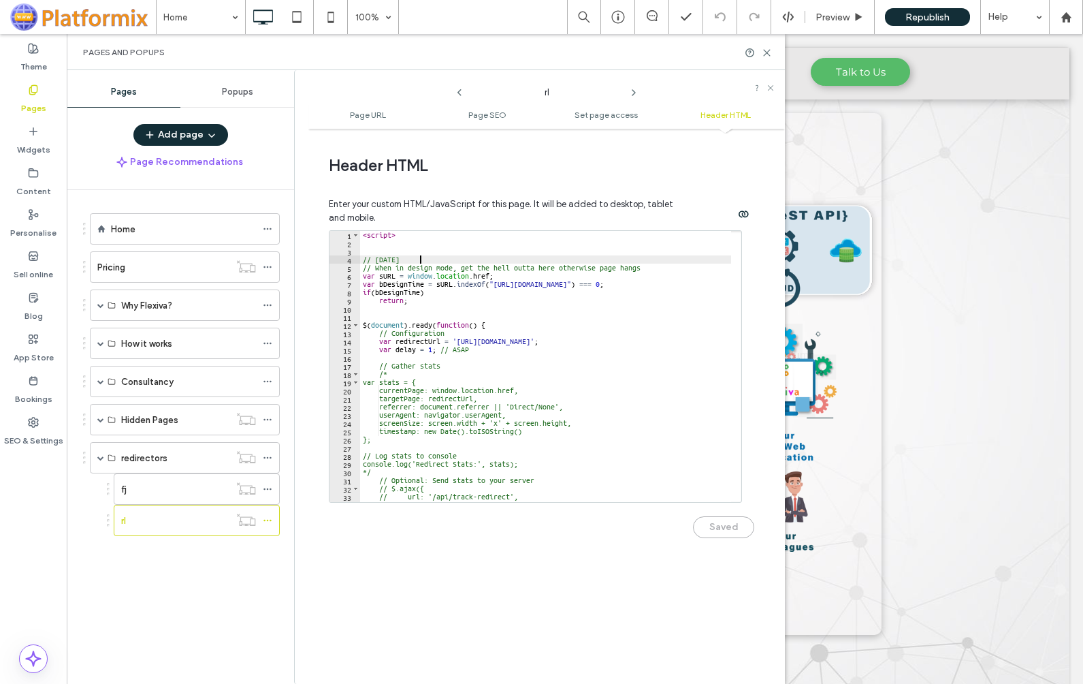
click at [452, 259] on div "< script > // [DATE] // When in design mode, get the hell outta here otherwise …" at bounding box center [545, 374] width 371 height 287
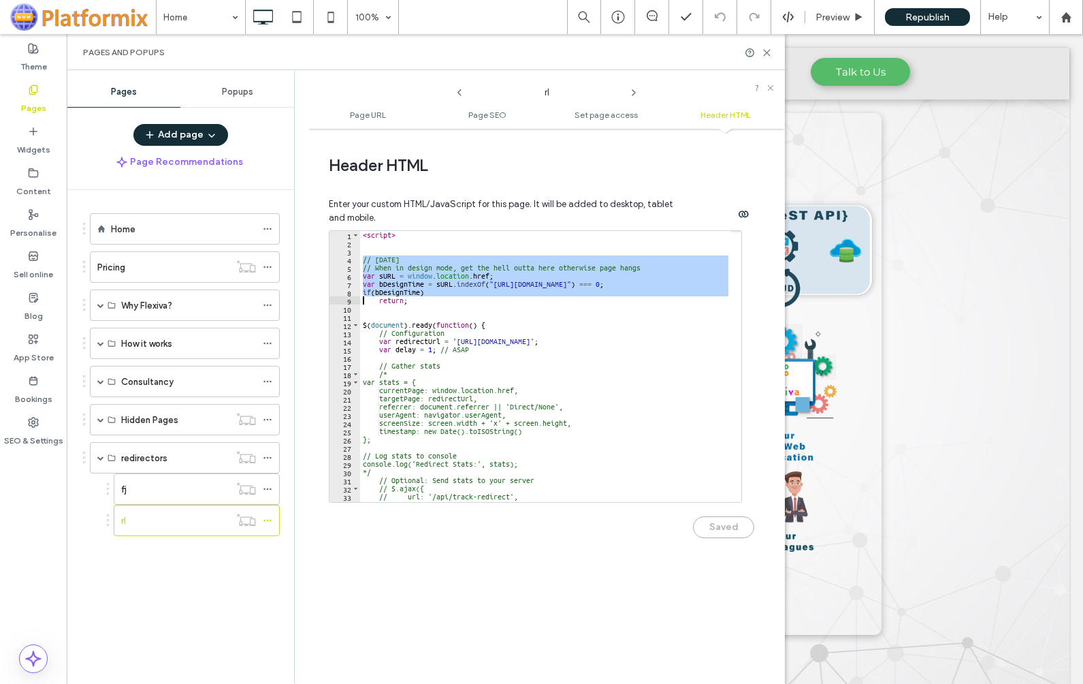
type textarea "*******"
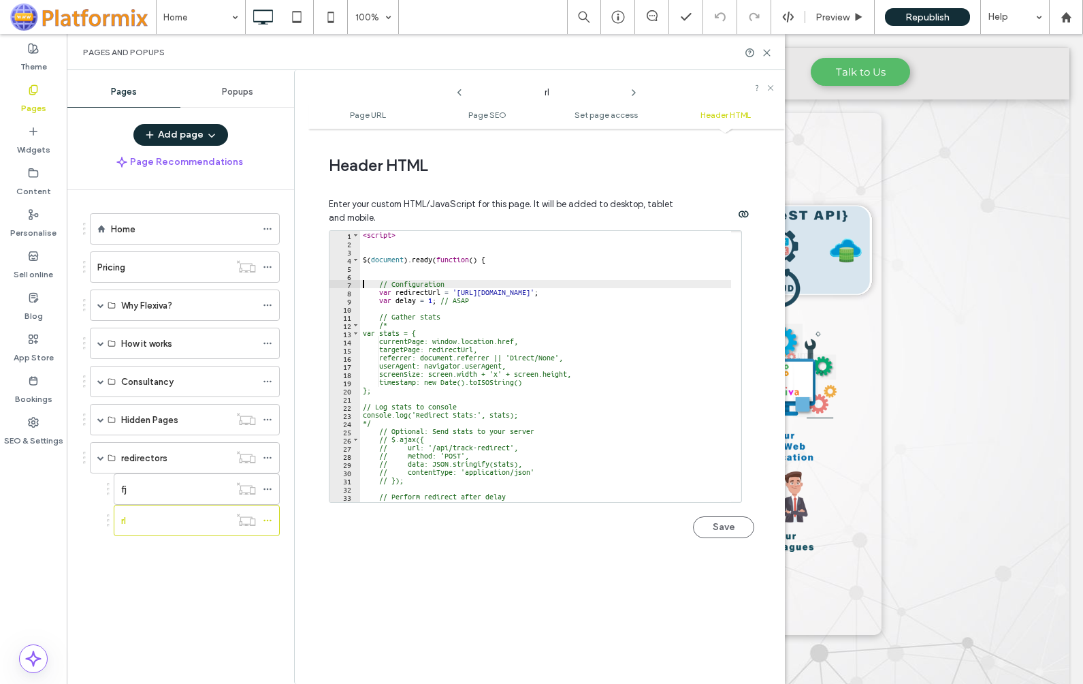
type textarea "**********"
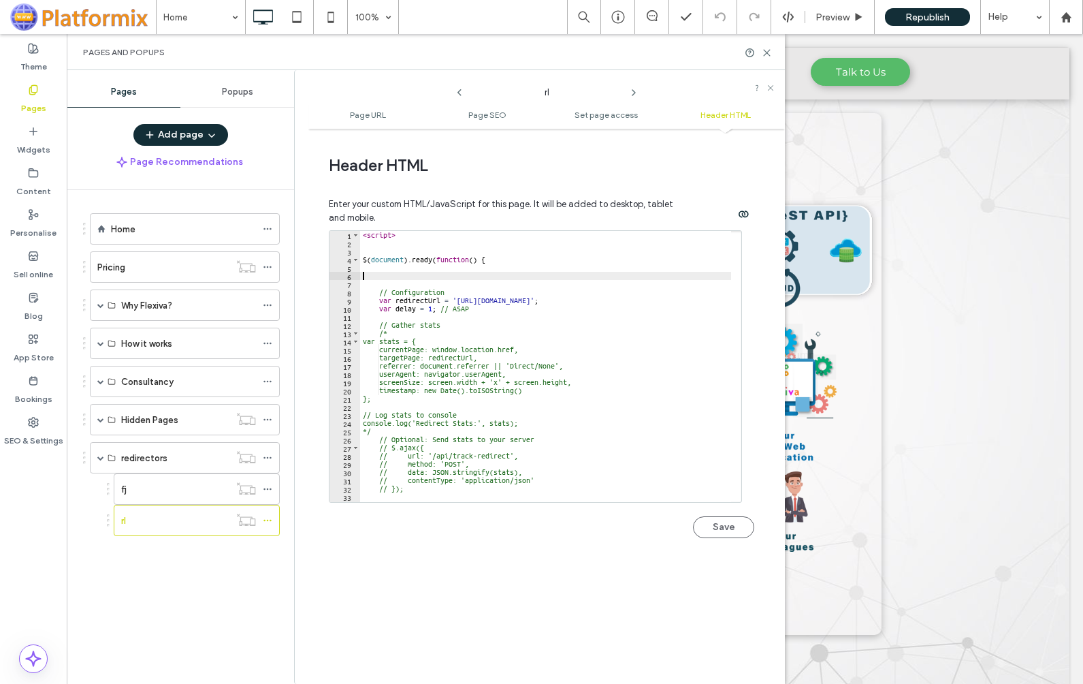
paste textarea "*******"
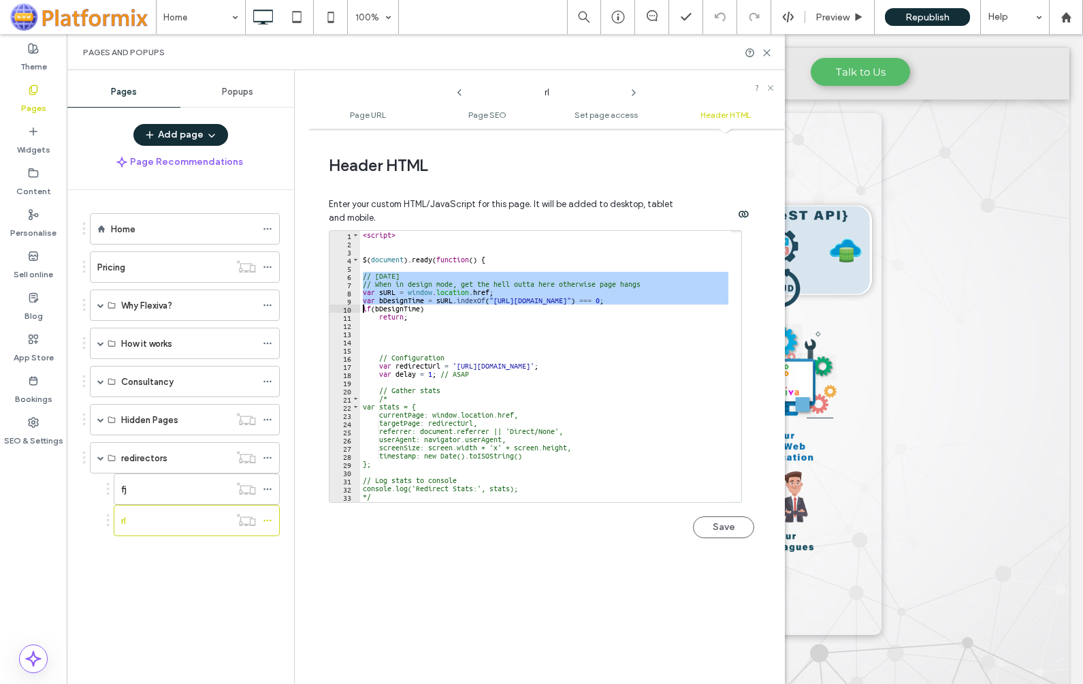
type textarea "*******"
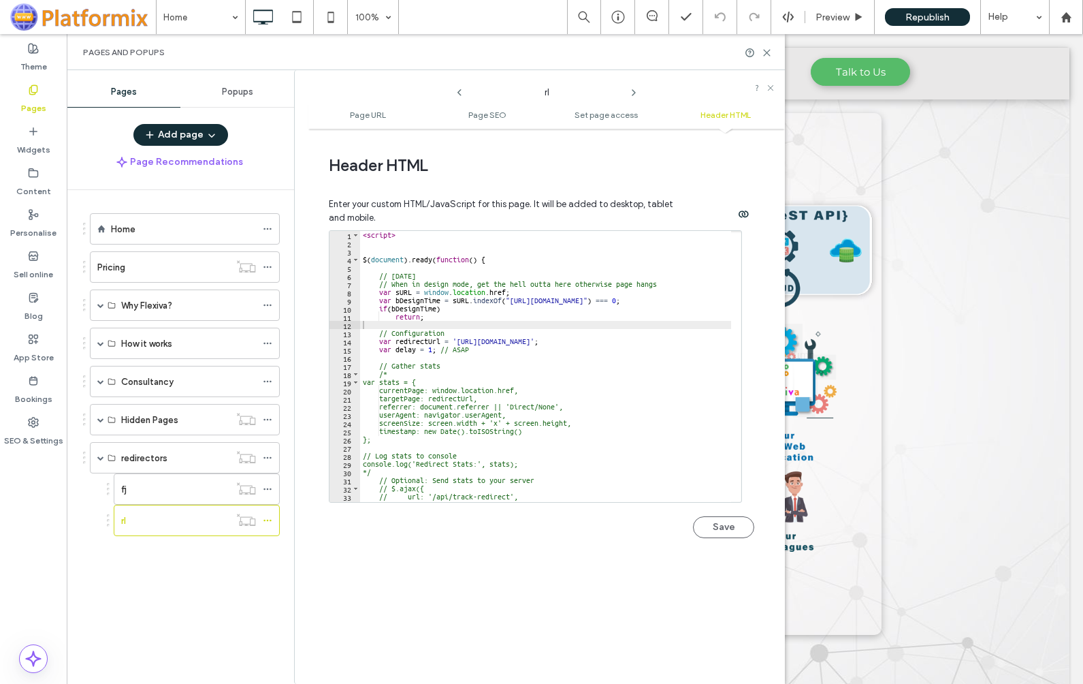
click at [719, 526] on button "Save" at bounding box center [723, 527] width 61 height 22
click at [270, 490] on icon at bounding box center [268, 489] width 10 height 10
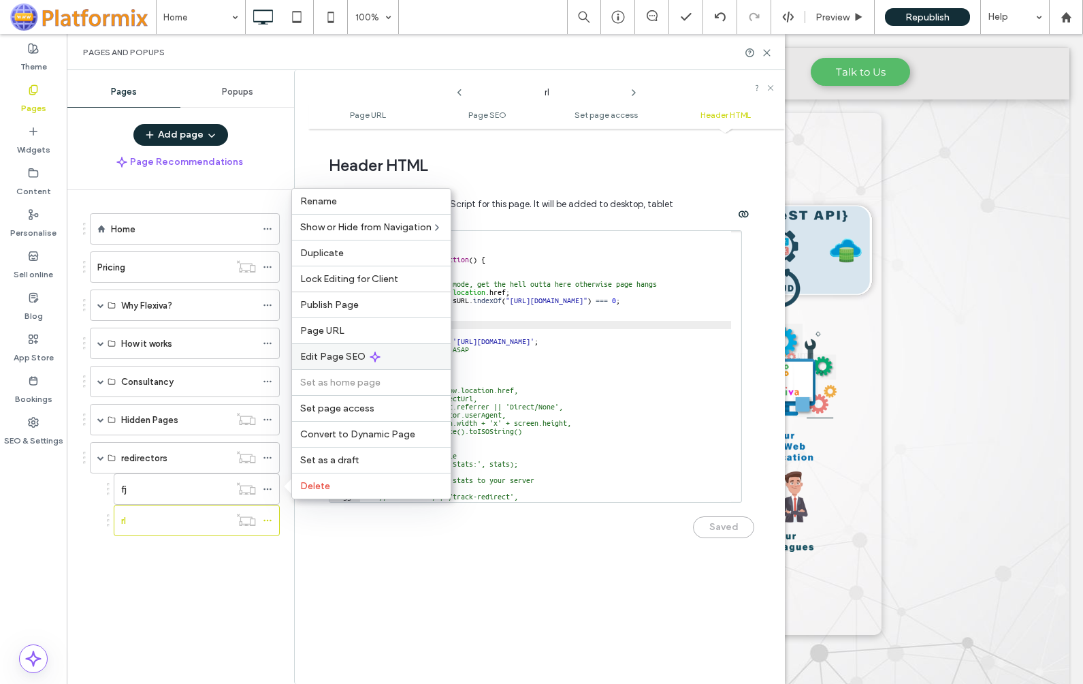
click at [341, 351] on span "Edit Page SEO" at bounding box center [332, 357] width 65 height 12
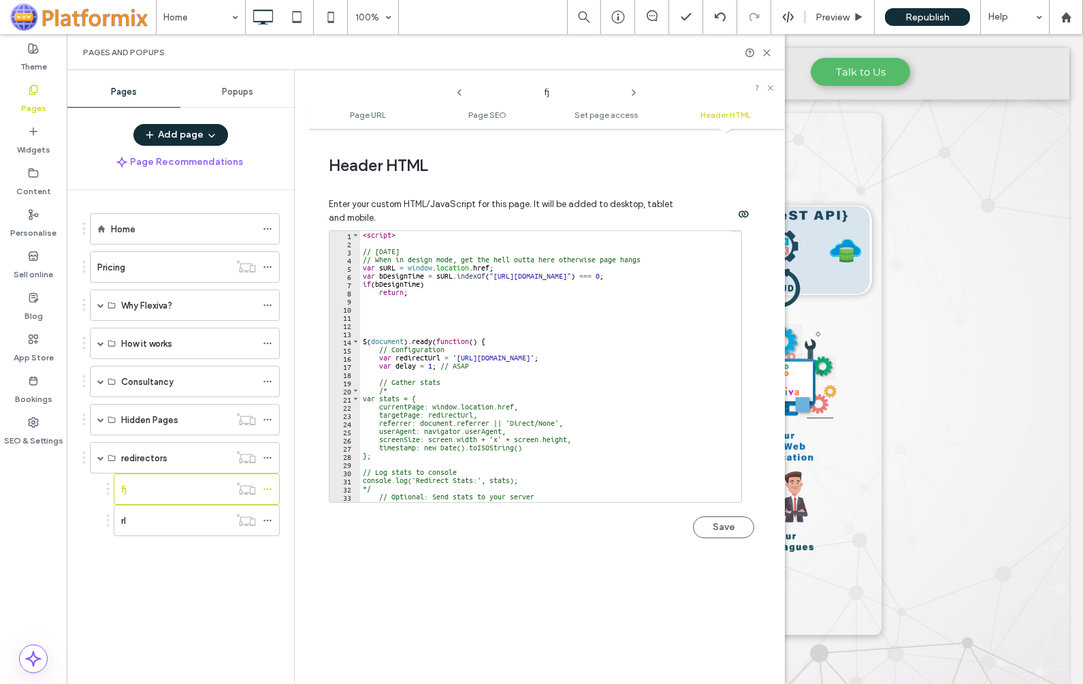
type textarea "**********"
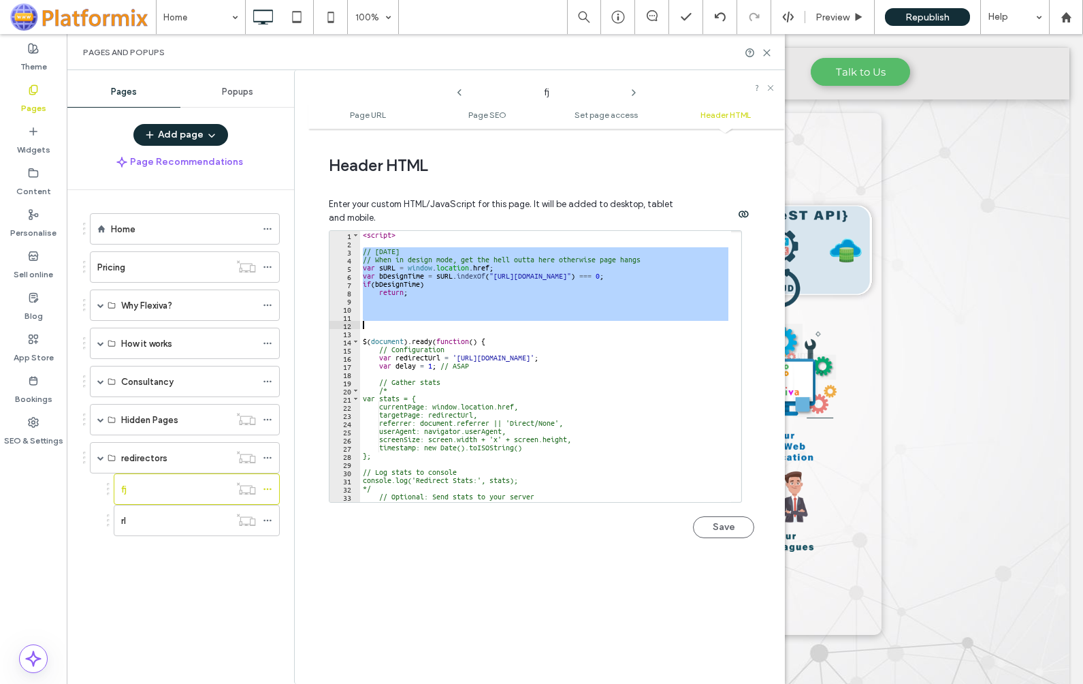
drag, startPoint x: 364, startPoint y: 250, endPoint x: 368, endPoint y: 322, distance: 72.3
click at [368, 322] on div "< script > // [DATE] // When in design mode, get the hell outta here otherwise …" at bounding box center [545, 374] width 371 height 287
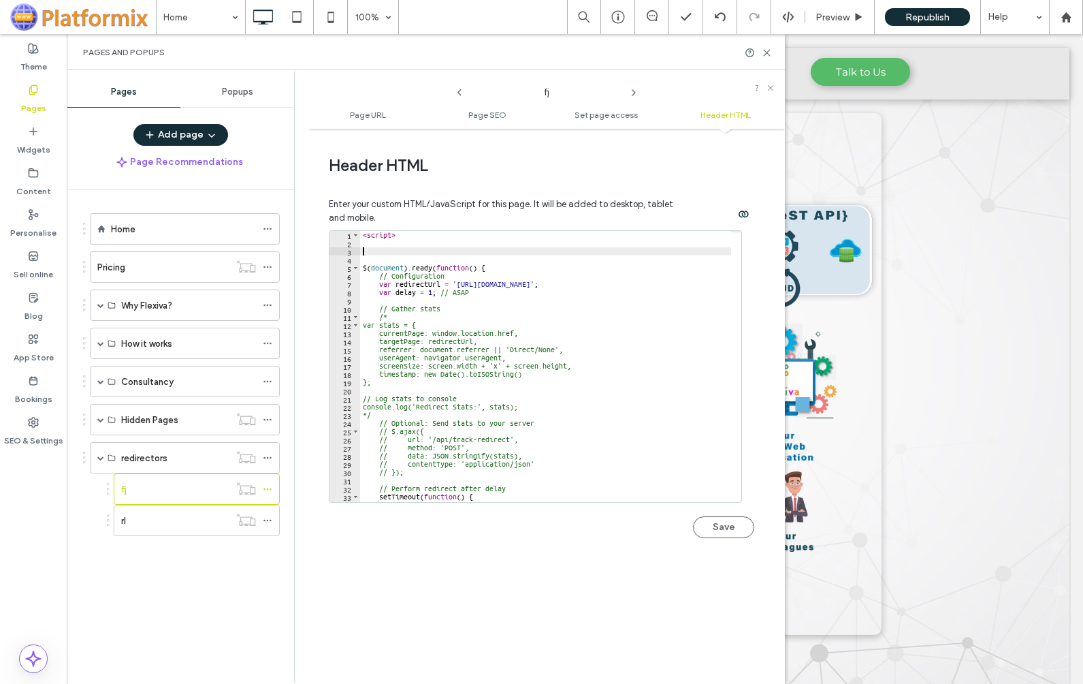
click at [381, 277] on div "< script > $ ( document ) . ready ( function ( ) { // Configuration var redirec…" at bounding box center [545, 374] width 371 height 287
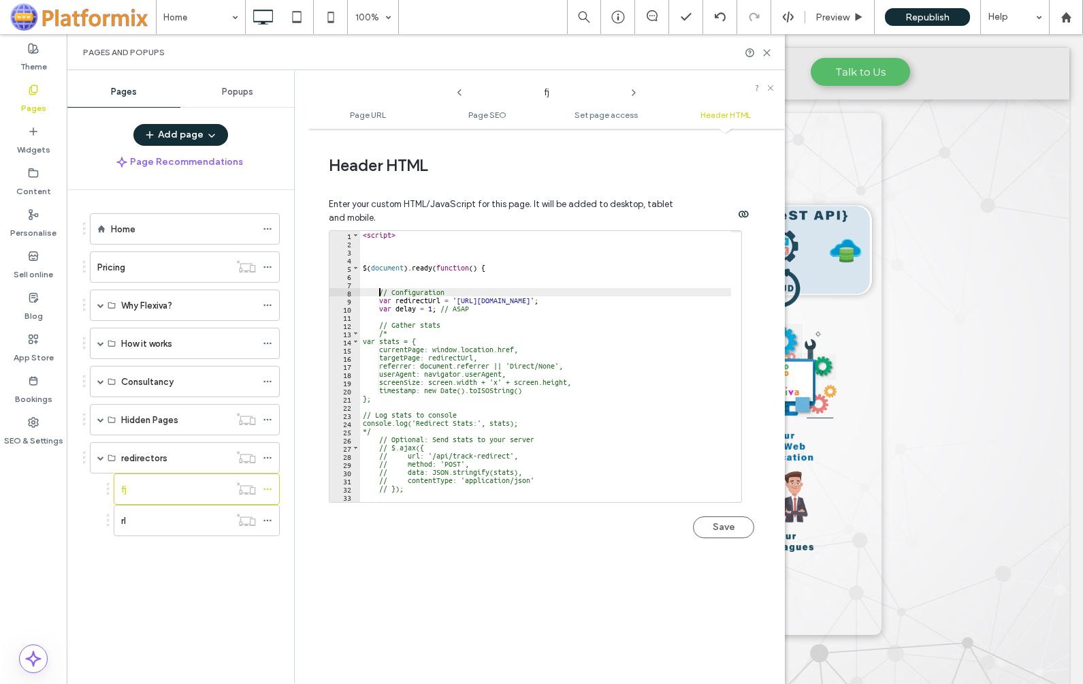
type textarea "**********"
paste textarea "Cursor at row 7"
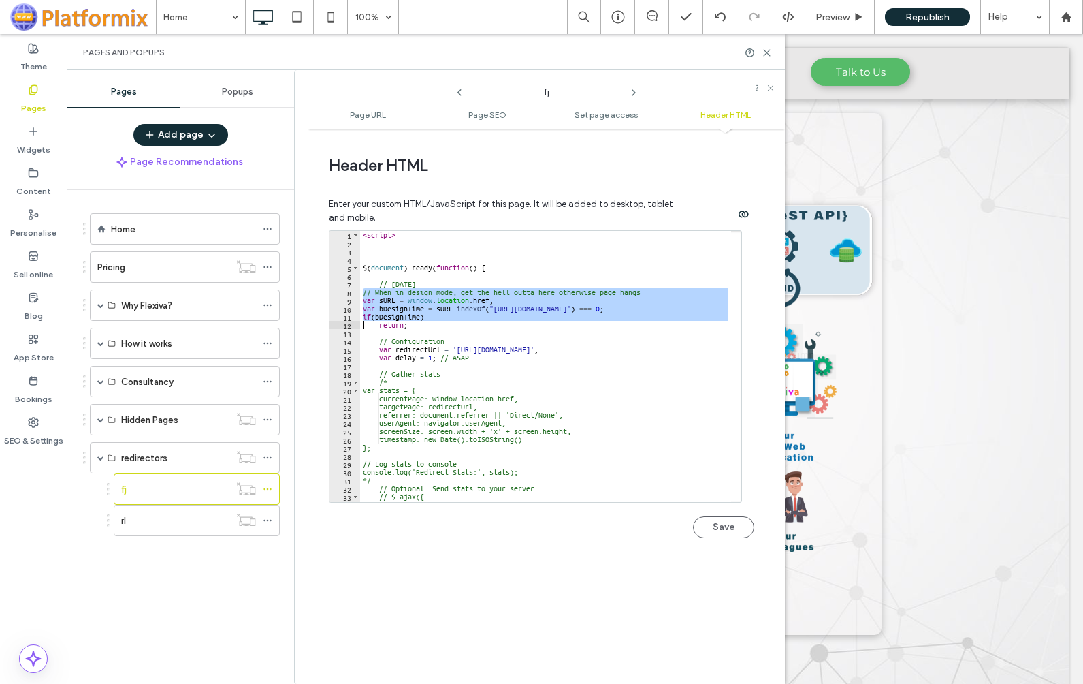
type textarea "**********"
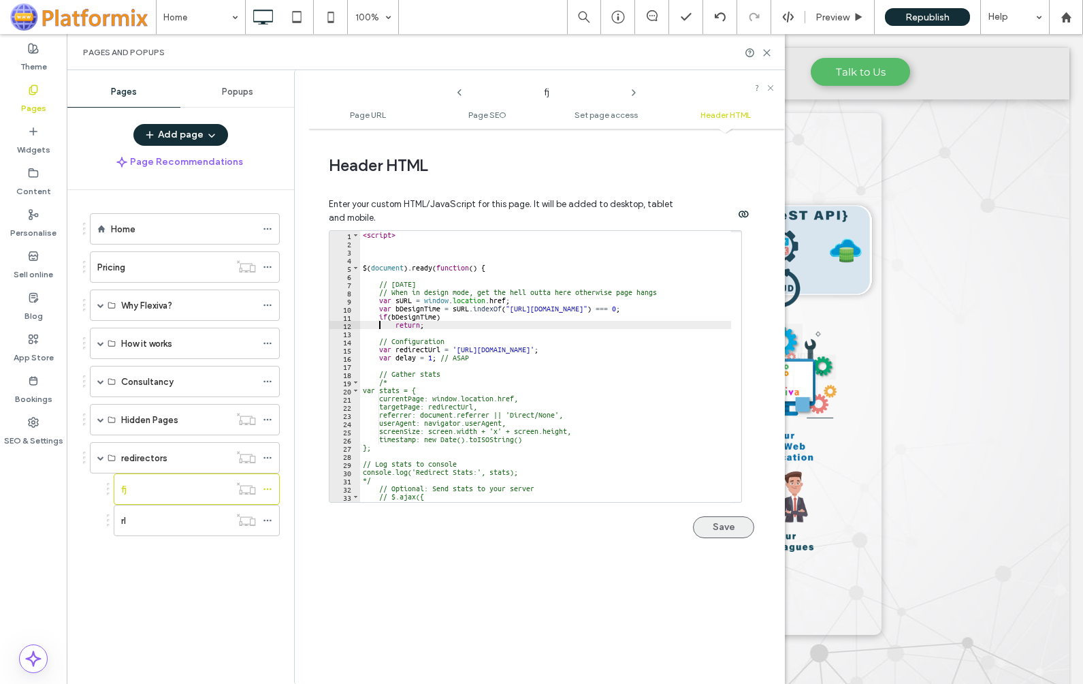
type textarea "*******"
click at [718, 527] on button "Save" at bounding box center [723, 527] width 61 height 22
click at [266, 488] on icon at bounding box center [268, 489] width 10 height 10
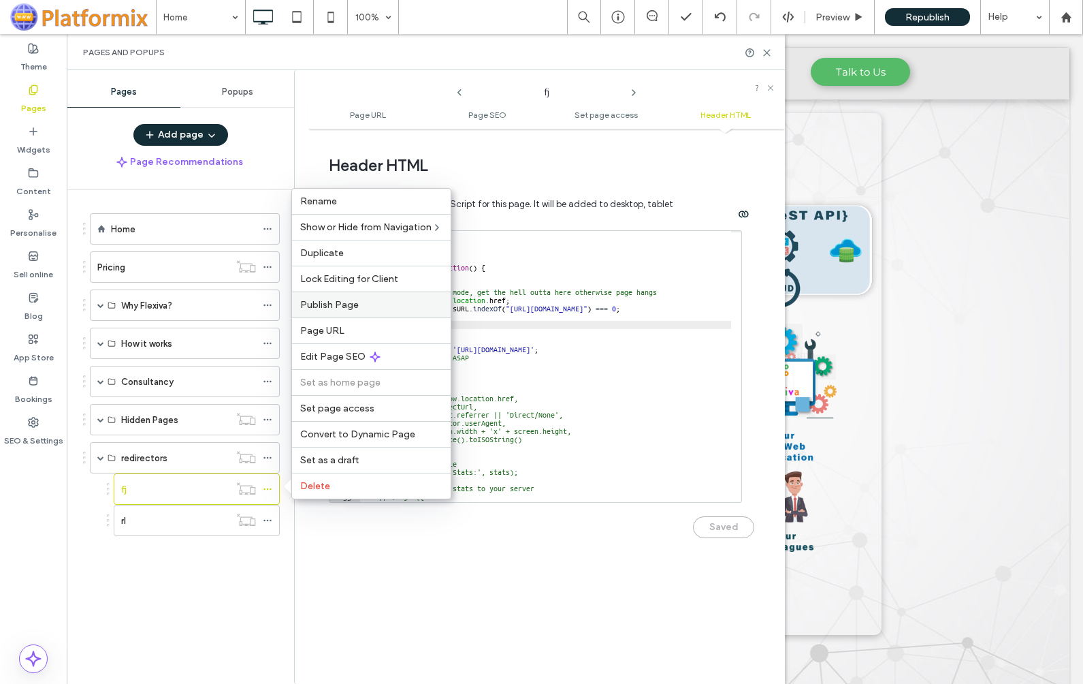
click at [343, 304] on span "Publish Page" at bounding box center [329, 305] width 59 height 12
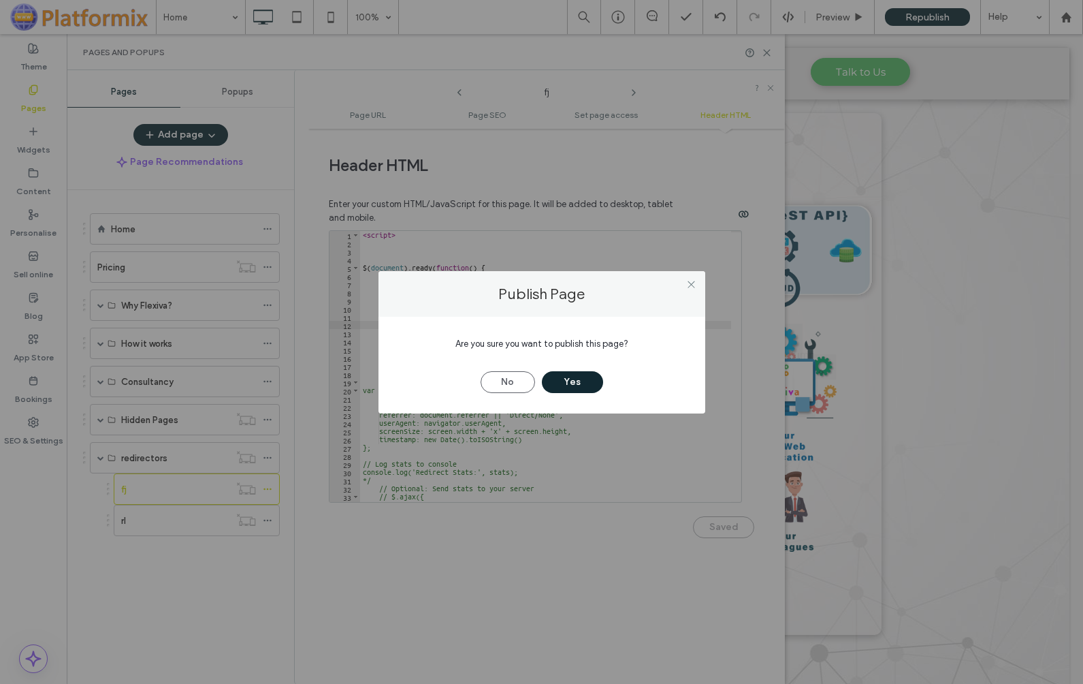
click at [573, 382] on button "Yes" at bounding box center [572, 382] width 61 height 22
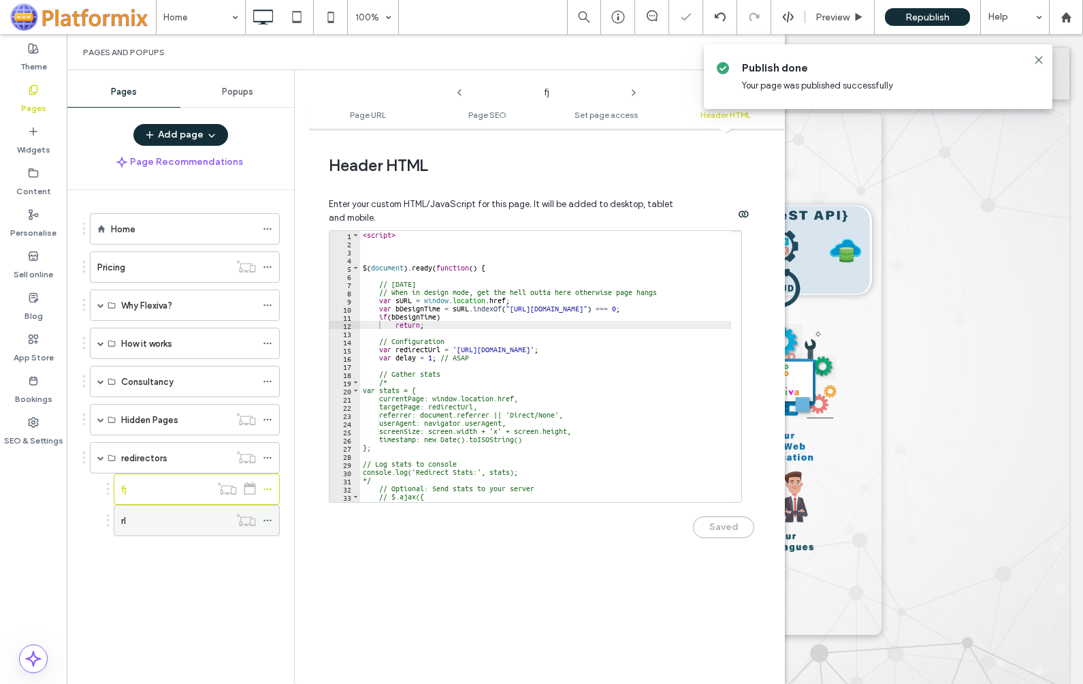
click at [267, 520] on use at bounding box center [267, 521] width 7 height 2
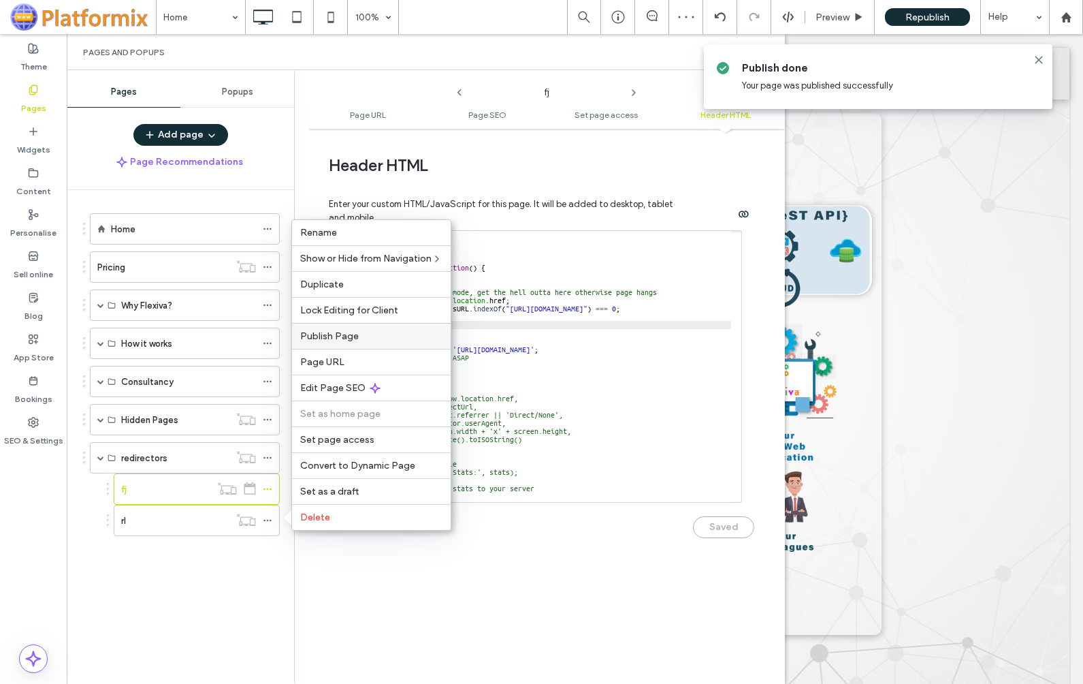
click at [335, 338] on span "Publish Page" at bounding box center [329, 336] width 59 height 12
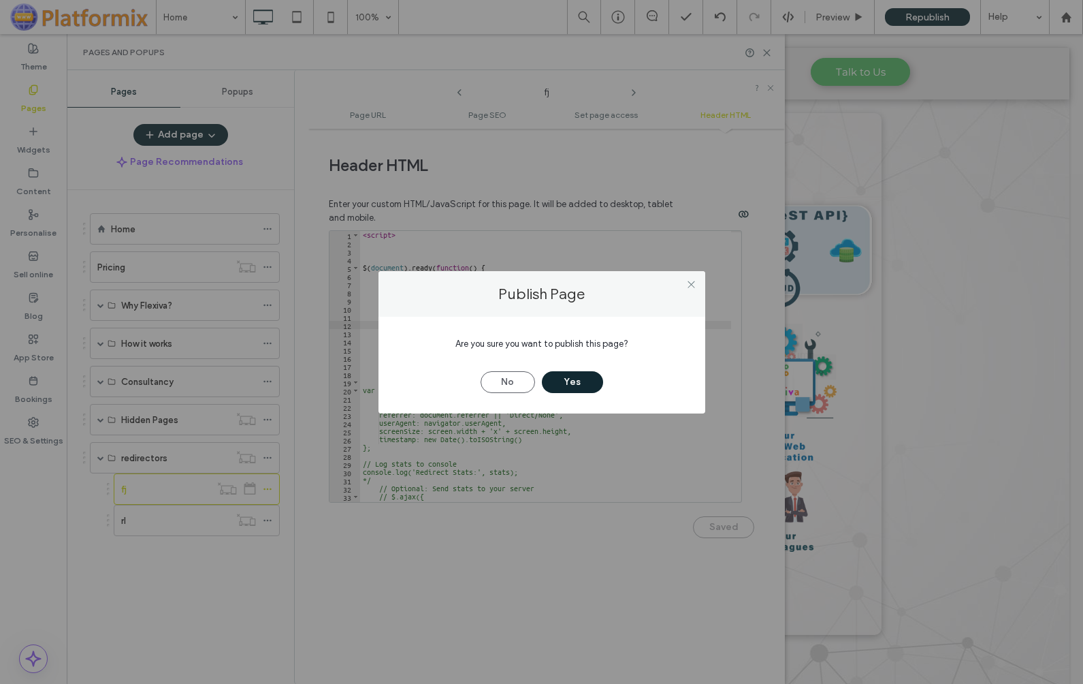
click at [576, 386] on button "Yes" at bounding box center [572, 382] width 61 height 22
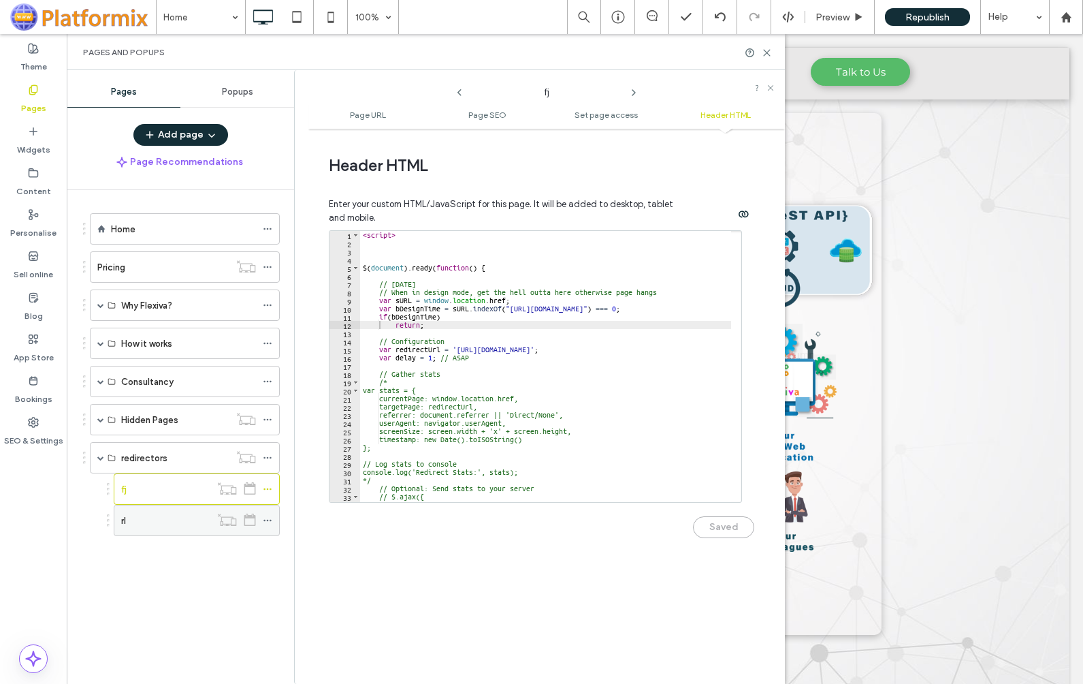
click at [134, 519] on div "rl" at bounding box center [165, 520] width 89 height 14
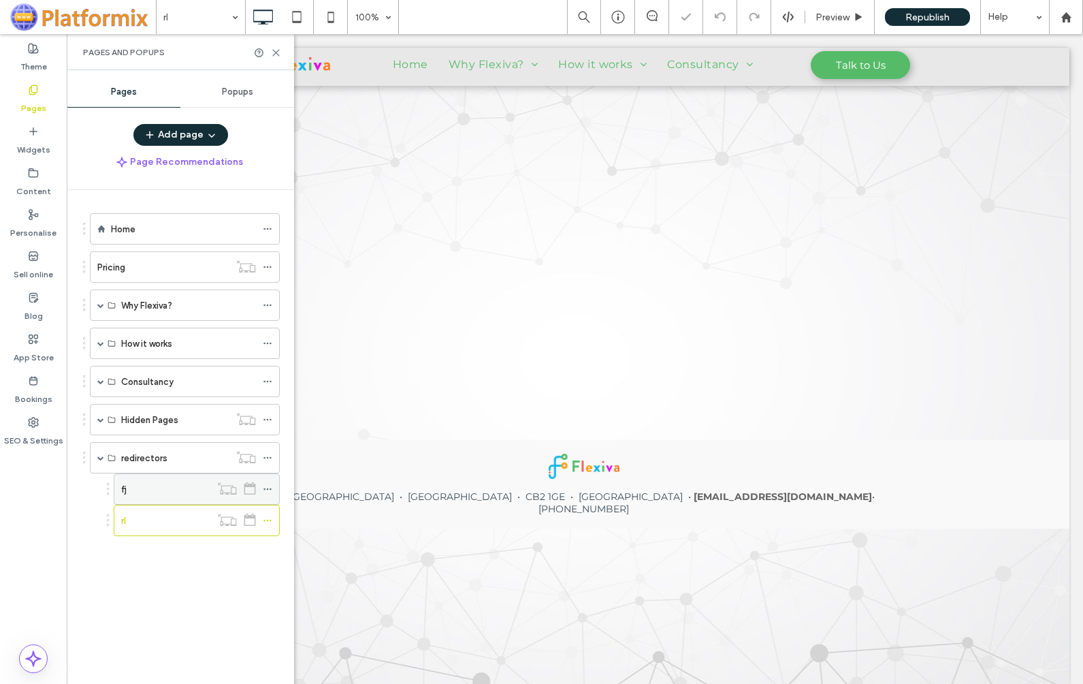
click at [131, 487] on div "fj" at bounding box center [165, 489] width 89 height 14
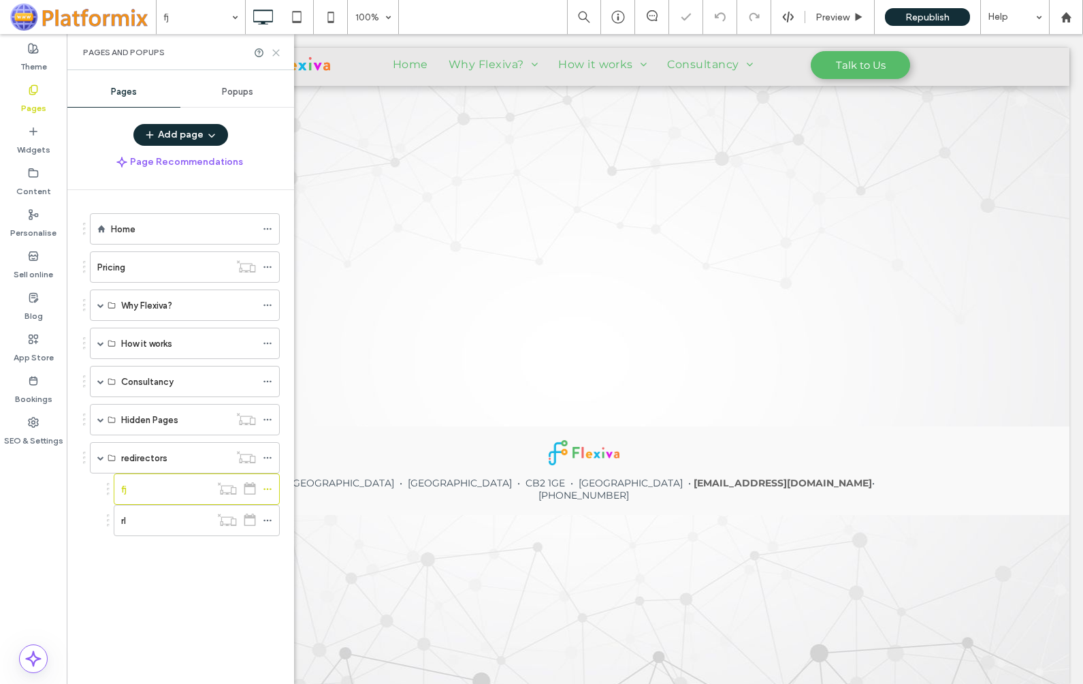
click at [277, 52] on use at bounding box center [276, 53] width 6 height 6
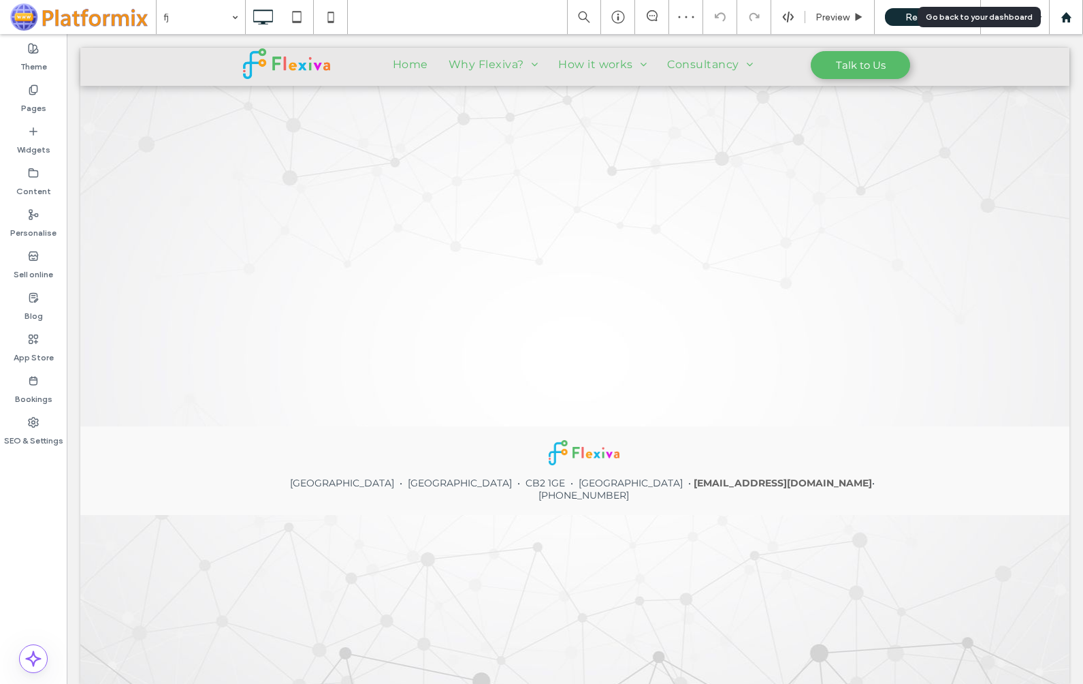
click at [1066, 16] on use at bounding box center [1066, 17] width 10 height 10
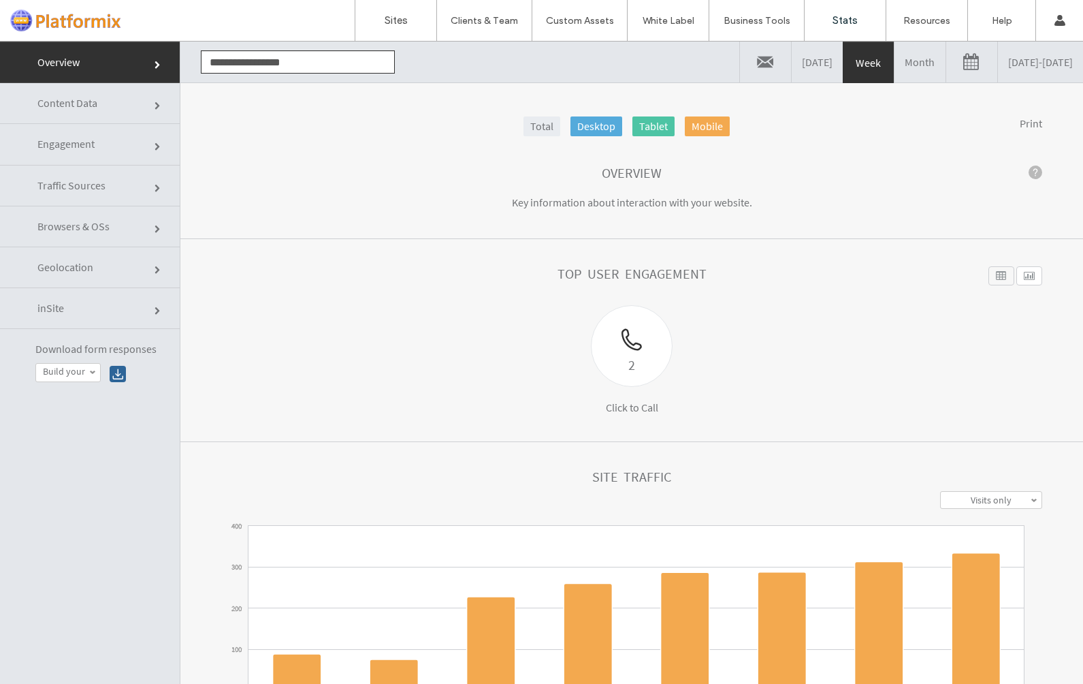
click at [998, 61] on link "[DATE] - [DATE]" at bounding box center [1040, 62] width 85 height 41
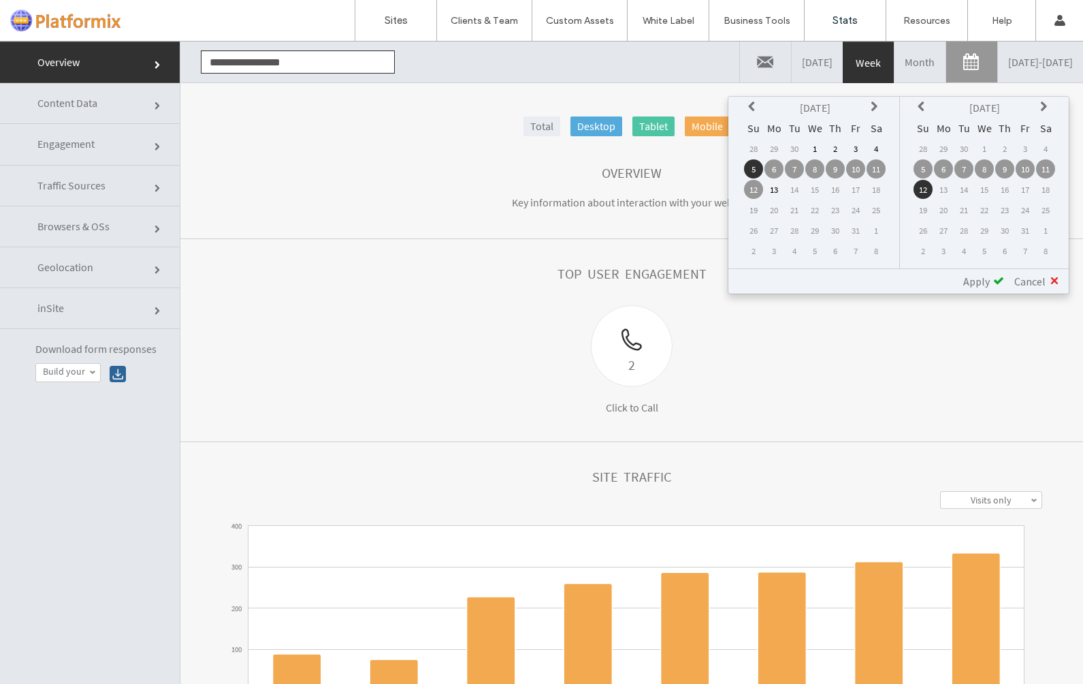
click at [943, 192] on td "13" at bounding box center [943, 189] width 19 height 19
drag, startPoint x: 943, startPoint y: 192, endPoint x: 909, endPoint y: 364, distance: 175.6
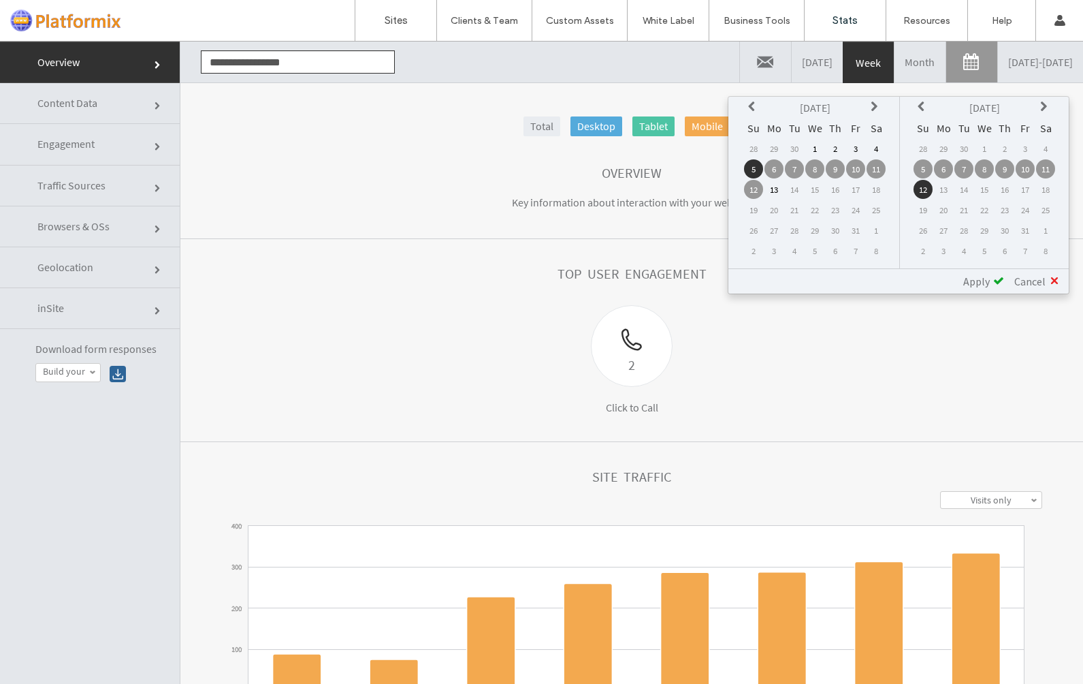
click at [909, 364] on div "2 Click to Call" at bounding box center [632, 359] width 589 height 109
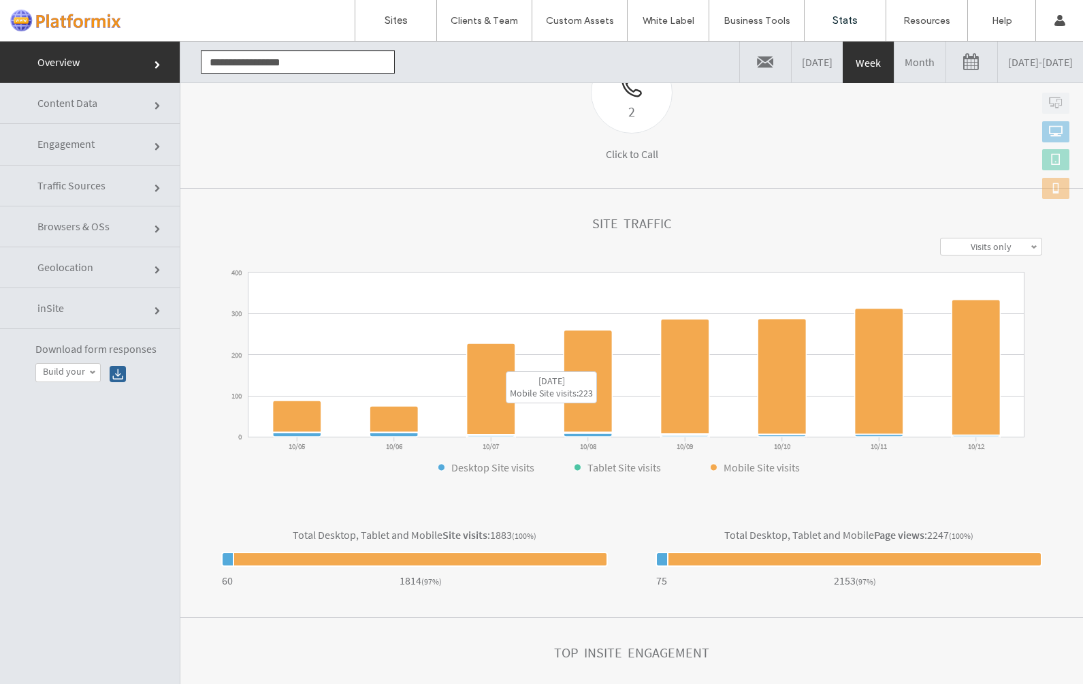
scroll to position [69, 0]
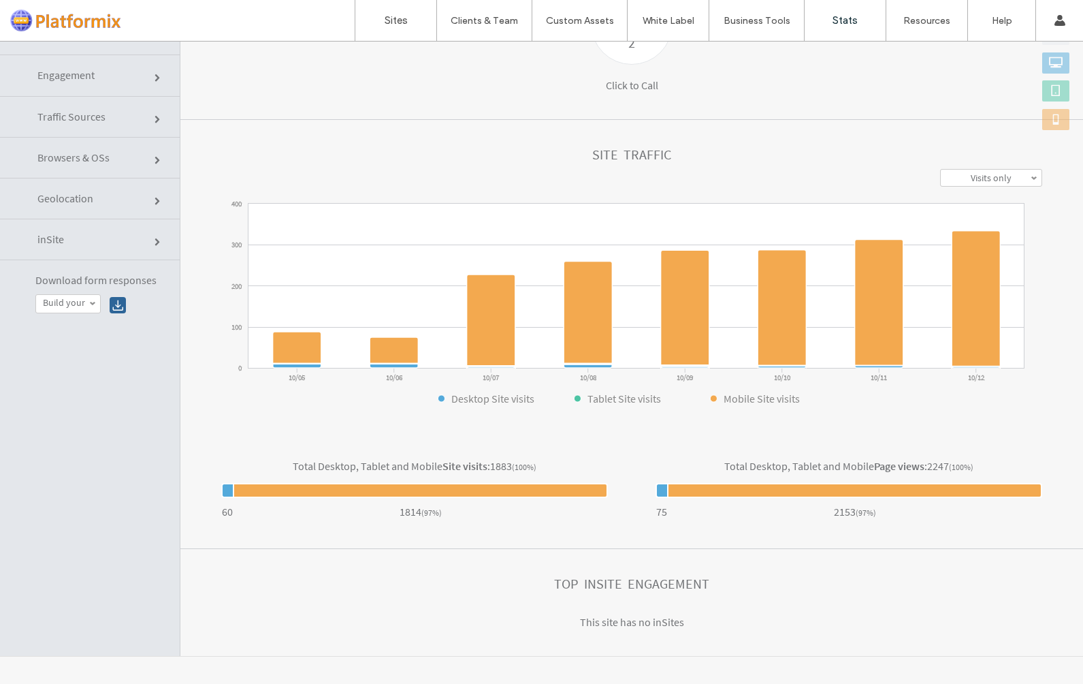
click at [68, 72] on span "Engagement" at bounding box center [65, 75] width 57 height 14
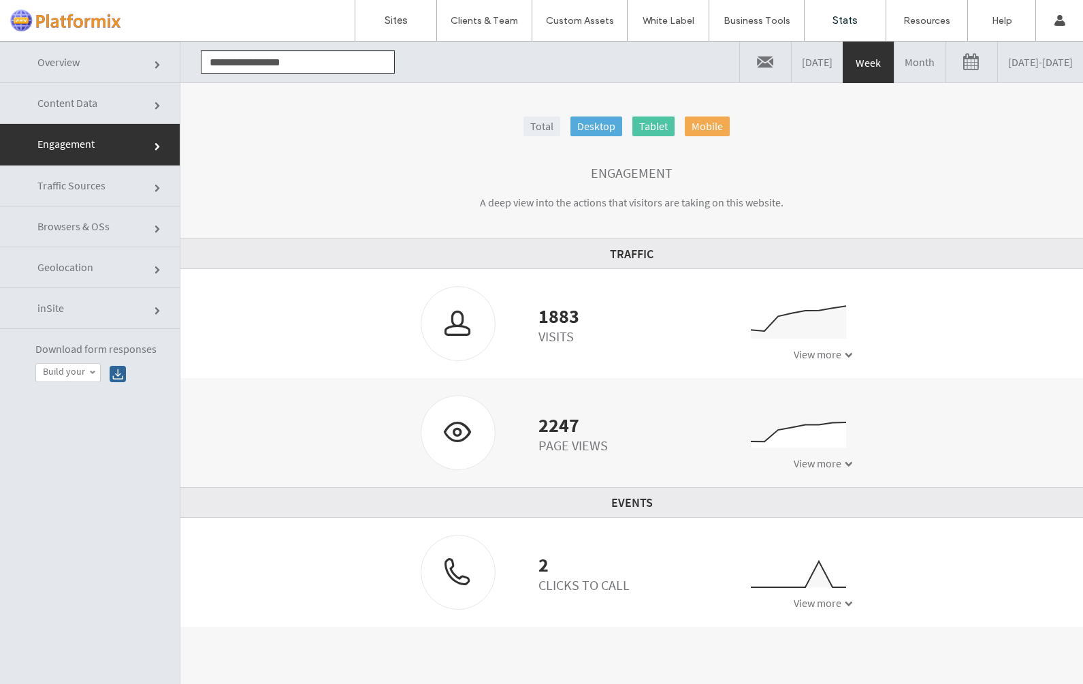
click at [91, 95] on link "Content Data" at bounding box center [90, 103] width 180 height 41
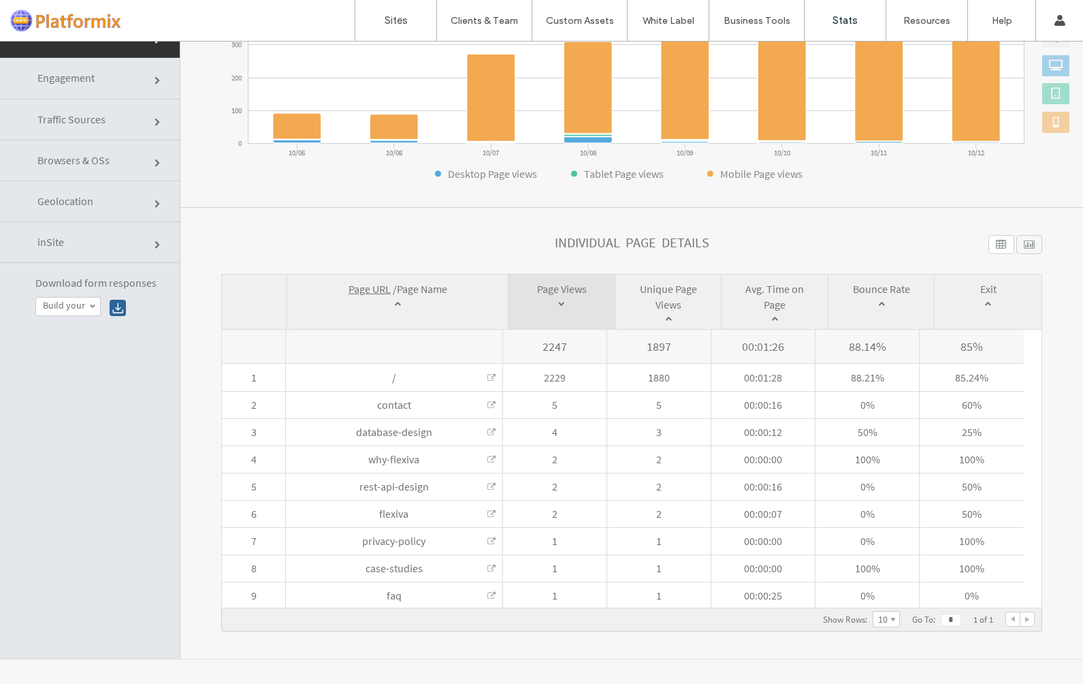
scroll to position [69, 0]
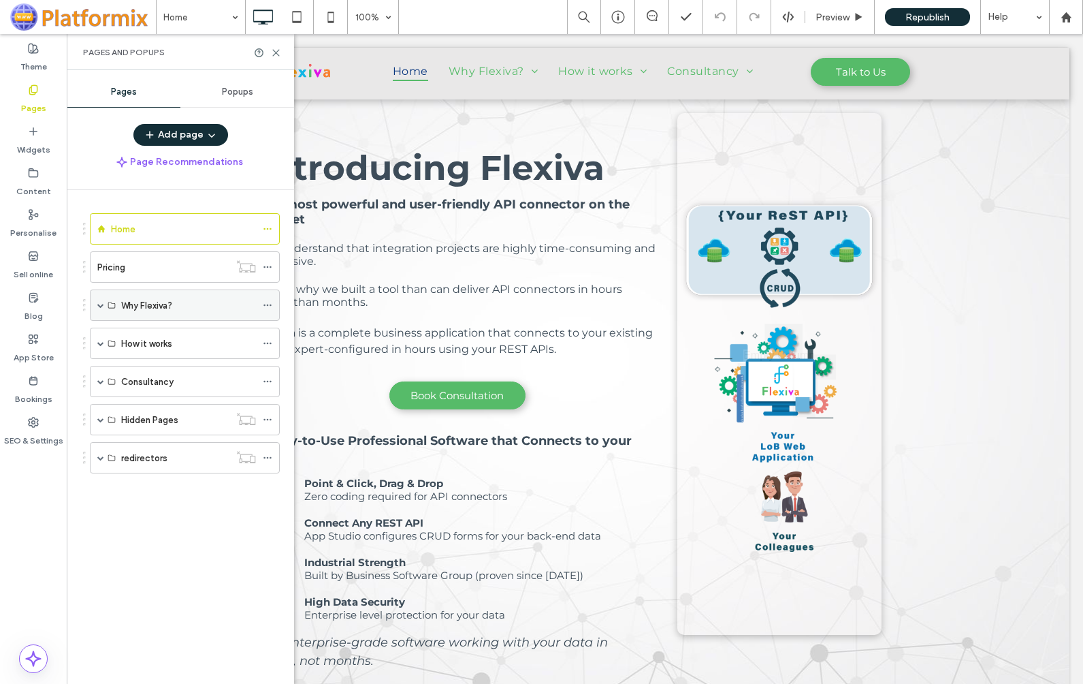
click at [101, 304] on span at bounding box center [100, 305] width 7 height 7
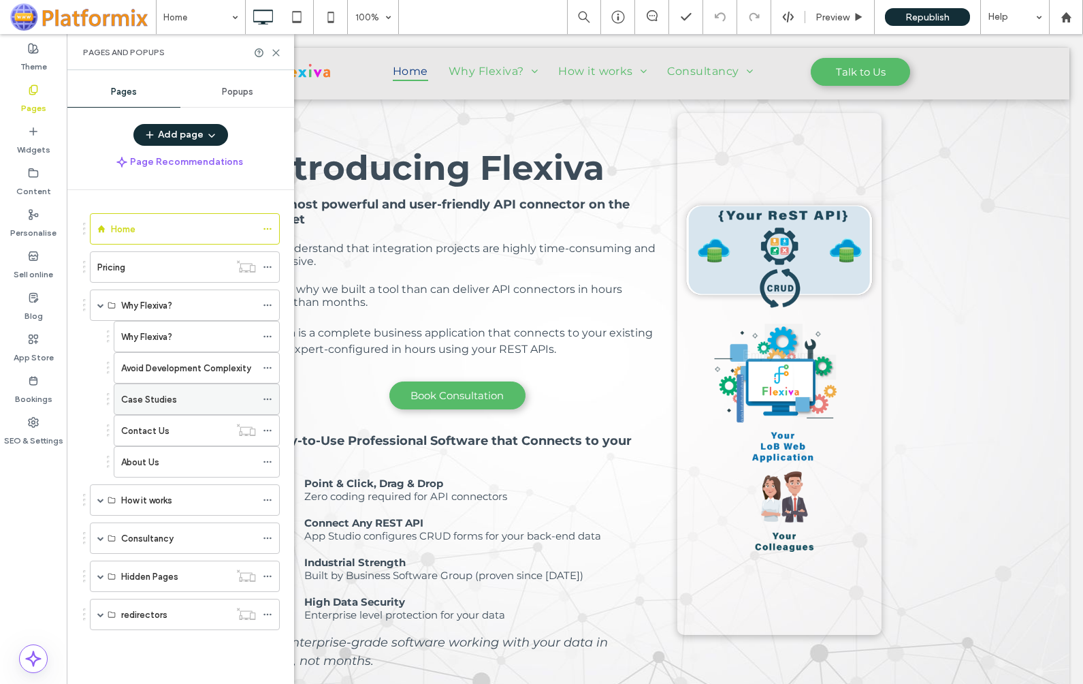
click at [146, 400] on label "Case Studies" at bounding box center [149, 399] width 56 height 24
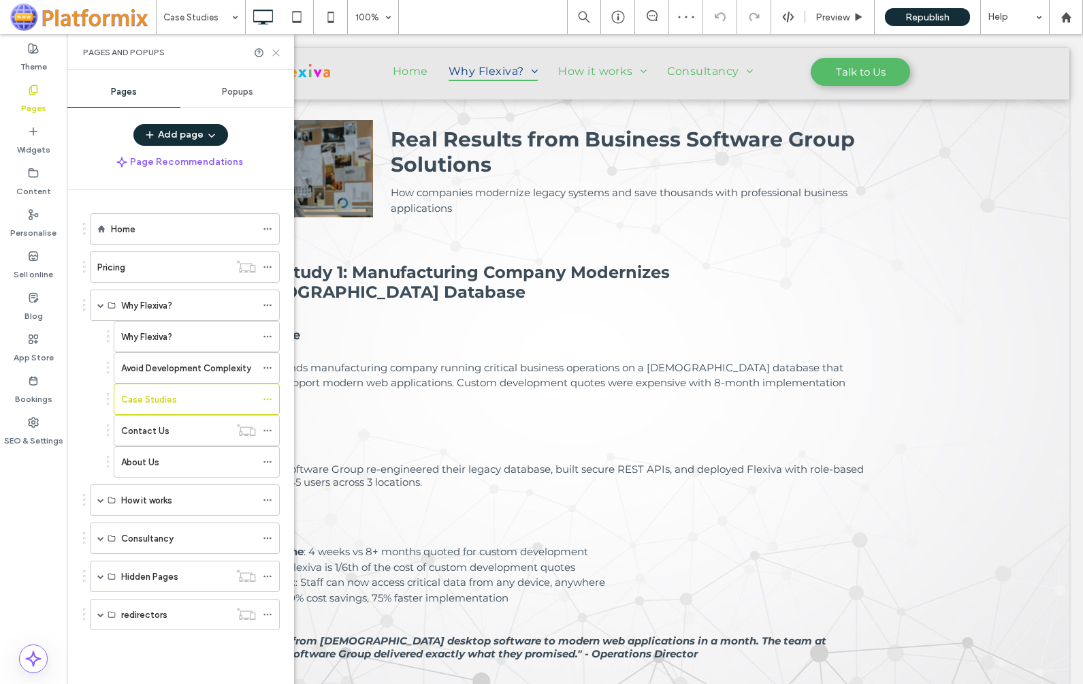
click at [278, 50] on use at bounding box center [276, 53] width 6 height 6
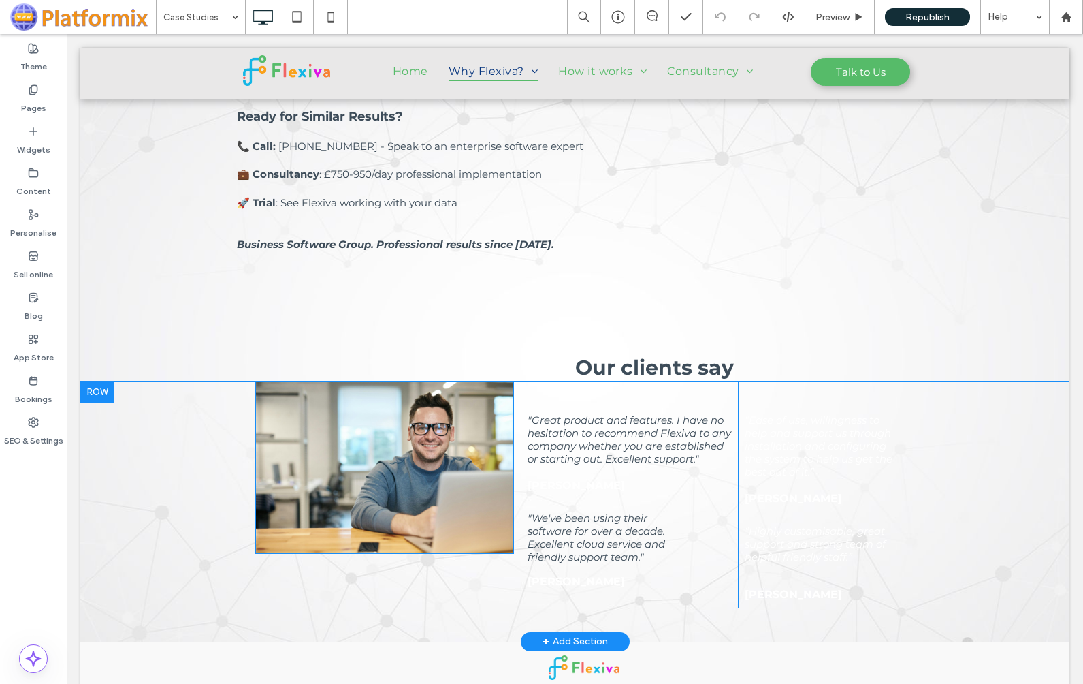
scroll to position [1624, 0]
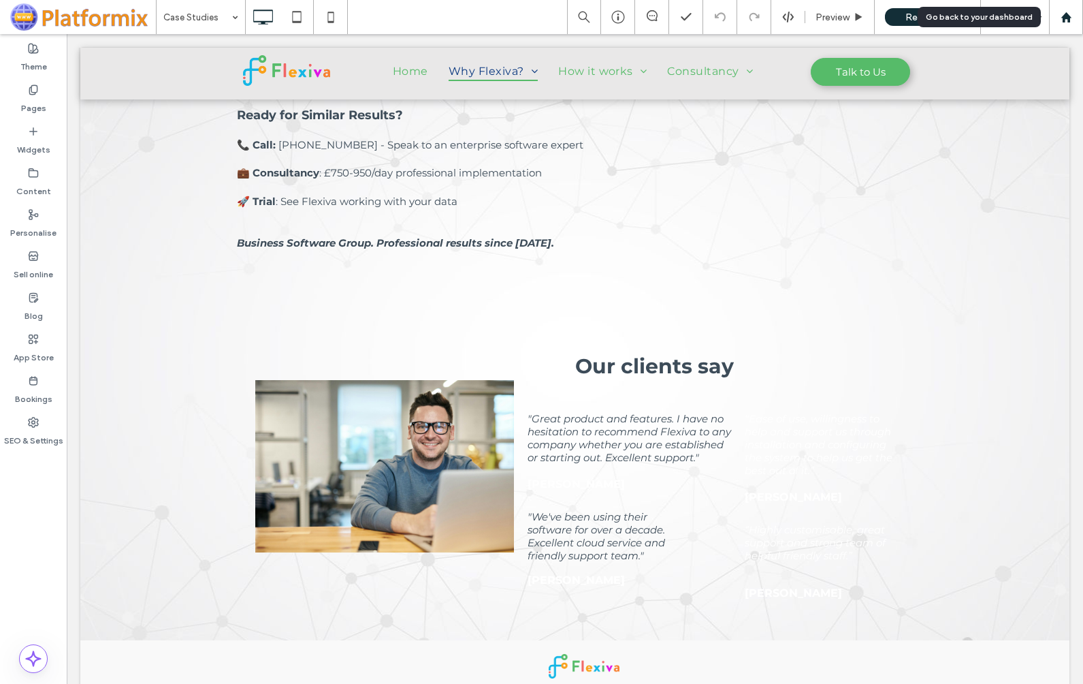
click at [1069, 18] on use at bounding box center [1066, 17] width 10 height 10
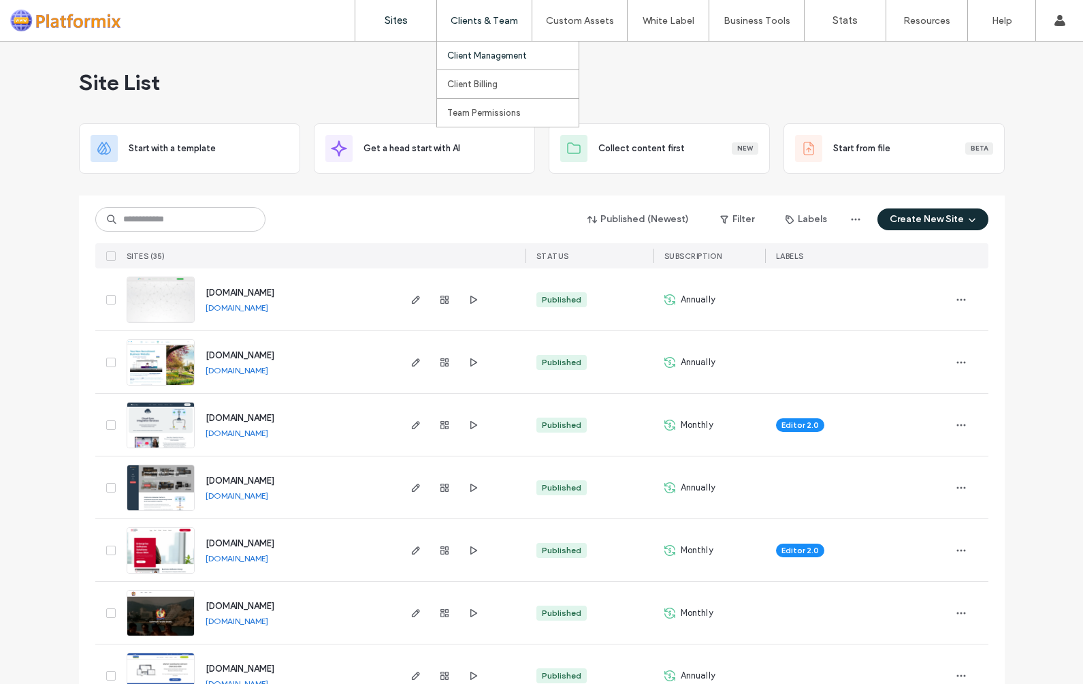
click at [479, 54] on label "Client Management" at bounding box center [487, 55] width 80 height 10
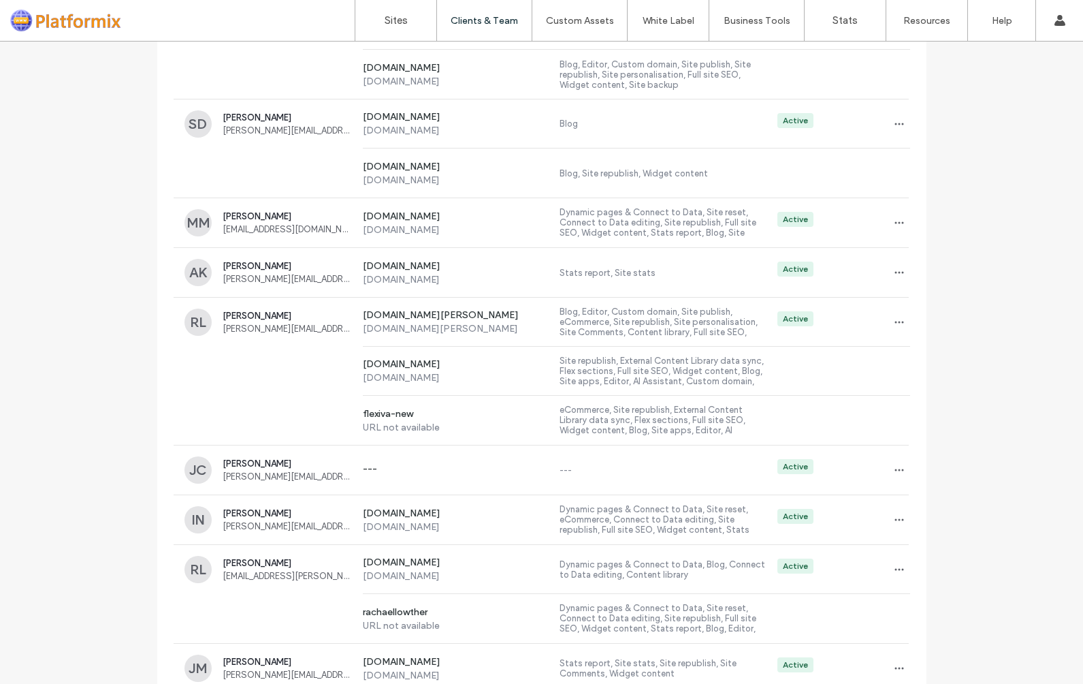
scroll to position [1017, 0]
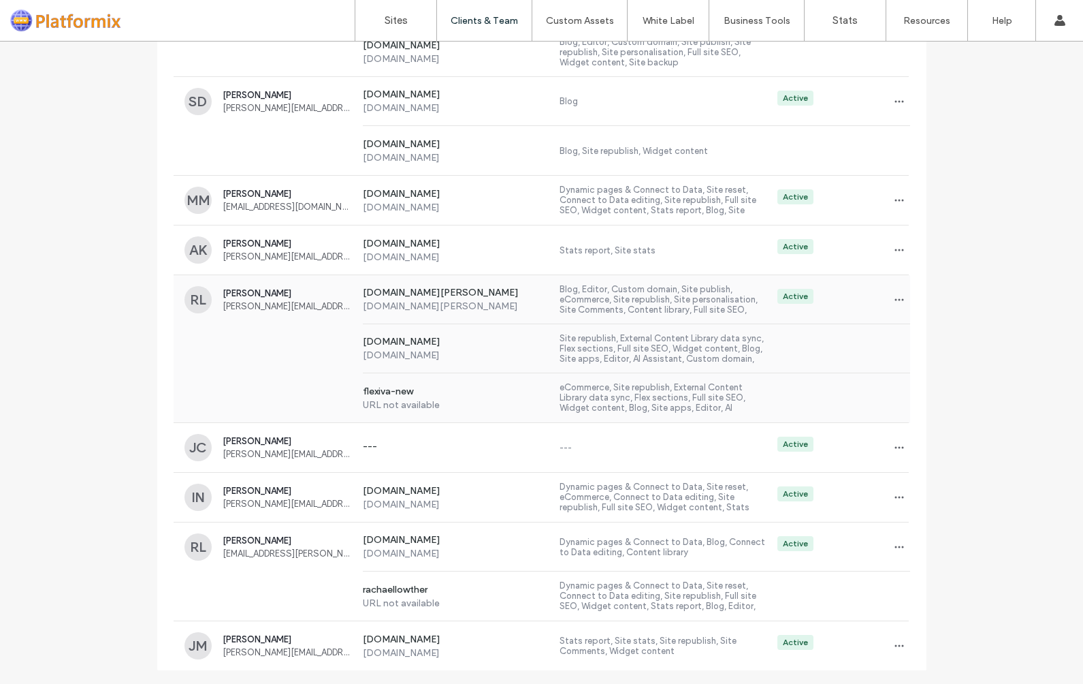
click at [396, 343] on label "[DOMAIN_NAME]" at bounding box center [456, 343] width 187 height 14
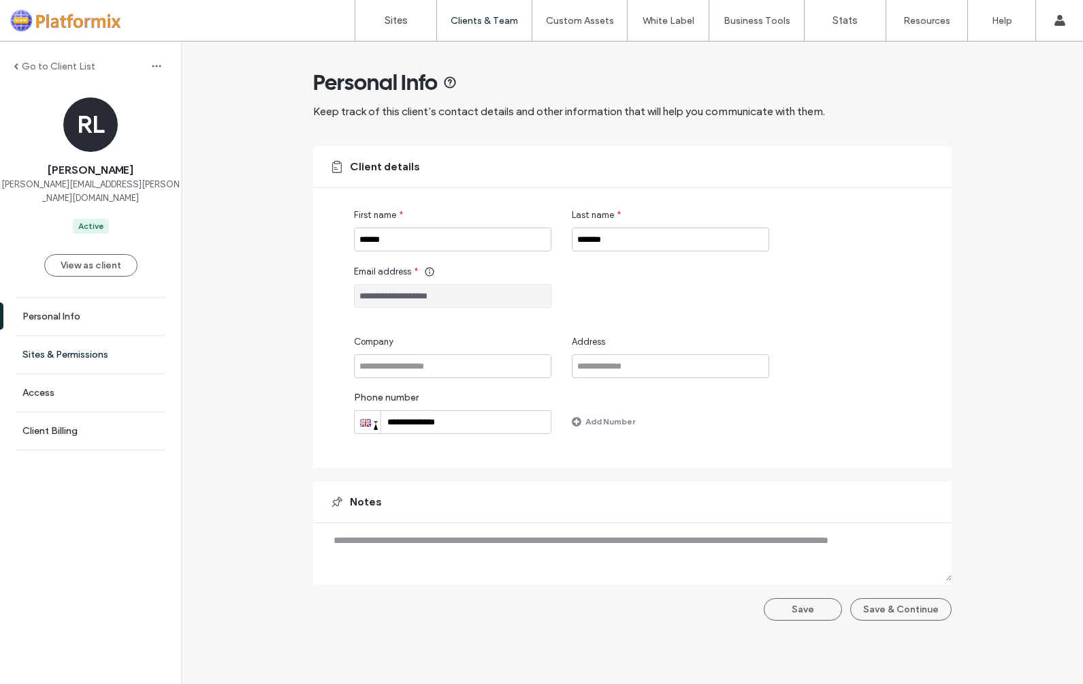
click at [77, 349] on label "Sites & Permissions" at bounding box center [65, 355] width 86 height 12
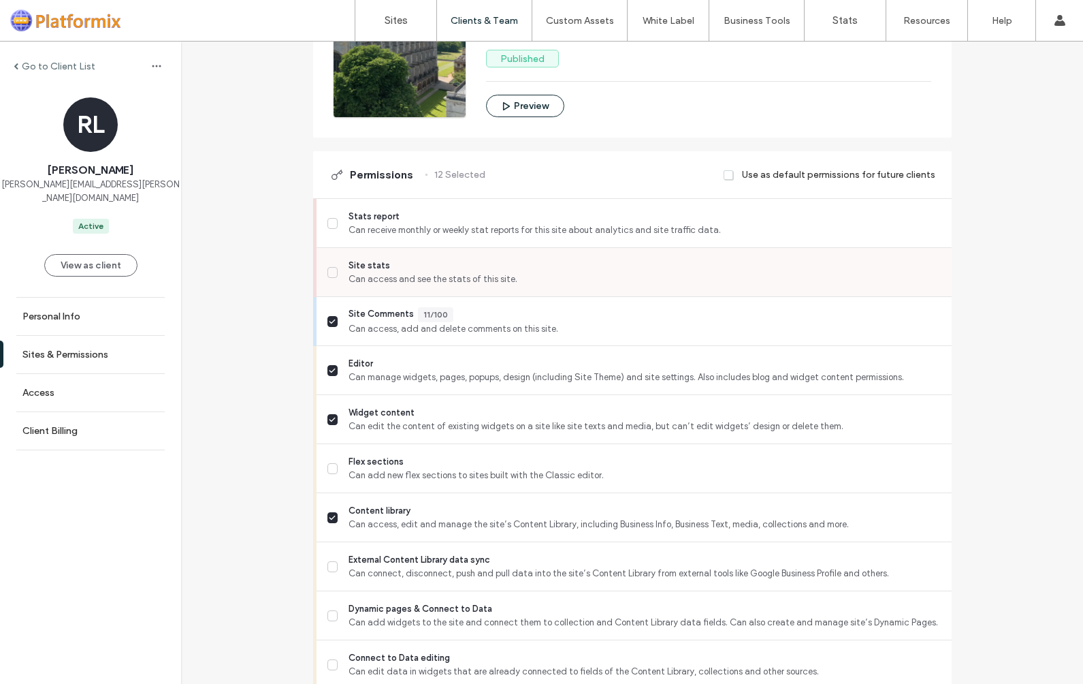
scroll to position [272, 0]
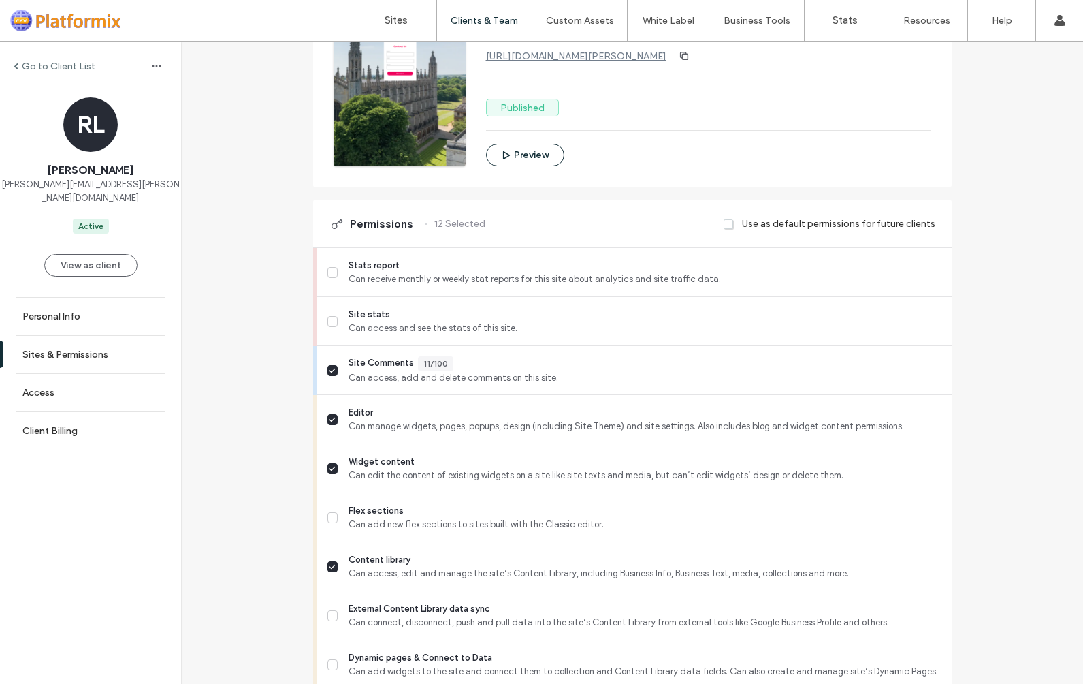
click at [31, 65] on label "Go to Client List" at bounding box center [59, 67] width 74 height 12
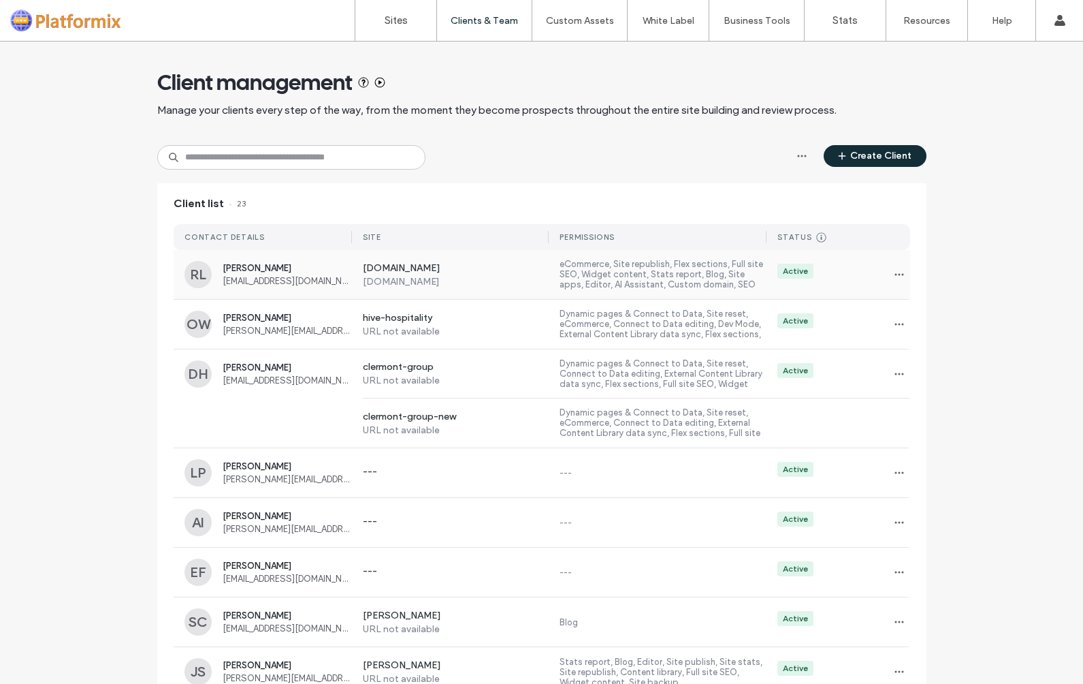
click at [257, 272] on span "[PERSON_NAME]" at bounding box center [287, 268] width 129 height 10
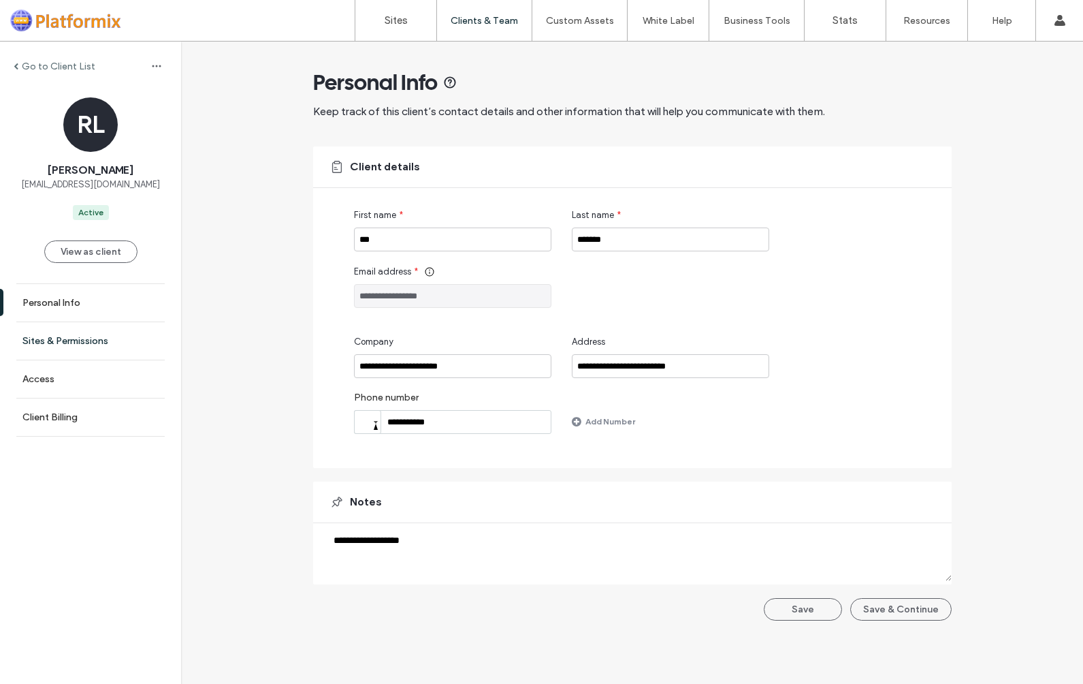
click at [72, 347] on link "Sites & Permissions" at bounding box center [90, 340] width 181 height 37
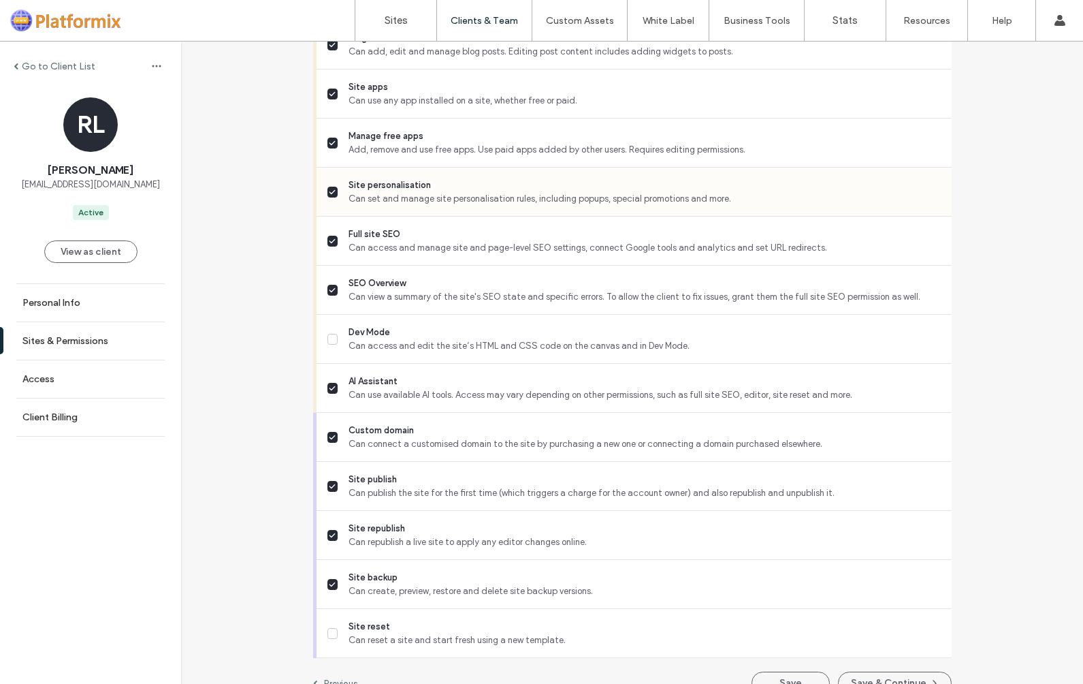
scroll to position [1090, 0]
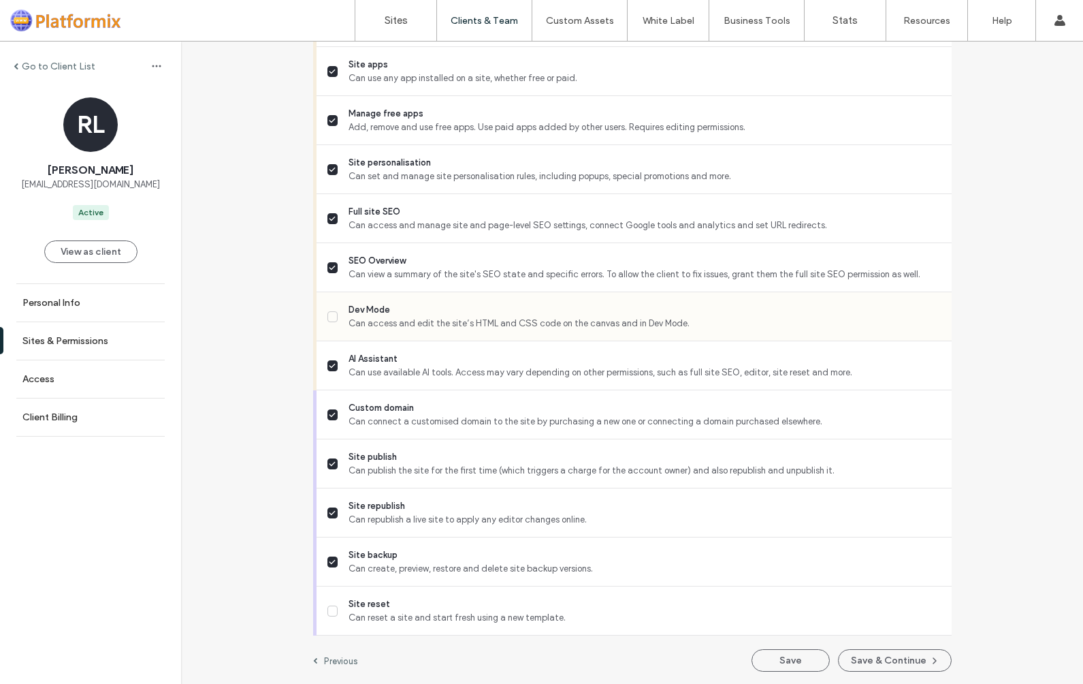
click at [329, 316] on icon at bounding box center [332, 316] width 7 height 5
click at [867, 656] on button "Save & Continue" at bounding box center [895, 659] width 114 height 22
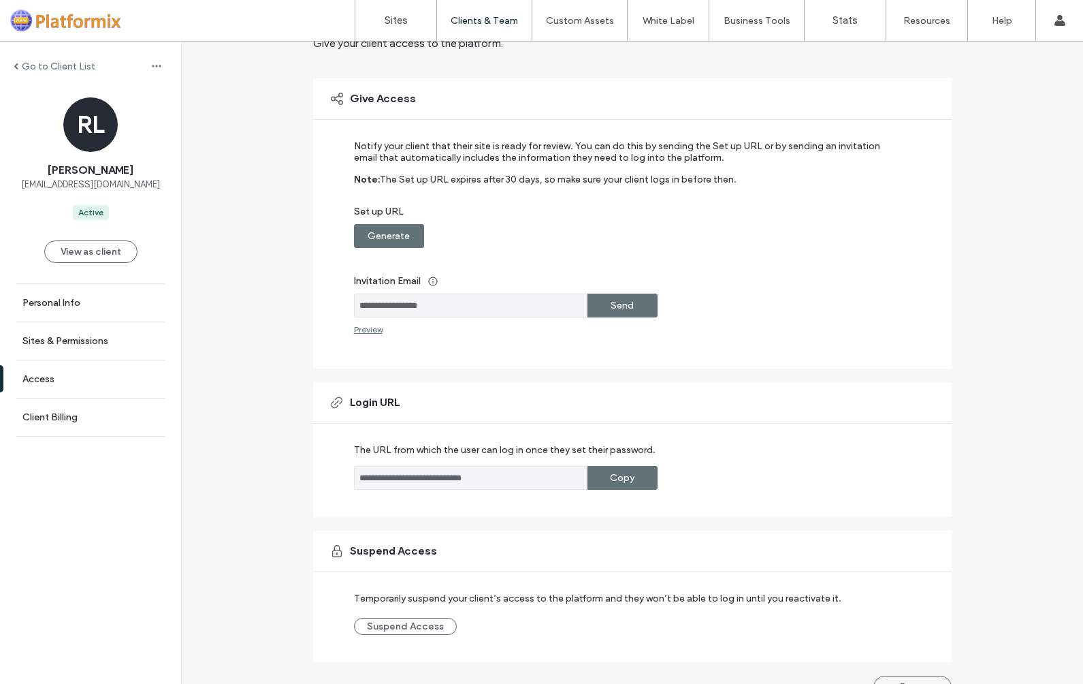
scroll to position [96, 0]
